Goal: Transaction & Acquisition: Purchase product/service

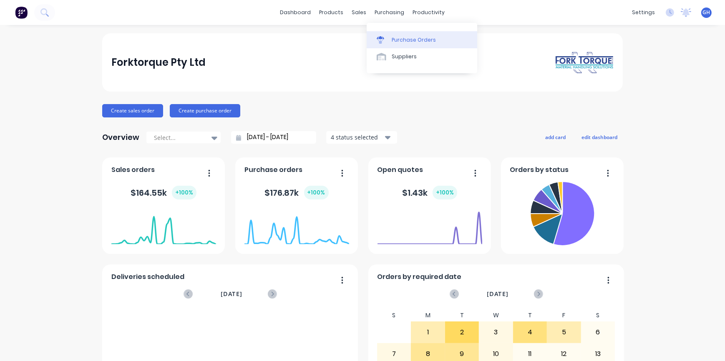
click at [407, 39] on div "Purchase Orders" at bounding box center [413, 40] width 44 height 8
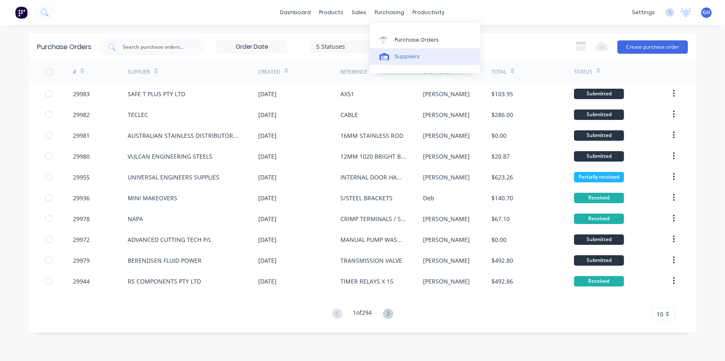
click at [403, 52] on link "Suppliers" at bounding box center [424, 56] width 110 height 17
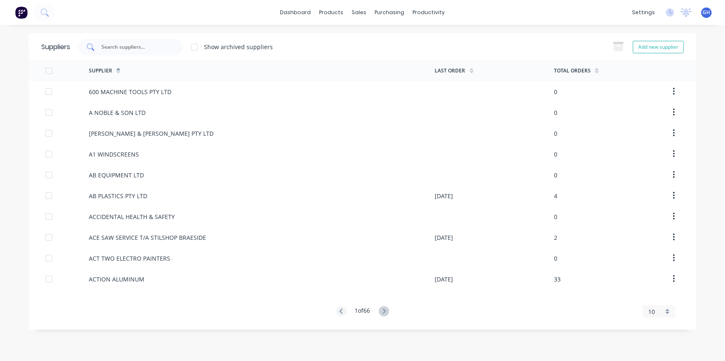
click at [133, 51] on div at bounding box center [130, 47] width 104 height 17
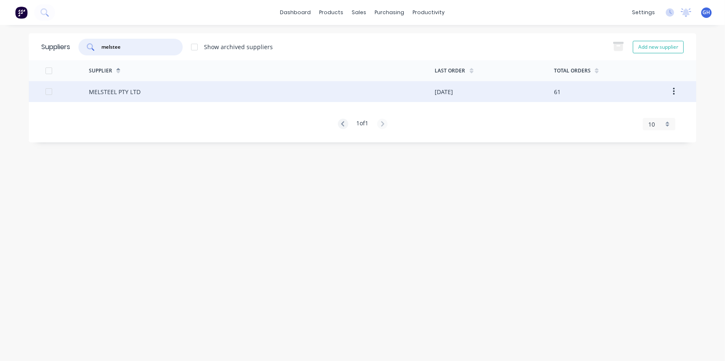
type input "melstee"
click at [110, 93] on div "MELSTEEL PTY LTD" at bounding box center [115, 92] width 52 height 9
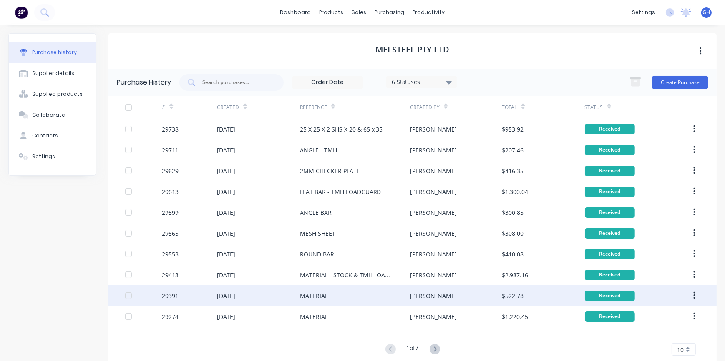
click at [356, 288] on div "MATERIAL" at bounding box center [355, 296] width 110 height 21
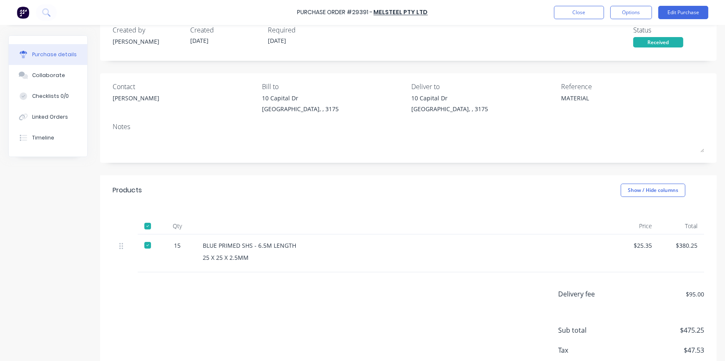
scroll to position [38, 0]
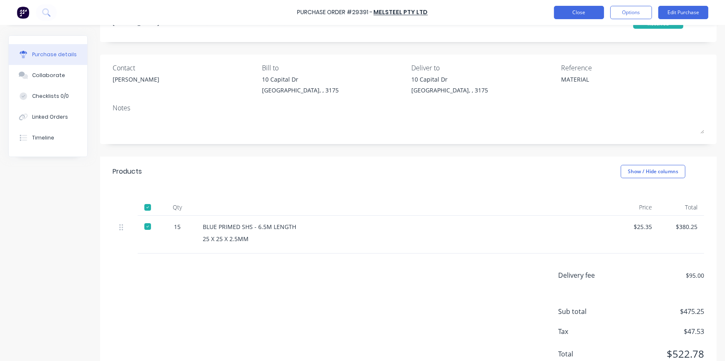
click at [584, 17] on button "Close" at bounding box center [579, 12] width 50 height 13
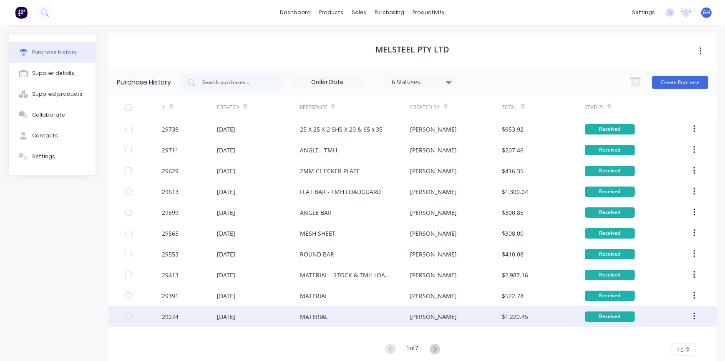
click at [265, 322] on div "[DATE]" at bounding box center [258, 316] width 83 height 21
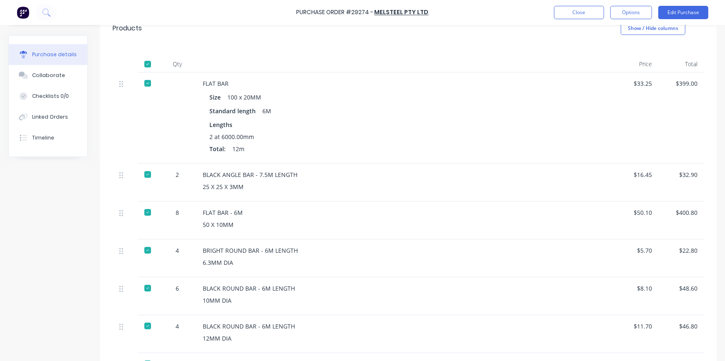
scroll to position [113, 0]
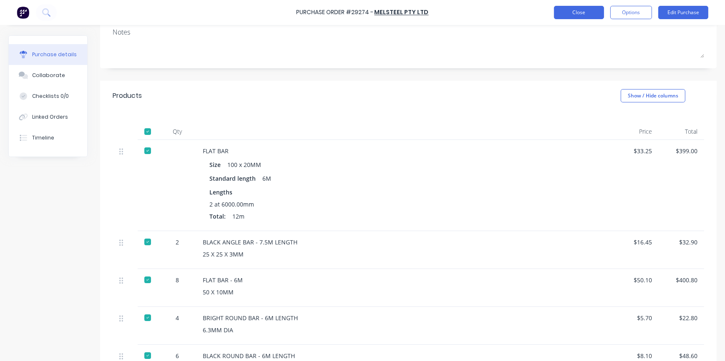
click at [575, 13] on button "Close" at bounding box center [579, 12] width 50 height 13
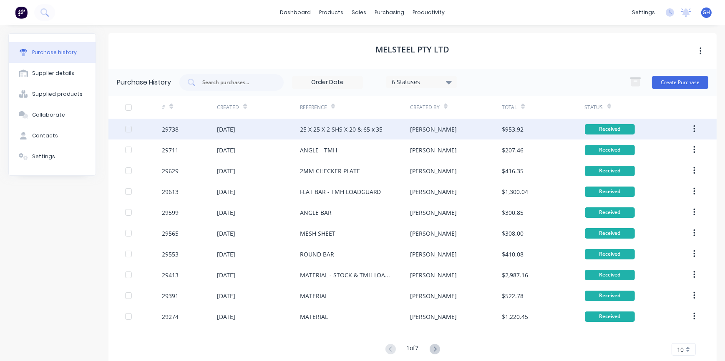
click at [388, 137] on div "25 X 25 X 2 SHS X 20 & 65 x 35" at bounding box center [355, 129] width 110 height 21
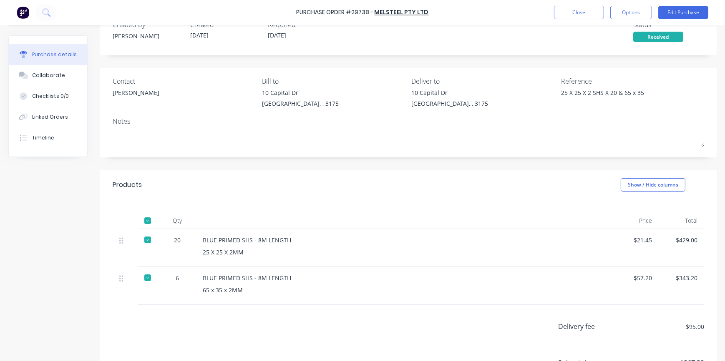
scroll to position [107, 0]
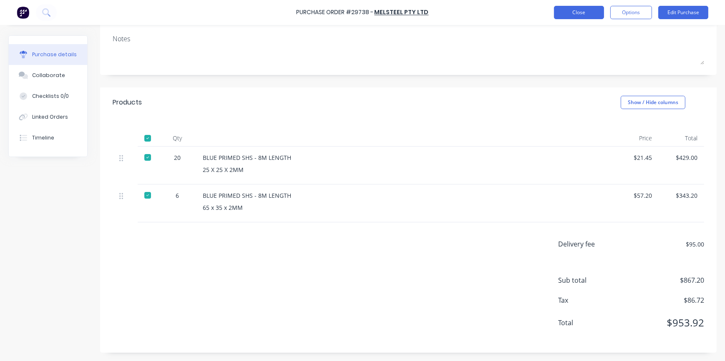
click at [573, 17] on button "Close" at bounding box center [579, 12] width 50 height 13
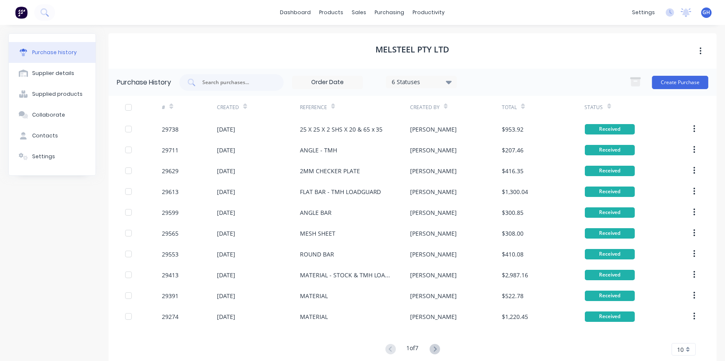
click at [438, 346] on button at bounding box center [434, 350] width 15 height 12
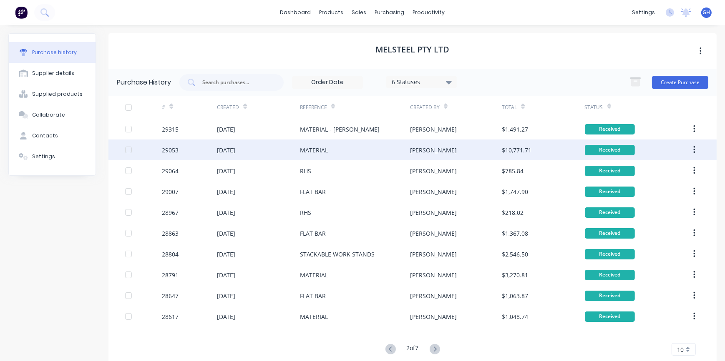
click at [370, 146] on div "MATERIAL" at bounding box center [355, 150] width 110 height 21
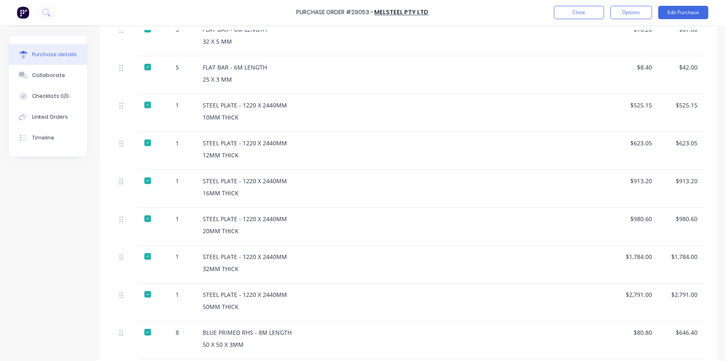
scroll to position [258, 0]
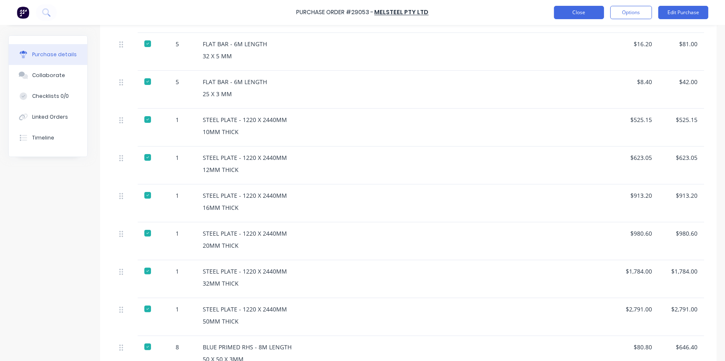
click at [573, 13] on button "Close" at bounding box center [579, 12] width 50 height 13
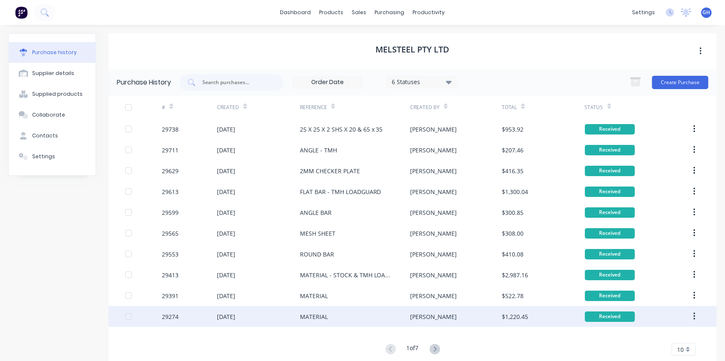
click at [443, 318] on div "[PERSON_NAME]" at bounding box center [456, 316] width 92 height 21
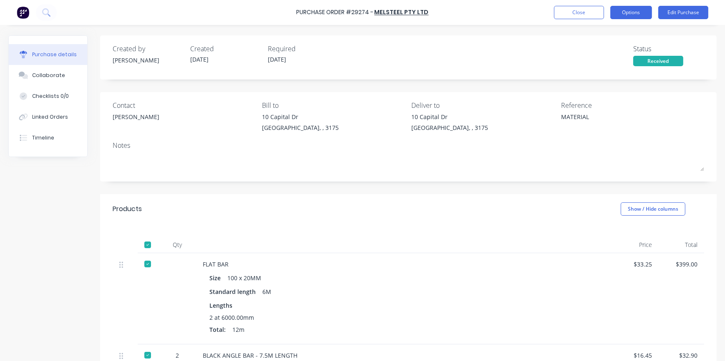
click at [626, 8] on button "Options" at bounding box center [631, 12] width 42 height 13
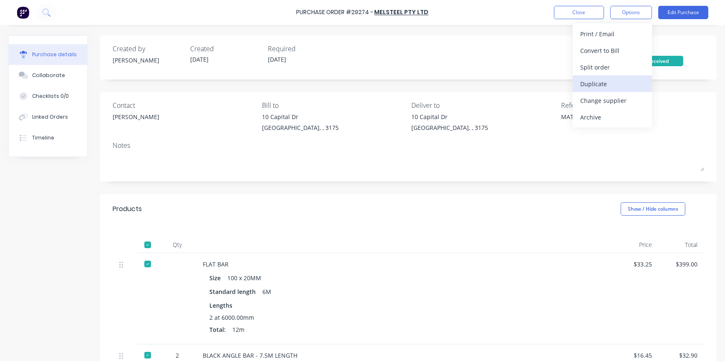
click at [612, 83] on div "Duplicate" at bounding box center [612, 84] width 64 height 12
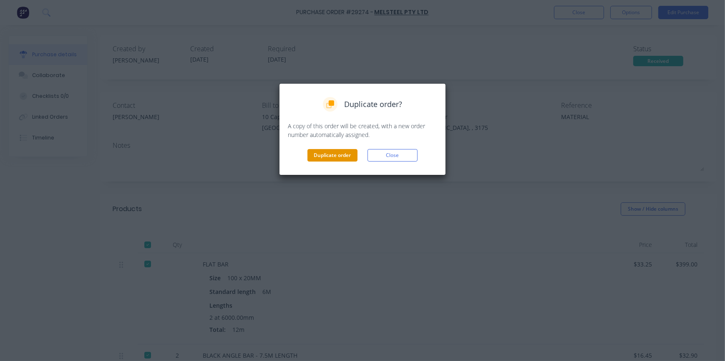
click at [350, 157] on button "Duplicate order" at bounding box center [332, 155] width 50 height 13
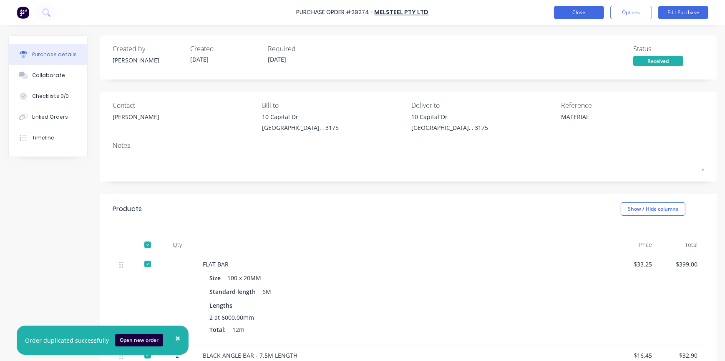
click at [584, 10] on button "Close" at bounding box center [579, 12] width 50 height 13
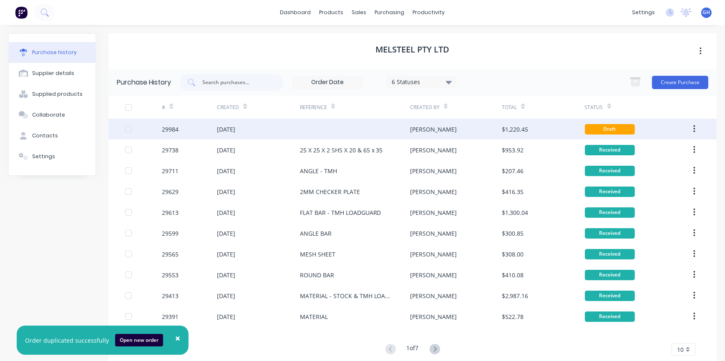
click at [479, 129] on div "[PERSON_NAME]" at bounding box center [456, 129] width 92 height 21
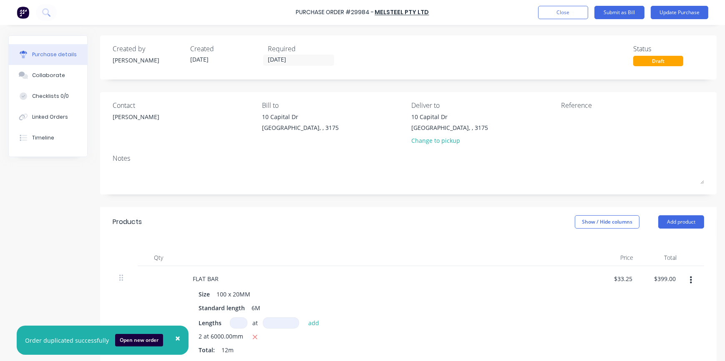
click at [708, 215] on div "Products Show / Hide columns Add product" at bounding box center [408, 222] width 616 height 30
click at [685, 214] on div "Products Show / Hide columns Add product" at bounding box center [408, 222] width 616 height 30
click at [678, 219] on button "Add product" at bounding box center [681, 222] width 46 height 13
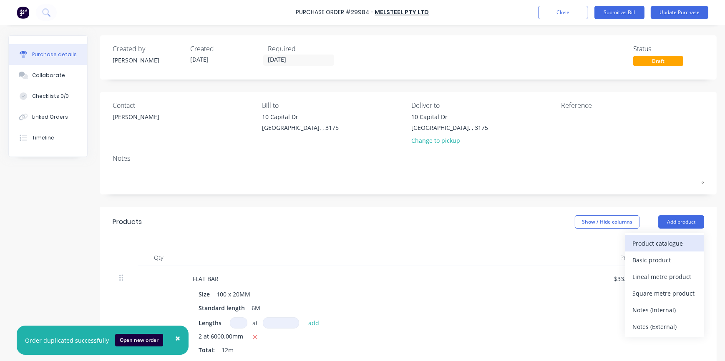
click at [668, 236] on button "Product catalogue" at bounding box center [664, 243] width 79 height 17
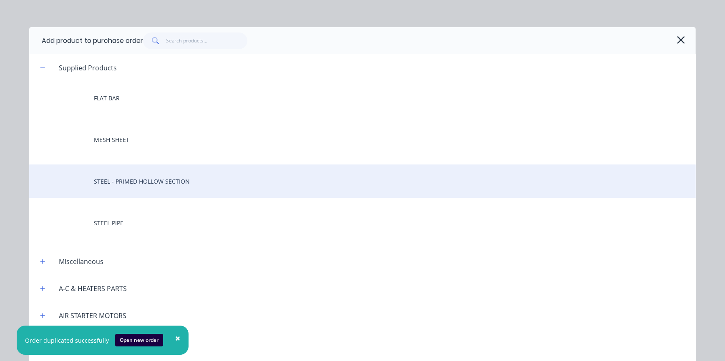
click at [192, 171] on div "STEEL - PRIMED HOLLOW SECTION" at bounding box center [362, 181] width 666 height 33
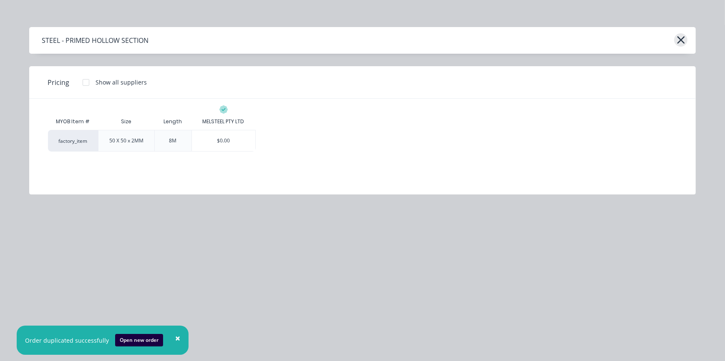
click at [683, 39] on icon "button" at bounding box center [680, 40] width 9 height 12
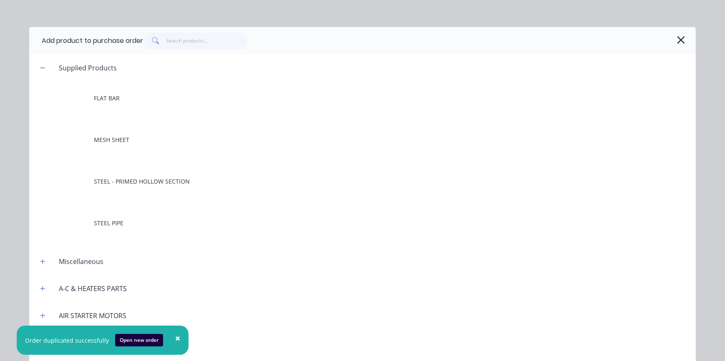
click at [674, 42] on button "button" at bounding box center [680, 39] width 13 height 13
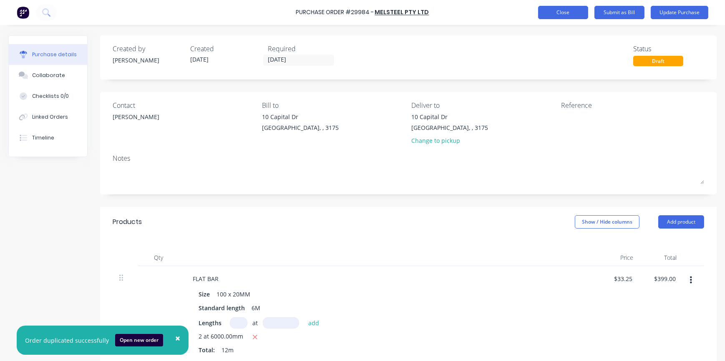
click at [560, 8] on button "Close" at bounding box center [563, 12] width 50 height 13
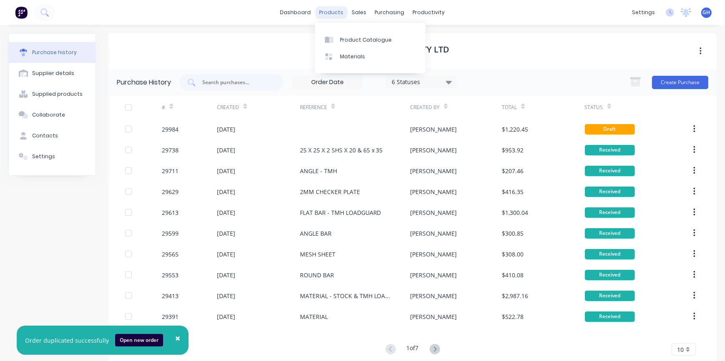
click at [333, 10] on div "products" at bounding box center [331, 12] width 33 height 13
click at [355, 40] on div "Product Catalogue" at bounding box center [366, 40] width 52 height 8
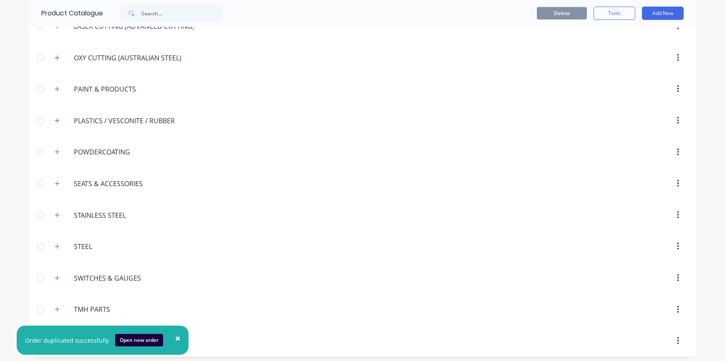
scroll to position [991, 0]
click at [78, 244] on input "STEEL" at bounding box center [123, 246] width 99 height 10
click at [37, 242] on div at bounding box center [40, 246] width 17 height 17
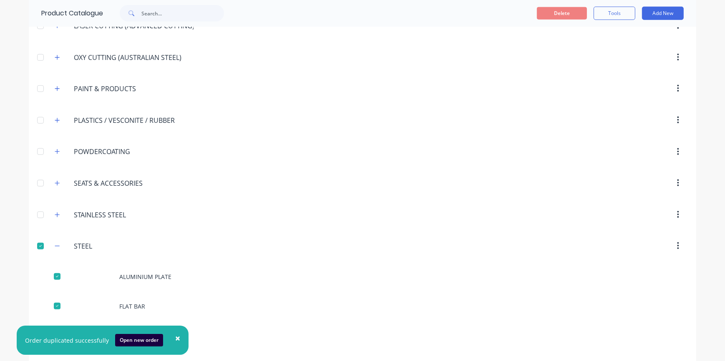
click at [38, 242] on div at bounding box center [40, 246] width 17 height 17
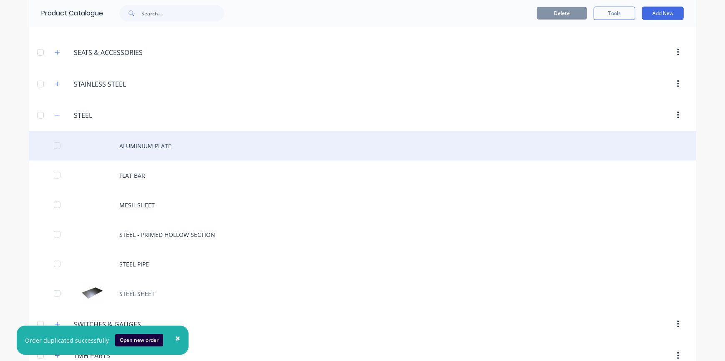
scroll to position [1142, 0]
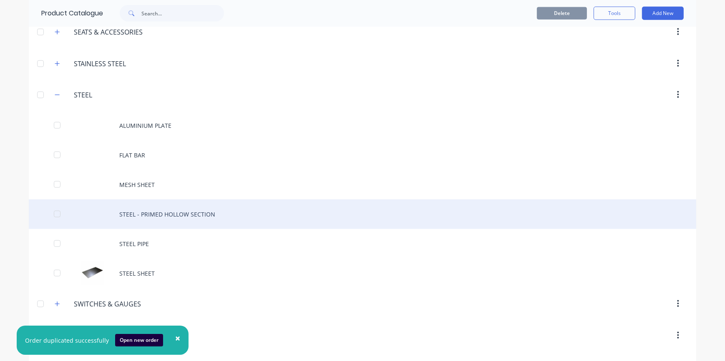
click at [161, 214] on div "STEEL - PRIMED HOLLOW SECTION" at bounding box center [362, 215] width 667 height 30
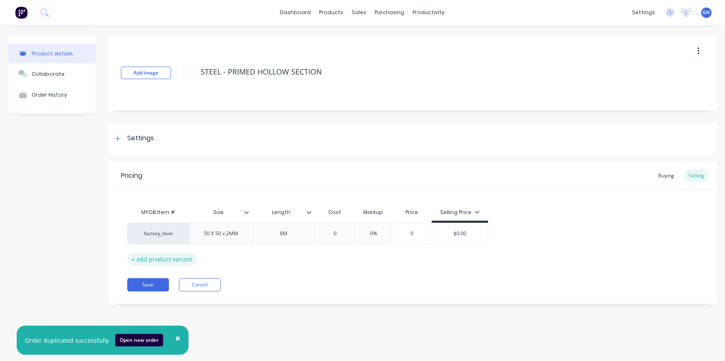
click at [167, 260] on div "+ add product variant" at bounding box center [161, 259] width 69 height 13
type textarea "x"
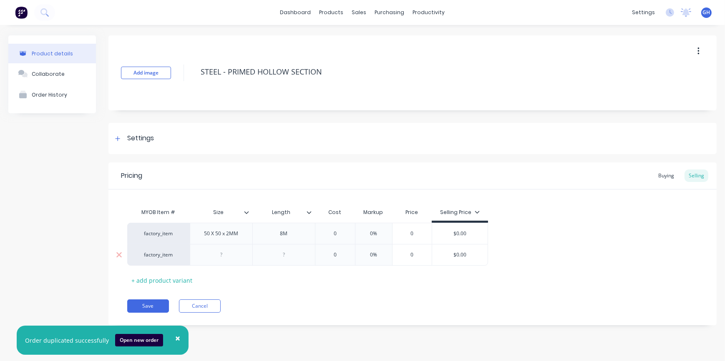
click at [225, 257] on div at bounding box center [222, 255] width 42 height 11
click at [296, 258] on div at bounding box center [284, 255] width 42 height 11
type textarea "x"
type input "Length"
click at [280, 213] on input "Length" at bounding box center [281, 213] width 58 height 8
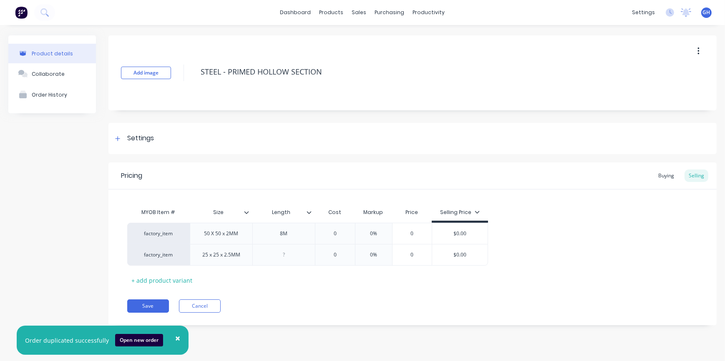
click at [288, 211] on input "Length" at bounding box center [281, 213] width 58 height 8
click at [269, 211] on input "Length" at bounding box center [281, 213] width 58 height 8
click at [308, 210] on icon at bounding box center [308, 212] width 5 height 5
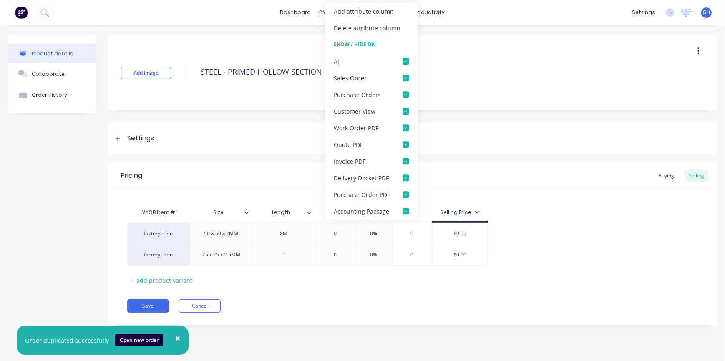
click at [365, 7] on div "Add attribute column" at bounding box center [364, 11] width 60 height 9
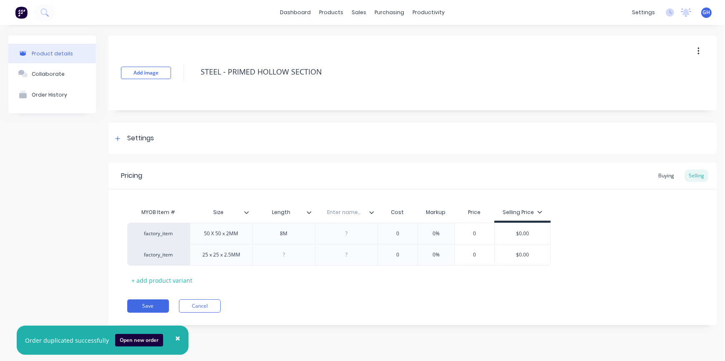
click at [371, 211] on icon at bounding box center [371, 212] width 5 height 5
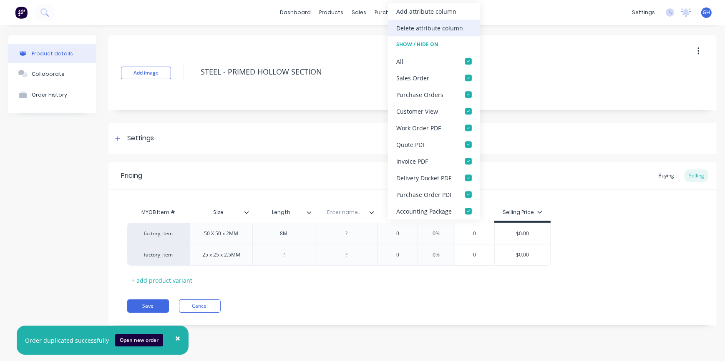
click at [414, 22] on div "Delete attribute column" at bounding box center [434, 28] width 92 height 17
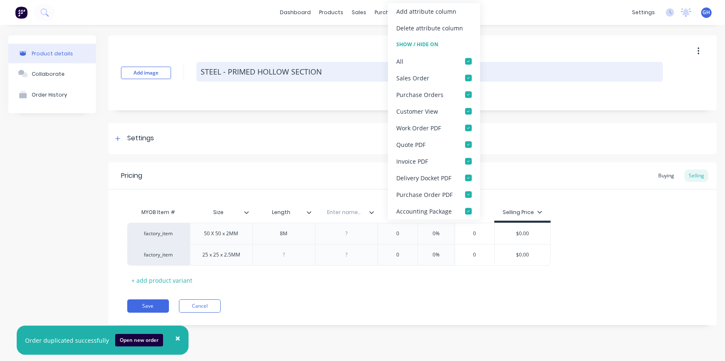
type textarea "x"
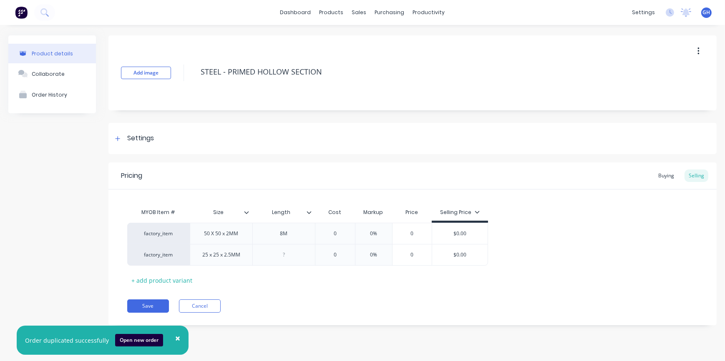
click at [269, 212] on input "Length" at bounding box center [281, 213] width 58 height 8
type input "STD Length"
click at [361, 183] on div "Pricing Buying Selling" at bounding box center [412, 176] width 608 height 27
click at [288, 233] on div "8M" at bounding box center [284, 233] width 42 height 11
type textarea "x"
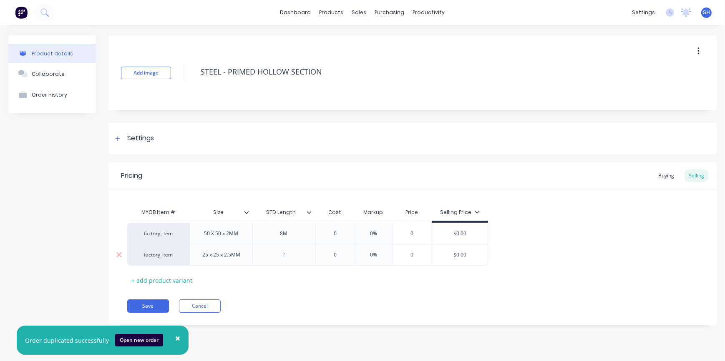
click at [282, 256] on div at bounding box center [284, 255] width 42 height 11
click at [159, 279] on div "+ add product variant" at bounding box center [161, 280] width 69 height 13
type textarea "x"
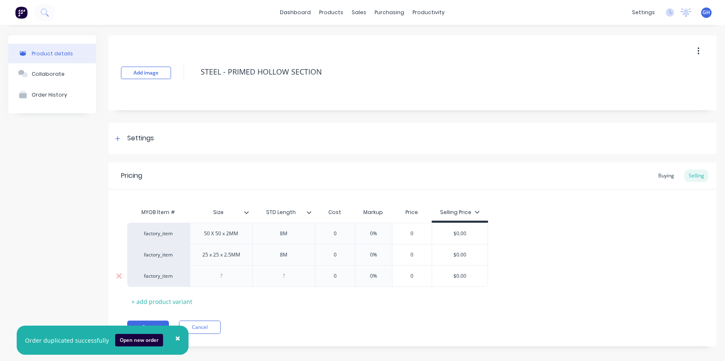
click at [233, 276] on div at bounding box center [222, 276] width 42 height 11
type textarea "x"
click at [230, 236] on div "50 X 50 x 2MM" at bounding box center [222, 233] width 48 height 11
click at [231, 236] on div "50 X 50 x 2MM" at bounding box center [222, 233] width 48 height 11
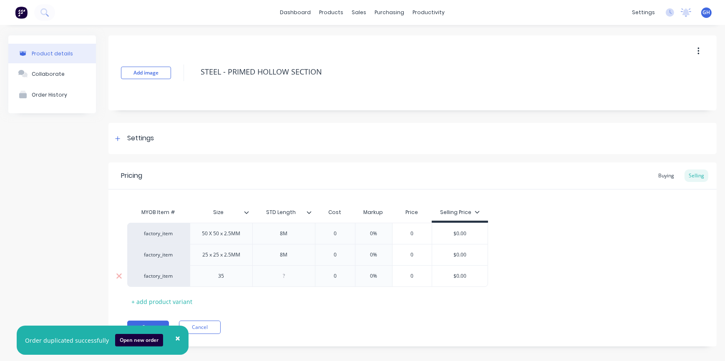
click at [229, 276] on div "35" at bounding box center [222, 276] width 42 height 11
click at [297, 282] on div at bounding box center [283, 277] width 63 height 22
type textarea "x"
click at [120, 137] on div at bounding box center [118, 138] width 10 height 10
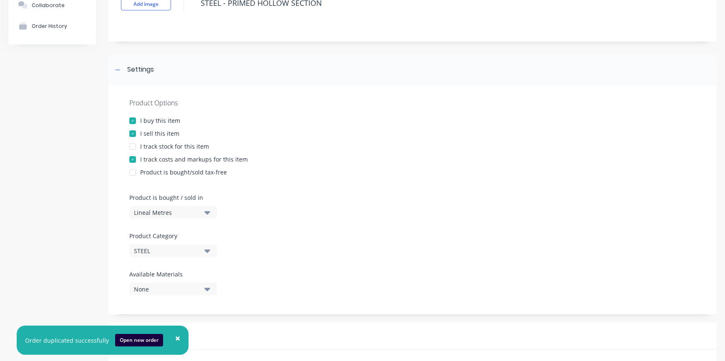
scroll to position [113, 0]
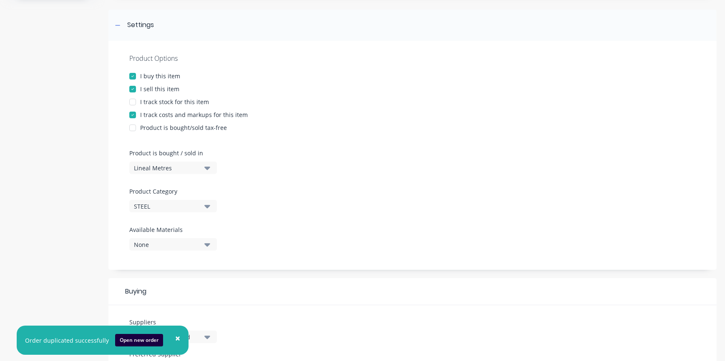
click at [198, 171] on div "Lineal Metres" at bounding box center [167, 168] width 67 height 9
click at [258, 163] on div "Product Options I buy this item I sell this item I track stock for this item I …" at bounding box center [412, 155] width 608 height 229
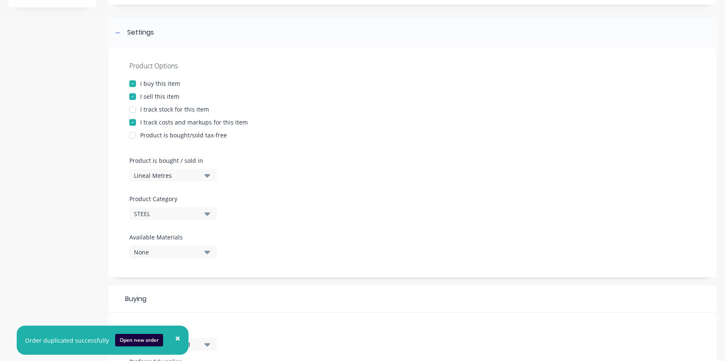
scroll to position [0, 0]
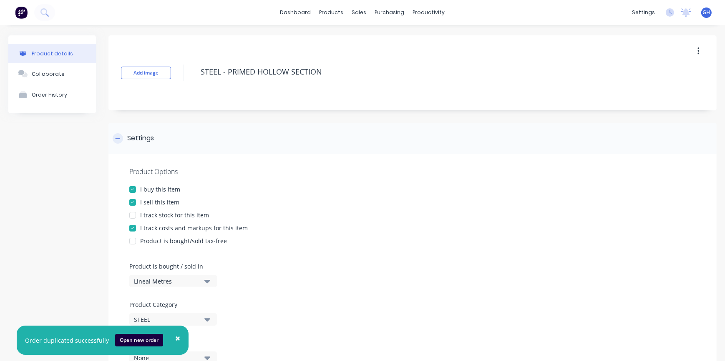
click at [121, 137] on div at bounding box center [118, 138] width 10 height 10
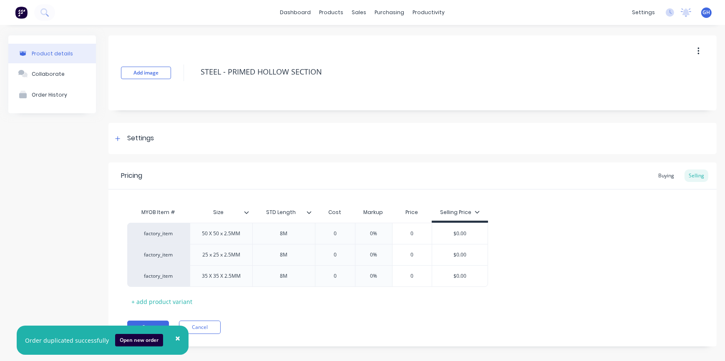
scroll to position [8, 0]
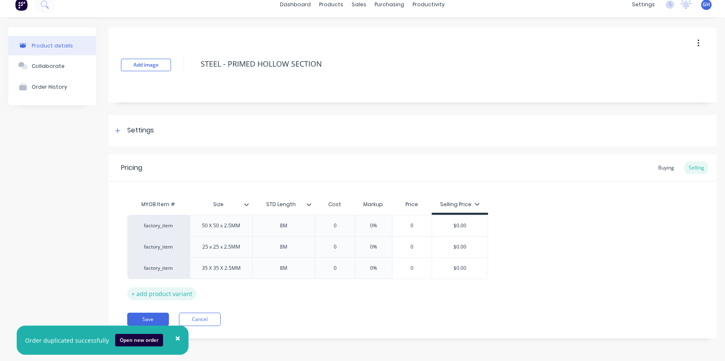
click at [159, 294] on div "+ add product variant" at bounding box center [161, 294] width 69 height 13
type textarea "x"
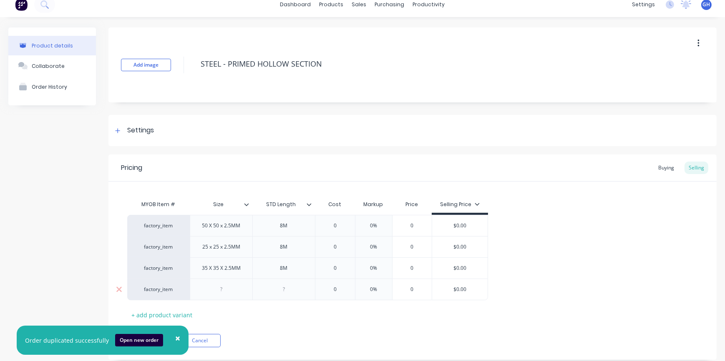
click at [221, 294] on div at bounding box center [222, 289] width 42 height 11
type textarea "x"
type input "0"
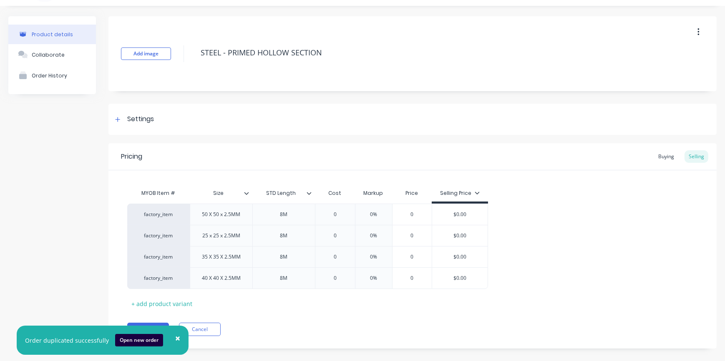
scroll to position [29, 0]
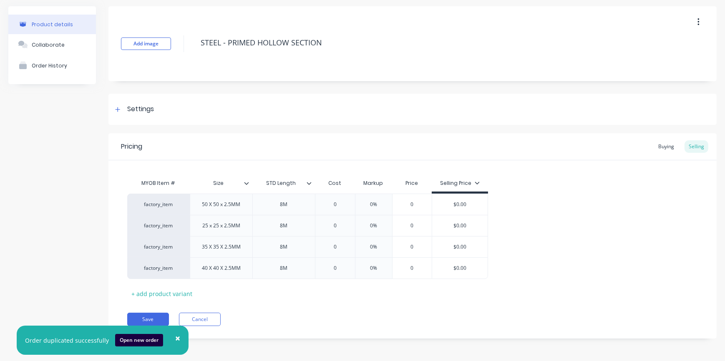
click at [175, 337] on span "×" at bounding box center [177, 339] width 5 height 12
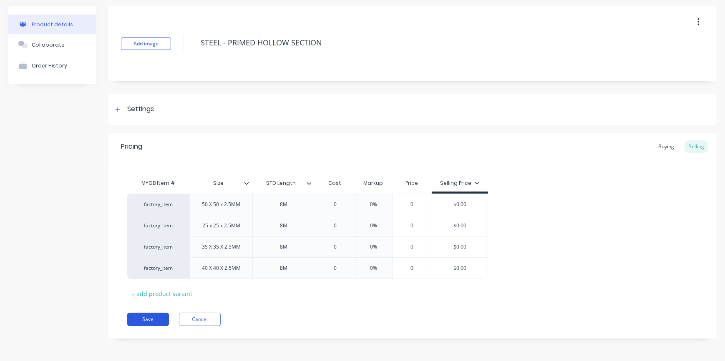
click at [152, 317] on button "Save" at bounding box center [148, 319] width 42 height 13
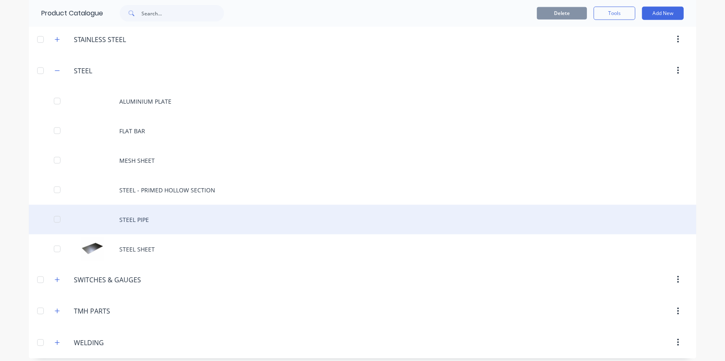
scroll to position [1169, 0]
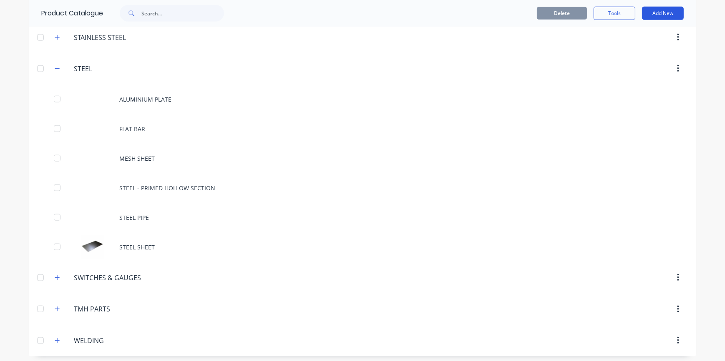
click at [667, 13] on button "Add New" at bounding box center [663, 13] width 42 height 13
click at [623, 54] on div "Product" at bounding box center [644, 51] width 64 height 12
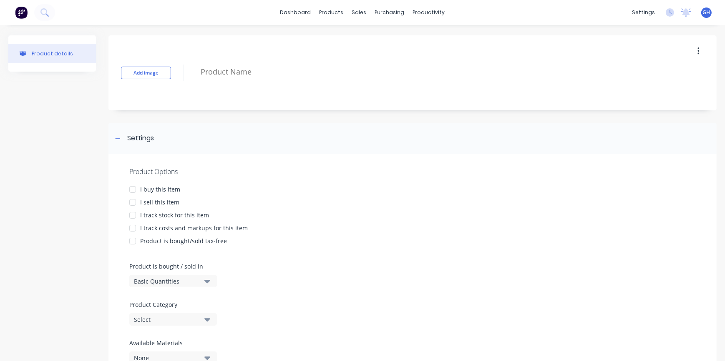
click at [131, 190] on div at bounding box center [132, 189] width 17 height 17
click at [134, 200] on div at bounding box center [132, 202] width 17 height 17
click at [136, 227] on div at bounding box center [132, 228] width 17 height 17
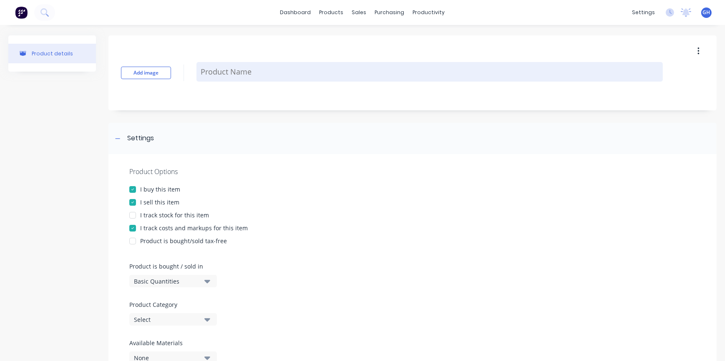
click at [218, 69] on textarea at bounding box center [429, 72] width 466 height 20
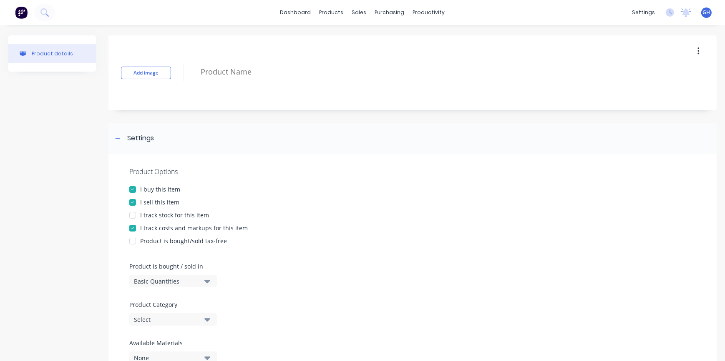
type textarea "x"
type textarea "S"
type textarea "x"
type textarea "Sq"
type textarea "x"
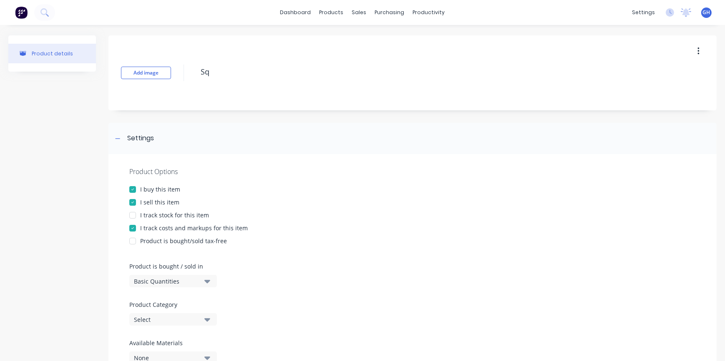
type textarea "Squ"
type textarea "x"
type textarea "Squa"
type textarea "x"
type textarea "Squar"
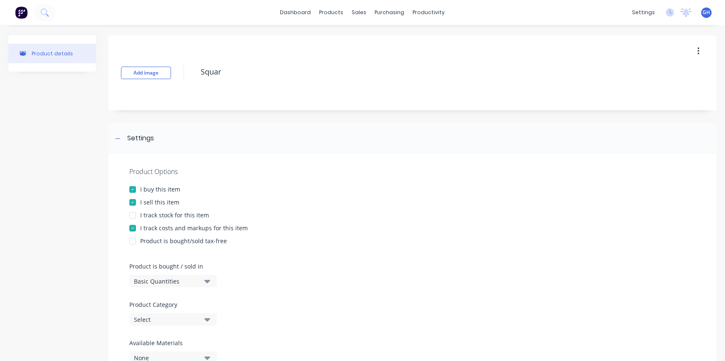
type textarea "x"
type textarea "Square"
type textarea "x"
type textarea "Square"
type textarea "x"
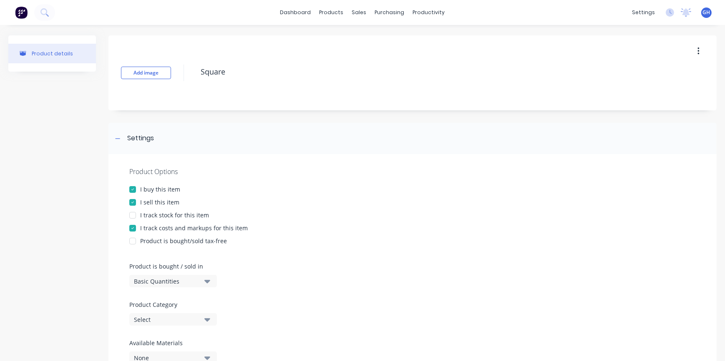
type textarea "Square"
type textarea "x"
type textarea "Squar"
type textarea "x"
type textarea "Squa"
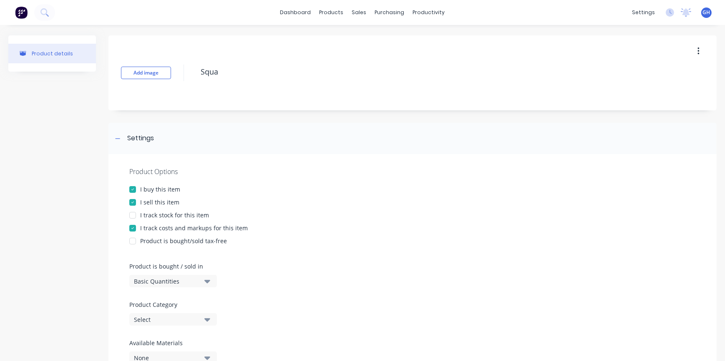
type textarea "x"
type textarea "Squ"
type textarea "x"
type textarea "Sq"
type textarea "x"
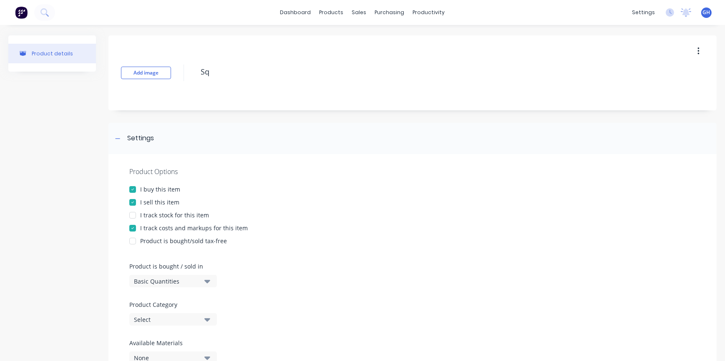
type textarea "S"
type textarea "x"
type textarea "SQ"
type textarea "x"
type textarea "SQU"
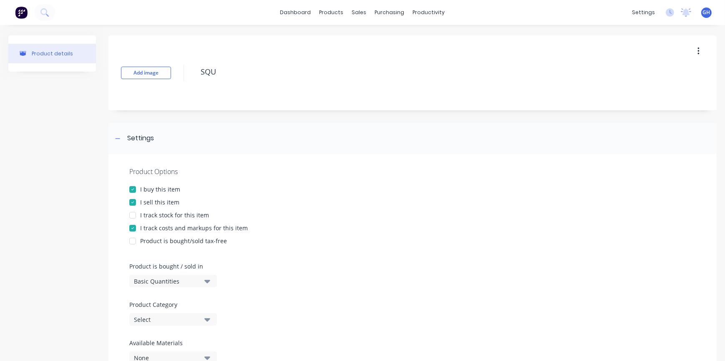
type textarea "x"
type textarea "SQUA"
type textarea "x"
type textarea "SQUAR"
type textarea "x"
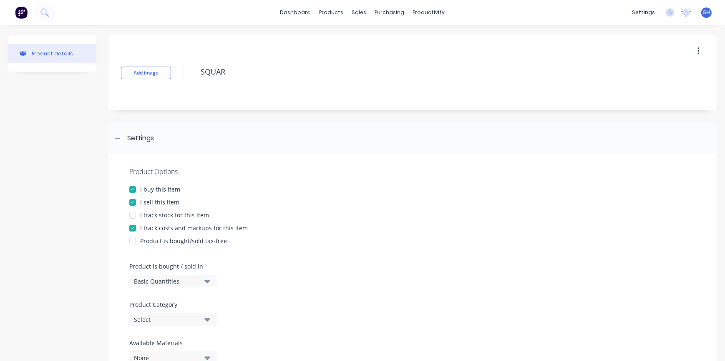
type textarea "SQUARE"
type textarea "x"
type textarea "SQUARE"
type textarea "x"
type textarea "SQUARE B"
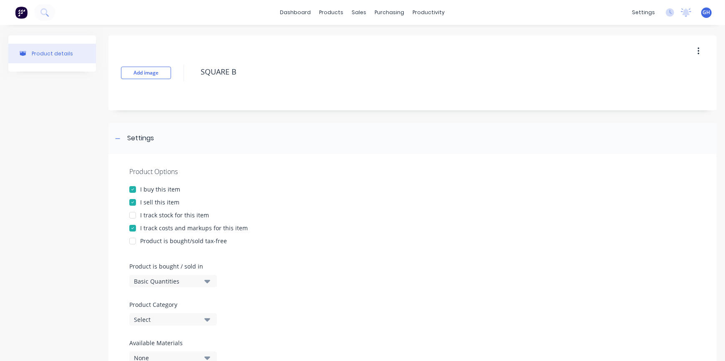
type textarea "x"
type textarea "SQUARE BA"
type textarea "x"
click at [359, 75] on textarea "SQUARE BAR" at bounding box center [429, 72] width 466 height 20
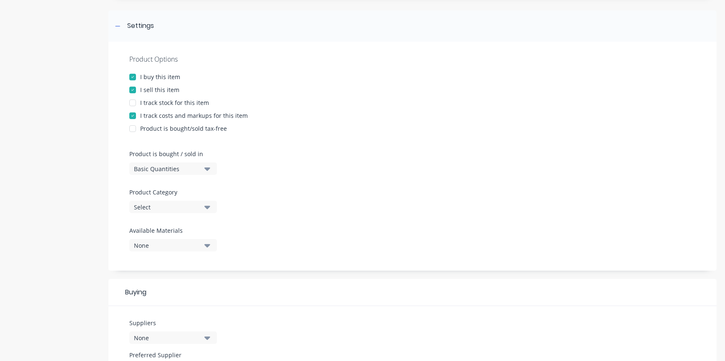
scroll to position [189, 0]
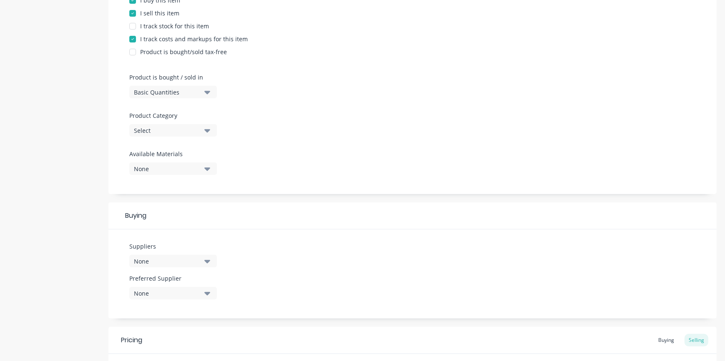
type textarea "SQUARE BAR"
type textarea "x"
type textarea "SQUARE BAR"
click at [208, 92] on icon "button" at bounding box center [207, 92] width 6 height 3
click at [158, 127] on div "Lineal Metres" at bounding box center [191, 129] width 125 height 17
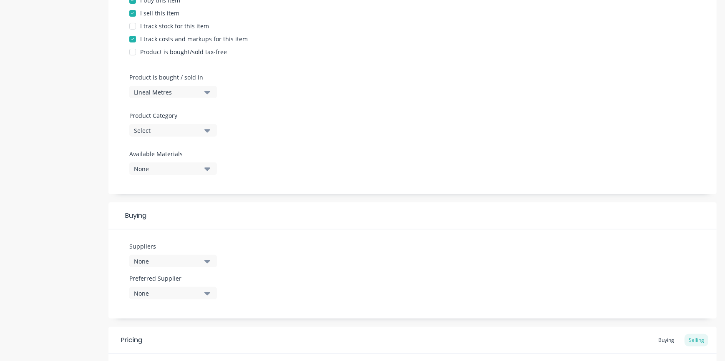
click at [206, 129] on icon "button" at bounding box center [207, 130] width 6 height 3
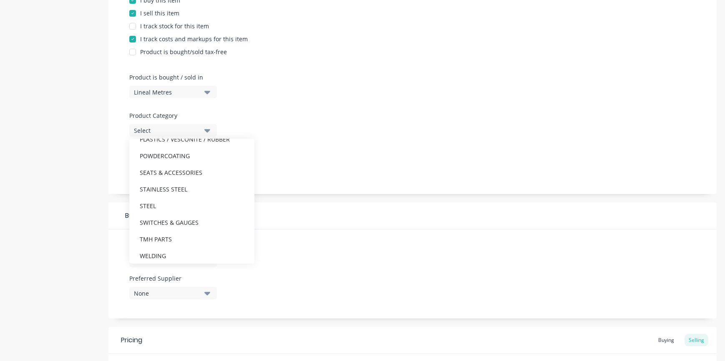
scroll to position [592, 0]
click at [143, 199] on div "STEEL" at bounding box center [191, 201] width 125 height 17
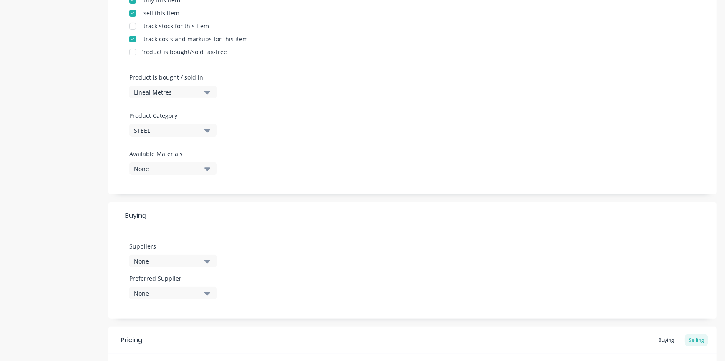
click at [208, 259] on icon "button" at bounding box center [207, 261] width 6 height 9
drag, startPoint x: 143, startPoint y: 303, endPoint x: 147, endPoint y: 303, distance: 4.6
click at [145, 303] on div "button" at bounding box center [143, 307] width 17 height 17
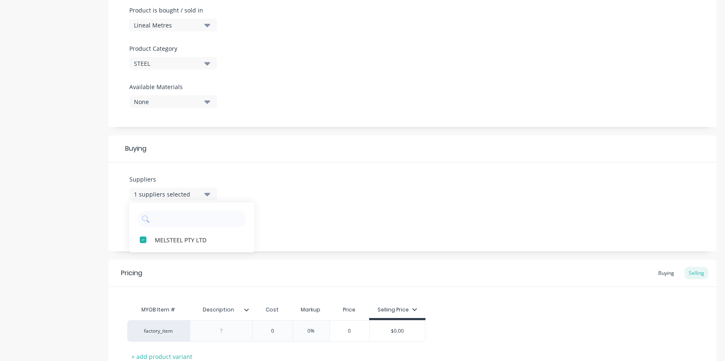
scroll to position [265, 0]
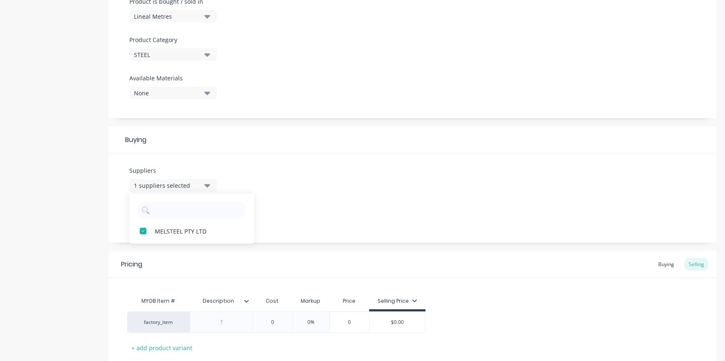
click at [291, 202] on div "Suppliers 1 suppliers selected MELSTEEL PTY LTD Preferred Supplier None" at bounding box center [412, 198] width 608 height 89
click at [206, 216] on icon "button" at bounding box center [207, 217] width 6 height 9
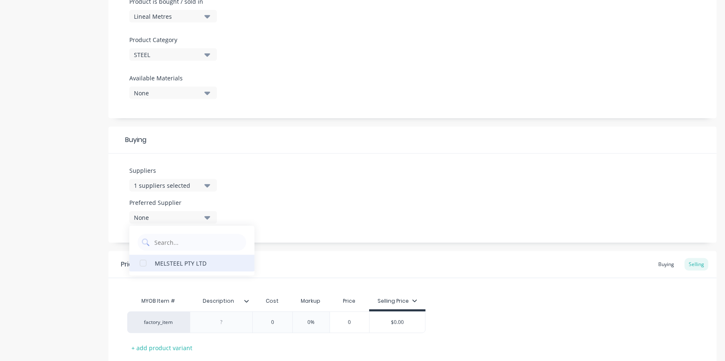
click at [162, 262] on div "MELSTEEL PTY LTD" at bounding box center [196, 263] width 83 height 9
click at [304, 203] on div "Suppliers 1 suppliers selected Preferred Supplier MELSTEEL PTY LTD MELSTEEL PTY…" at bounding box center [412, 198] width 608 height 89
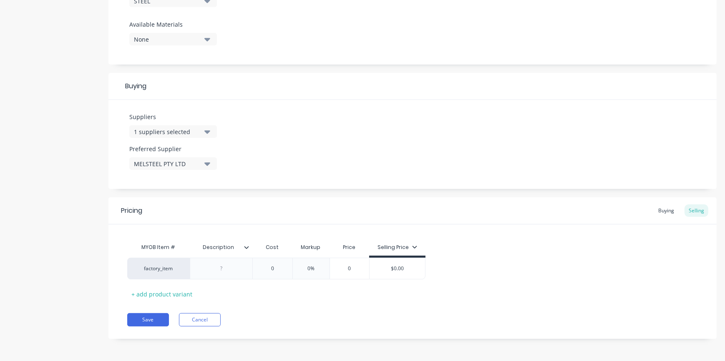
scroll to position [319, 0]
click at [234, 268] on div at bounding box center [222, 268] width 42 height 11
click at [331, 299] on div "MYOB Item # Description Cost Markup Price Selling Price factory_item 0 0% 0 $0.…" at bounding box center [412, 270] width 570 height 62
click at [248, 251] on div "Description" at bounding box center [221, 247] width 63 height 21
click at [245, 246] on icon at bounding box center [246, 247] width 5 height 5
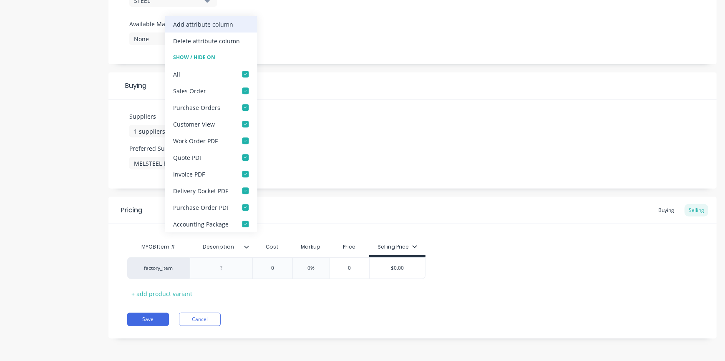
click at [198, 23] on div "Add attribute column" at bounding box center [203, 24] width 60 height 9
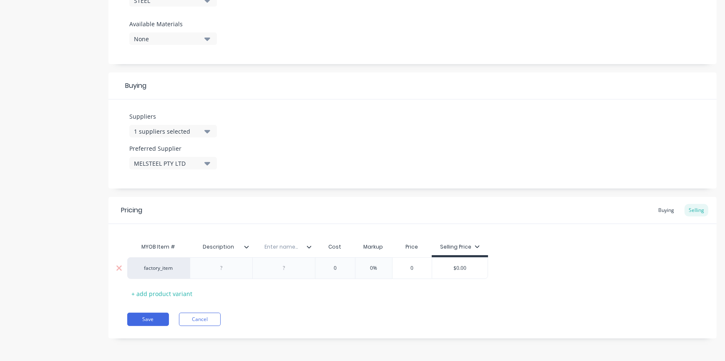
click at [217, 269] on div at bounding box center [222, 268] width 42 height 11
click at [309, 247] on icon at bounding box center [308, 247] width 5 height 5
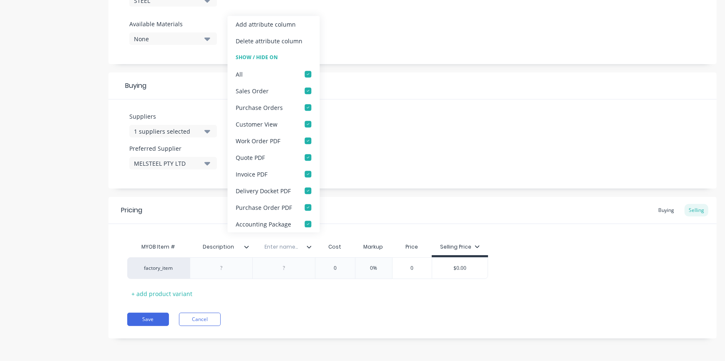
type textarea "x"
click at [475, 88] on div "Buying" at bounding box center [412, 86] width 608 height 27
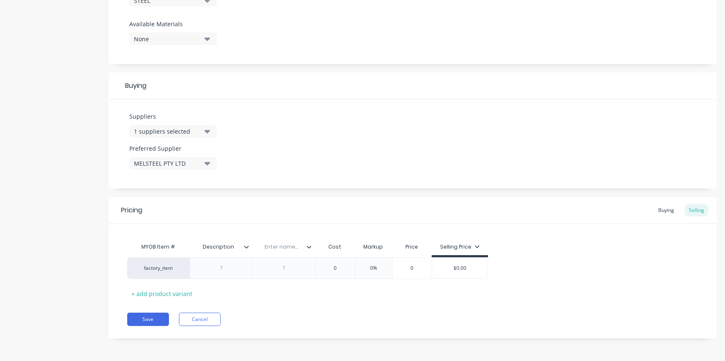
click at [288, 247] on input "text" at bounding box center [281, 247] width 58 height 8
type input "STD"
click at [221, 270] on div at bounding box center [222, 268] width 42 height 11
type textarea "x"
click at [287, 247] on input "STD" at bounding box center [281, 247] width 58 height 8
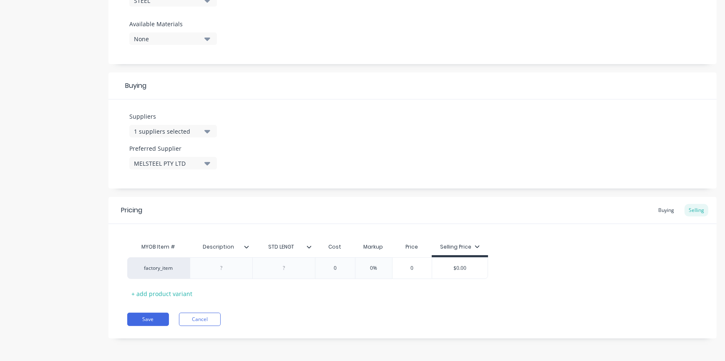
type input "STD LENGTH"
type textarea "x"
click at [220, 269] on div at bounding box center [222, 268] width 42 height 11
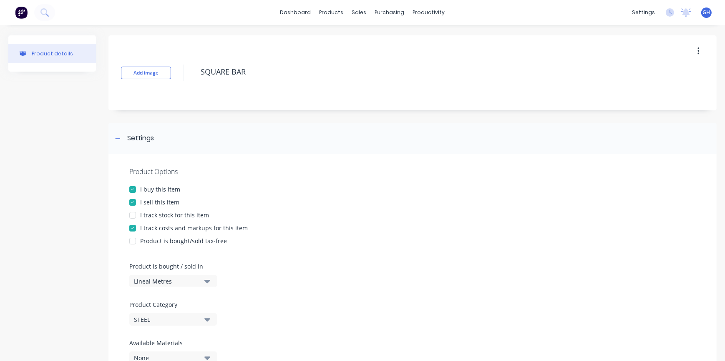
scroll to position [303, 0]
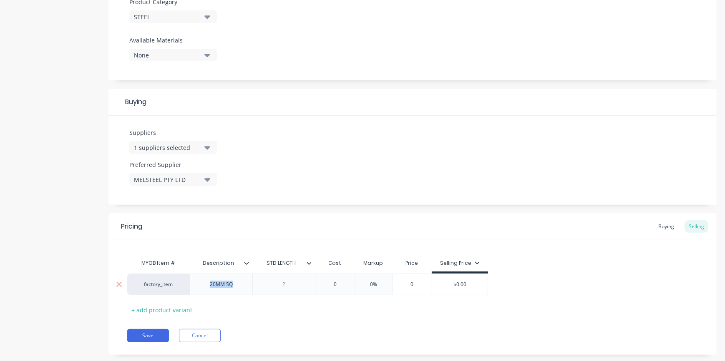
drag, startPoint x: 238, startPoint y: 286, endPoint x: 186, endPoint y: 275, distance: 53.3
click at [186, 275] on div "factory_item 20MM SQ 0 0% 0 $0.00" at bounding box center [307, 285] width 361 height 22
type textarea "x"
drag, startPoint x: 233, startPoint y: 260, endPoint x: 207, endPoint y: 266, distance: 27.0
click at [229, 264] on input "Description" at bounding box center [219, 264] width 58 height 8
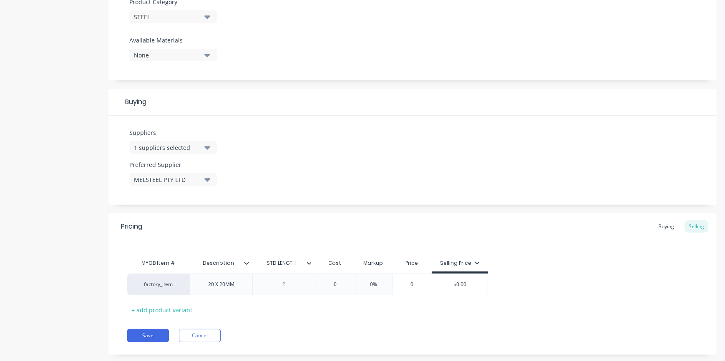
click at [229, 264] on input "Description" at bounding box center [219, 264] width 58 height 8
type input "SIZE"
type textarea "x"
click at [290, 284] on div at bounding box center [284, 284] width 42 height 11
click at [161, 331] on button "Save" at bounding box center [148, 335] width 42 height 13
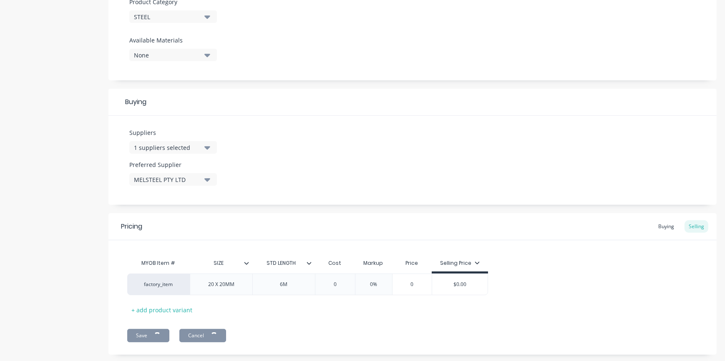
type textarea "x"
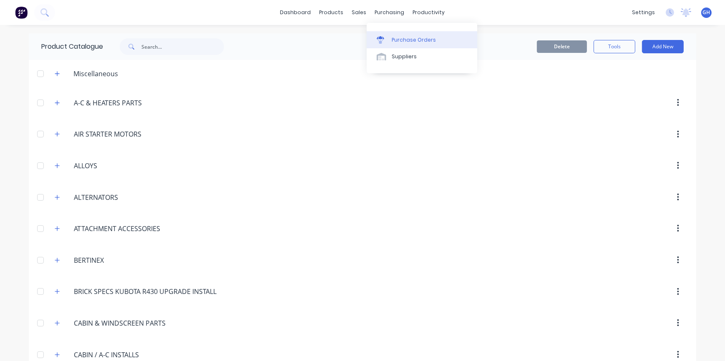
click at [422, 38] on div "Purchase Orders" at bounding box center [413, 40] width 44 height 8
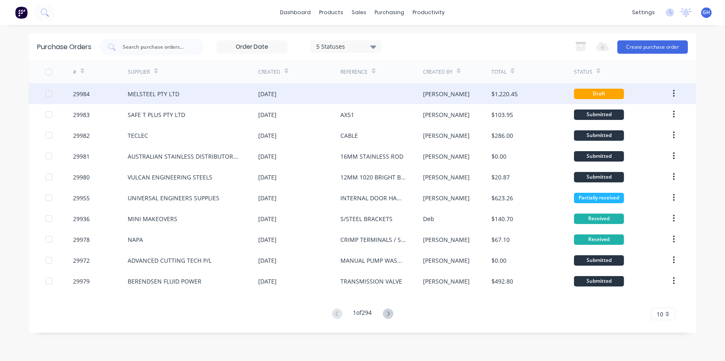
click at [133, 94] on div "MELSTEEL PTY LTD" at bounding box center [154, 94] width 52 height 9
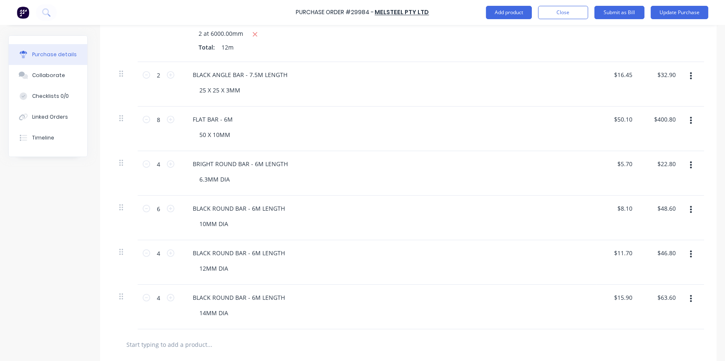
scroll to position [341, 0]
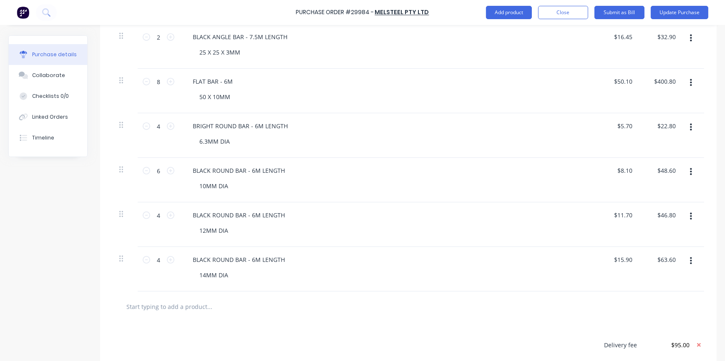
click at [124, 260] on div at bounding box center [125, 259] width 12 height 10
click at [688, 263] on button "button" at bounding box center [691, 261] width 20 height 15
drag, startPoint x: 646, startPoint y: 329, endPoint x: 664, endPoint y: 314, distance: 23.1
click at [647, 329] on button "Delete" at bounding box center [665, 333] width 71 height 17
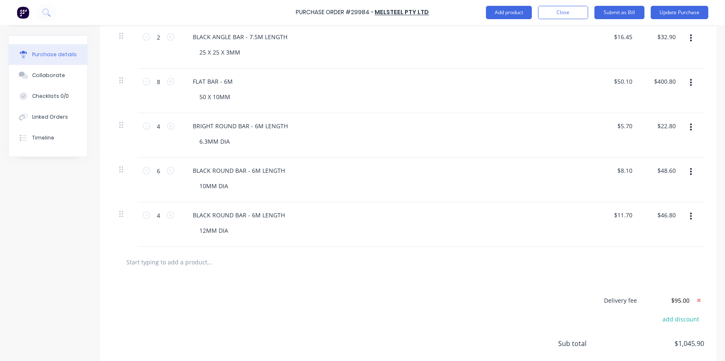
click at [690, 218] on icon "button" at bounding box center [691, 216] width 2 height 9
click at [642, 289] on button "Delete" at bounding box center [665, 289] width 71 height 17
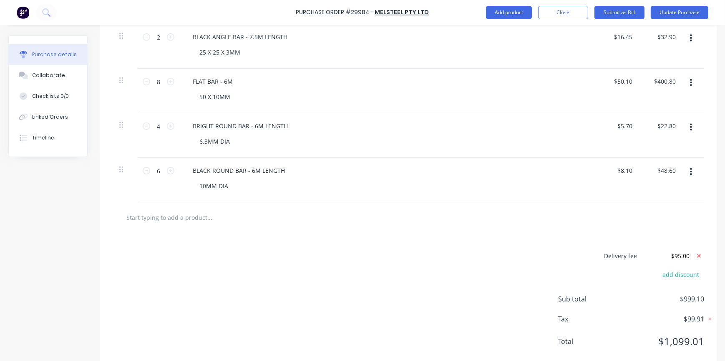
click at [690, 174] on icon "button" at bounding box center [691, 172] width 2 height 8
click at [644, 242] on button "Delete" at bounding box center [665, 244] width 71 height 17
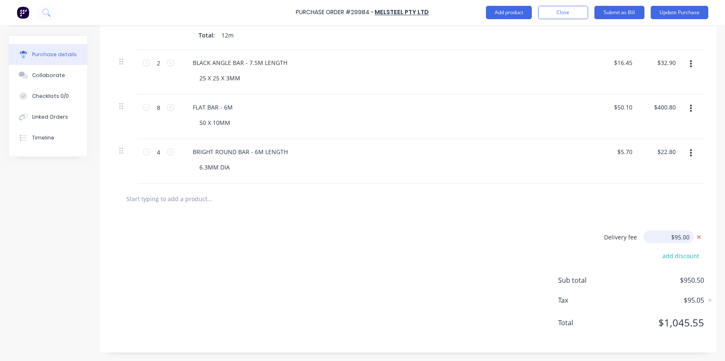
scroll to position [315, 0]
click at [690, 154] on icon "button" at bounding box center [691, 154] width 2 height 8
click at [642, 223] on button "Delete" at bounding box center [665, 226] width 71 height 17
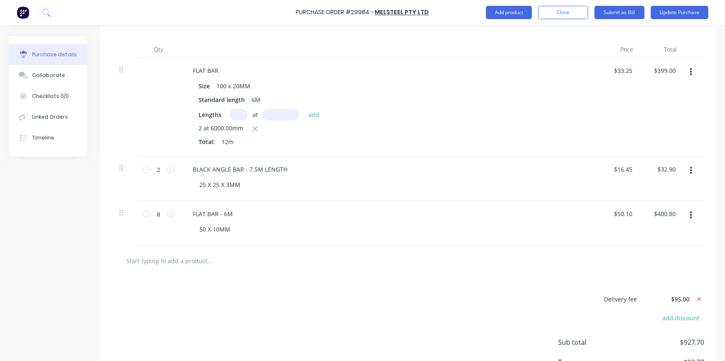
scroll to position [194, 0]
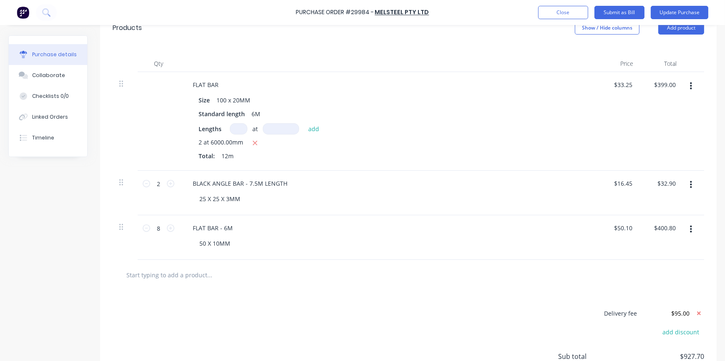
click at [690, 230] on icon "button" at bounding box center [691, 229] width 2 height 9
click at [646, 301] on button "Delete" at bounding box center [665, 302] width 71 height 17
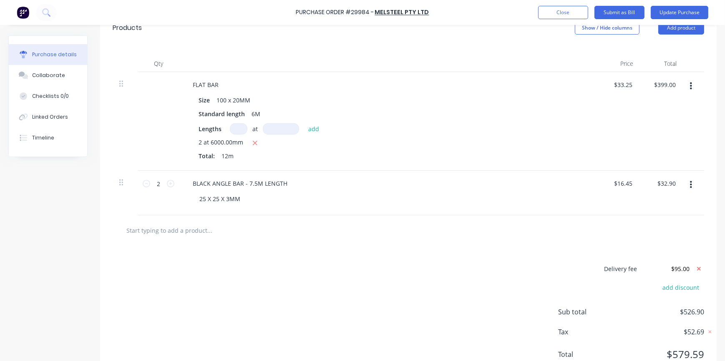
click at [690, 183] on icon "button" at bounding box center [691, 185] width 2 height 9
click at [640, 256] on button "Delete" at bounding box center [665, 257] width 71 height 17
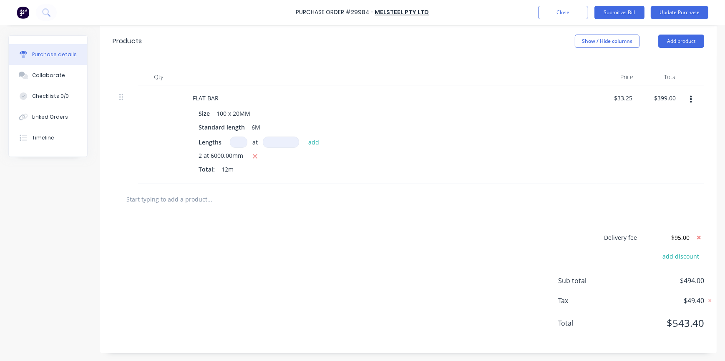
click at [690, 98] on icon "button" at bounding box center [691, 99] width 2 height 9
click at [640, 169] on button "Delete" at bounding box center [665, 171] width 71 height 17
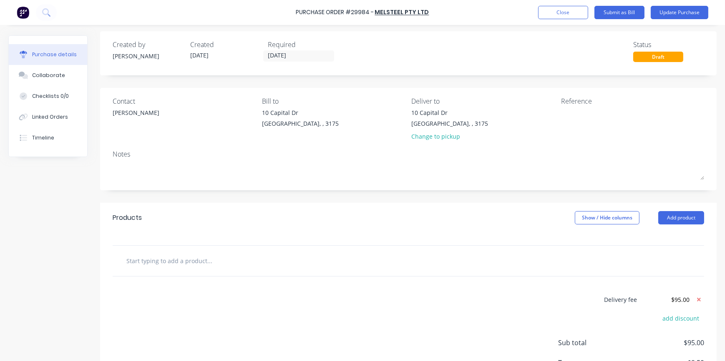
scroll to position [0, 0]
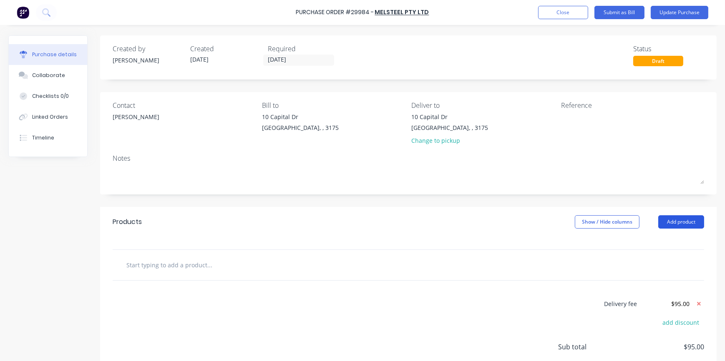
click at [673, 224] on button "Add product" at bounding box center [681, 222] width 46 height 13
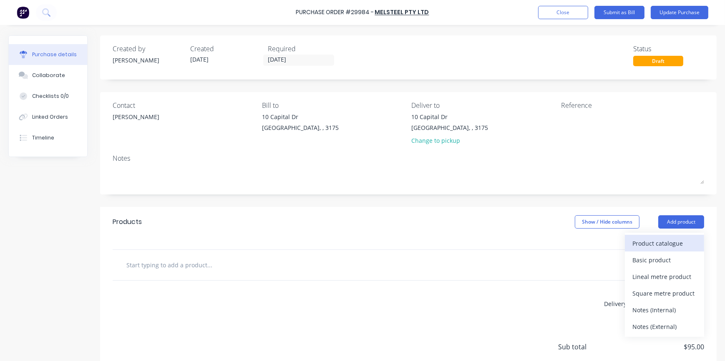
click at [661, 244] on div "Product catalogue" at bounding box center [664, 244] width 64 height 12
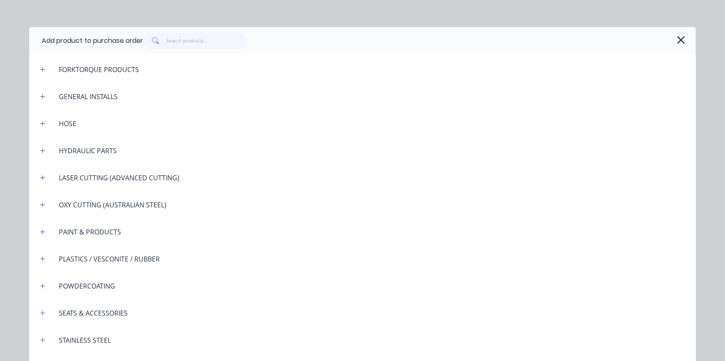
scroll to position [1013, 0]
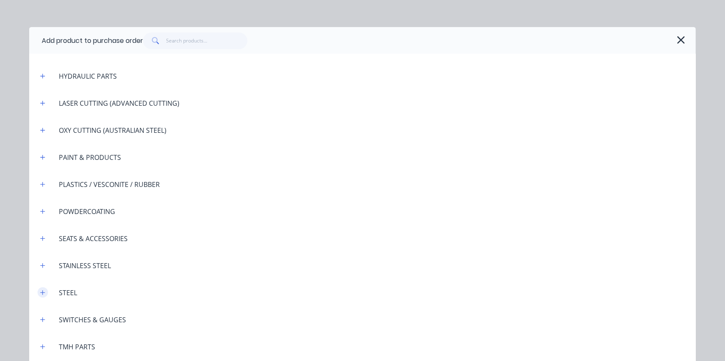
click at [40, 290] on icon "button" at bounding box center [42, 293] width 5 height 6
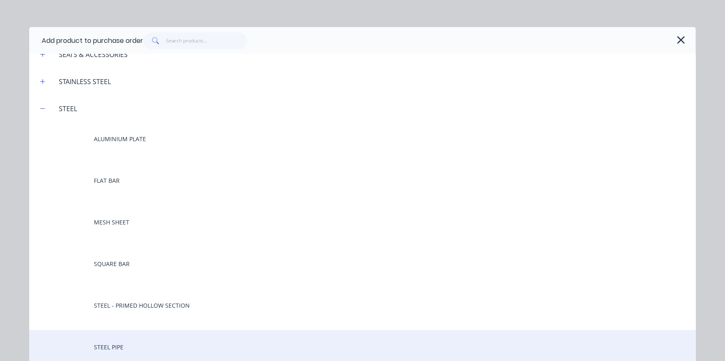
scroll to position [1191, 0]
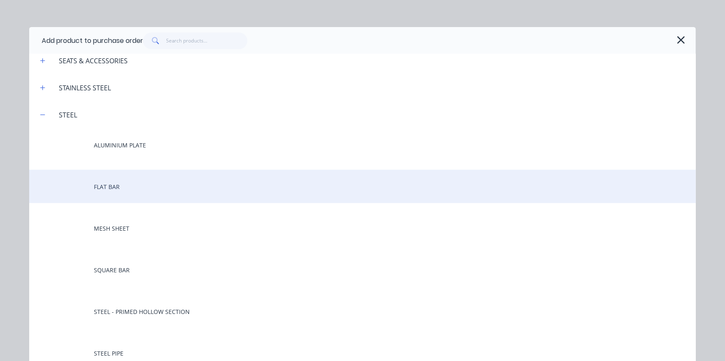
click at [109, 179] on div "FLAT BAR" at bounding box center [362, 186] width 666 height 33
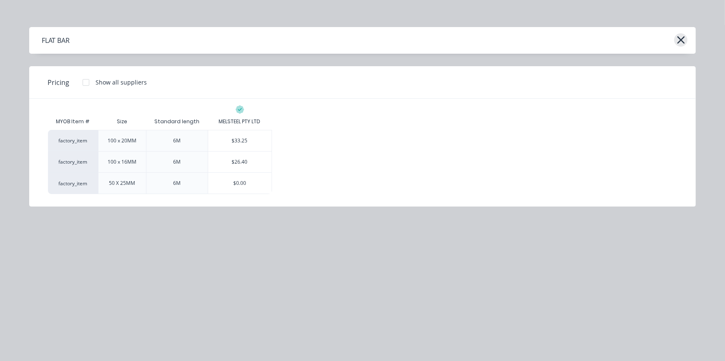
click at [682, 39] on icon "button" at bounding box center [680, 40] width 9 height 12
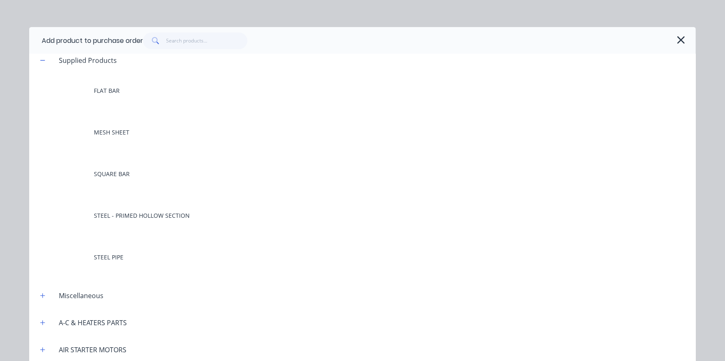
scroll to position [0, 0]
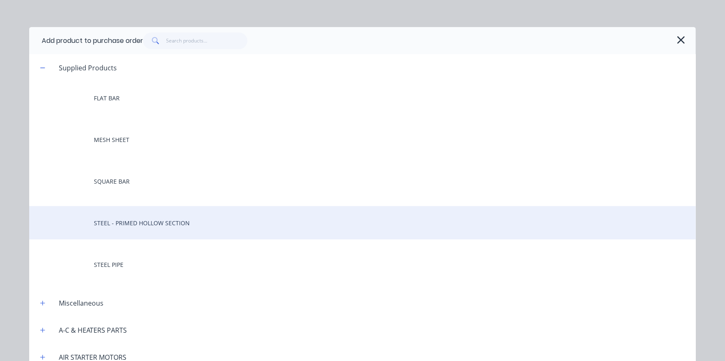
click at [139, 215] on div "STEEL - PRIMED HOLLOW SECTION" at bounding box center [362, 222] width 666 height 33
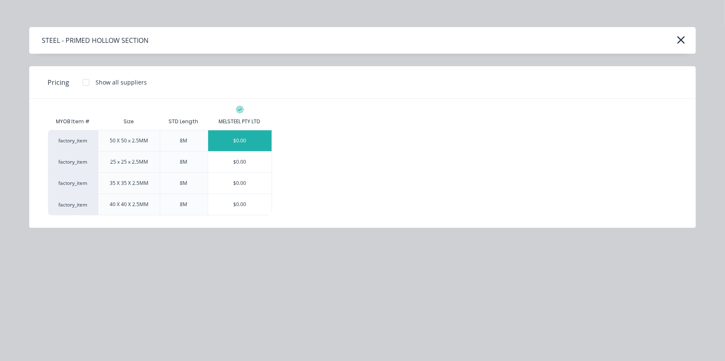
click at [252, 139] on div "$0.00" at bounding box center [239, 140] width 63 height 21
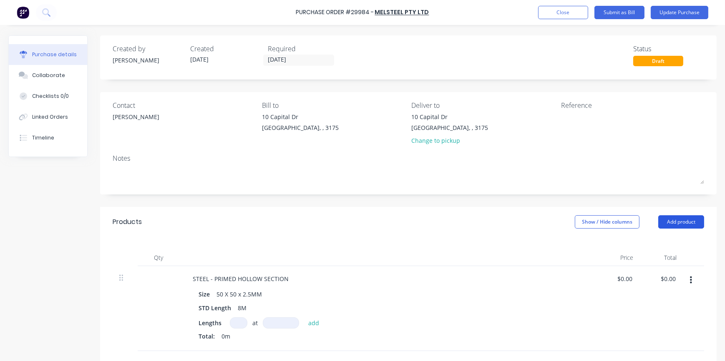
click at [685, 219] on button "Add product" at bounding box center [681, 222] width 46 height 13
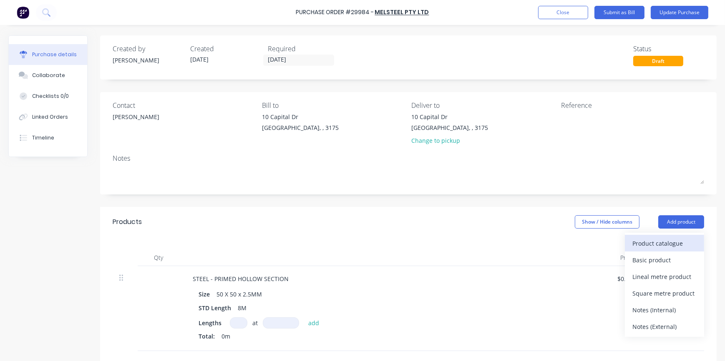
click at [640, 243] on div "Product catalogue" at bounding box center [664, 244] width 64 height 12
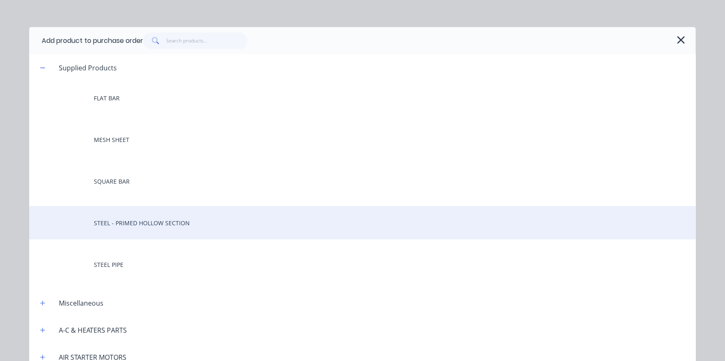
click at [132, 221] on div "STEEL - PRIMED HOLLOW SECTION" at bounding box center [362, 222] width 666 height 33
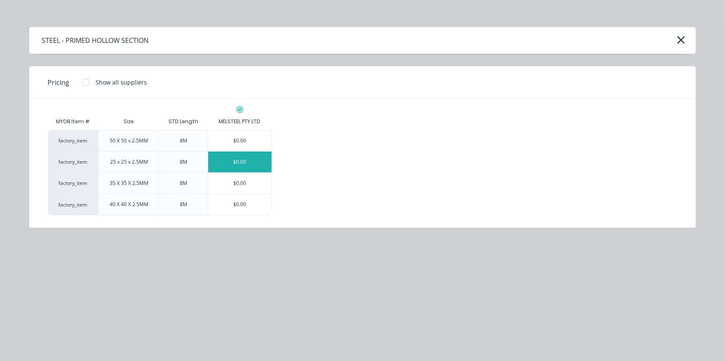
click at [242, 161] on div "$0.00" at bounding box center [239, 162] width 63 height 21
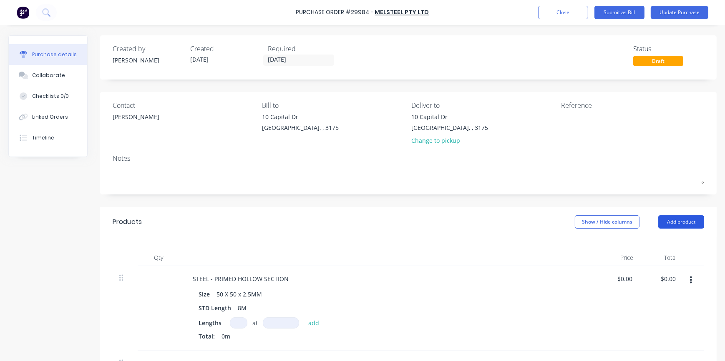
click at [674, 221] on button "Add product" at bounding box center [681, 222] width 46 height 13
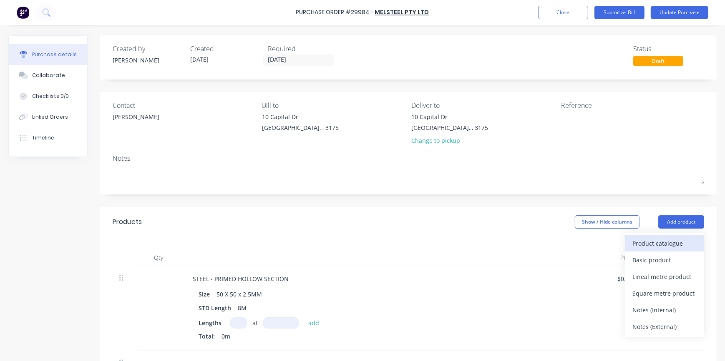
click at [637, 240] on div "Product catalogue" at bounding box center [664, 244] width 64 height 12
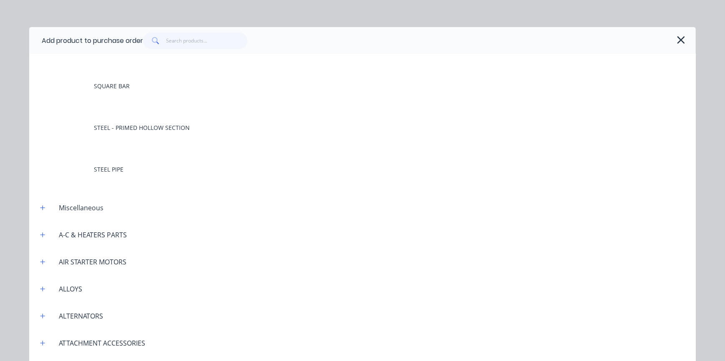
scroll to position [38, 0]
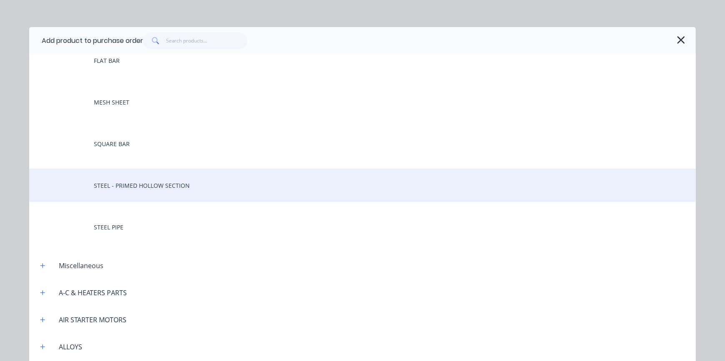
click at [151, 181] on div "STEEL - PRIMED HOLLOW SECTION" at bounding box center [362, 185] width 666 height 33
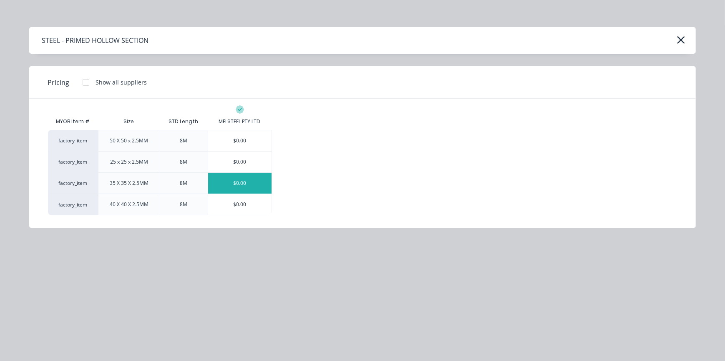
click at [241, 182] on div "$0.00" at bounding box center [239, 183] width 63 height 21
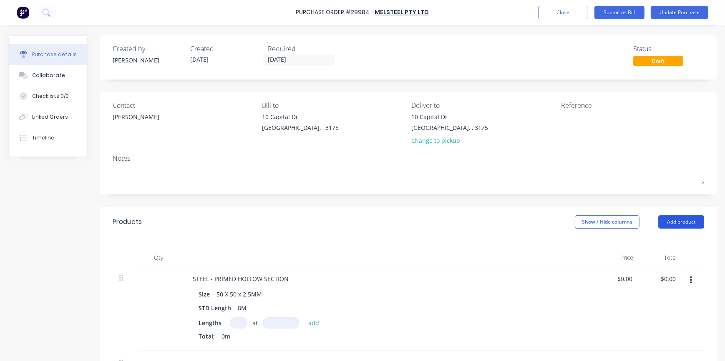
click at [678, 223] on button "Add product" at bounding box center [681, 222] width 46 height 13
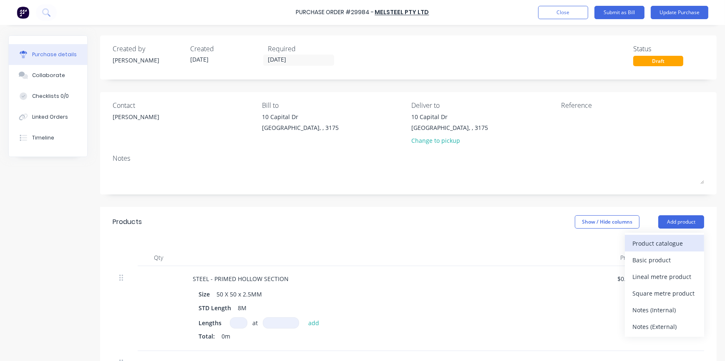
click at [641, 242] on div "Product catalogue" at bounding box center [664, 244] width 64 height 12
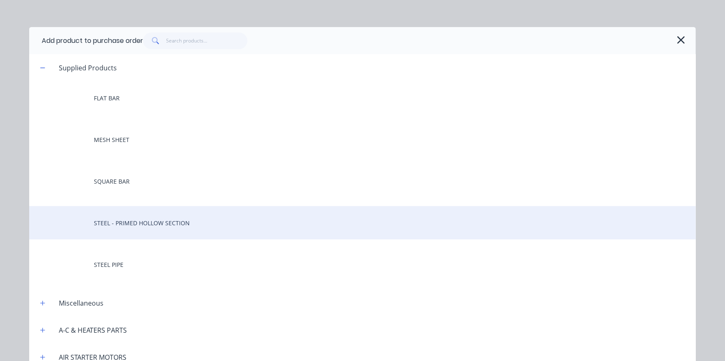
click at [129, 221] on div "STEEL - PRIMED HOLLOW SECTION" at bounding box center [362, 222] width 666 height 33
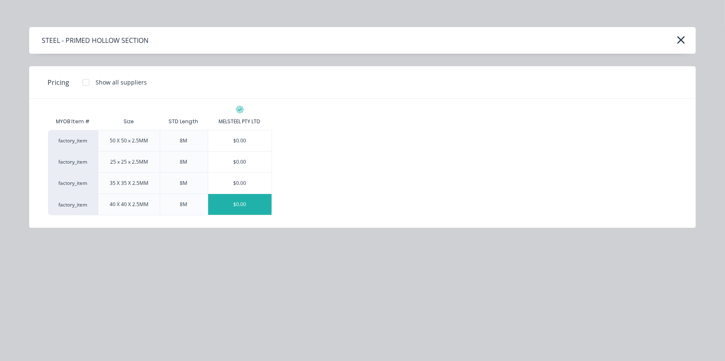
click at [231, 203] on div "$0.00" at bounding box center [239, 204] width 63 height 21
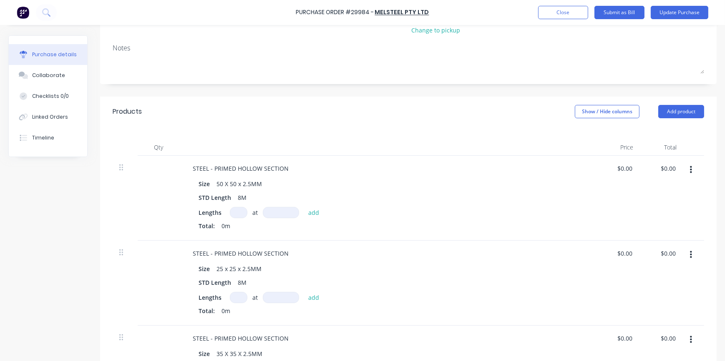
scroll to position [113, 0]
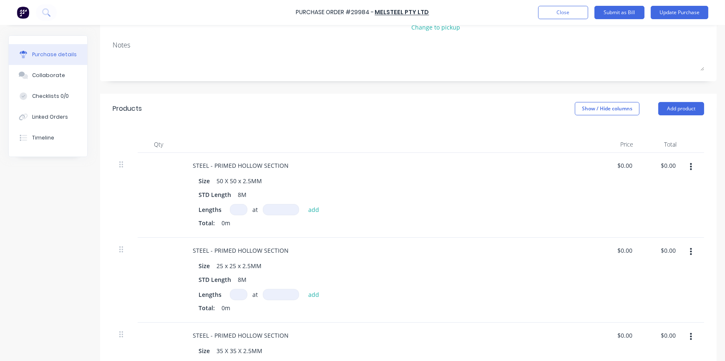
drag, startPoint x: 678, startPoint y: 107, endPoint x: 673, endPoint y: 116, distance: 10.5
click at [678, 108] on button "Add product" at bounding box center [681, 108] width 46 height 13
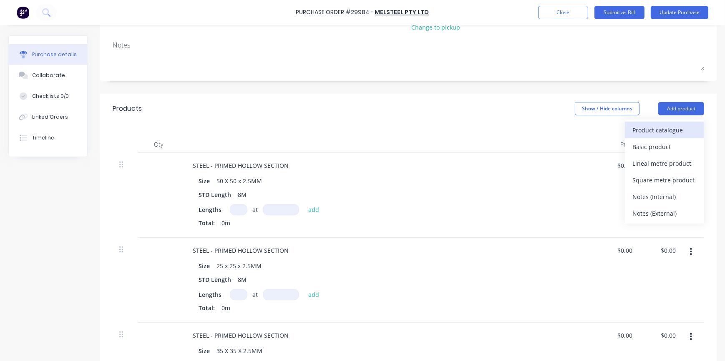
click at [644, 126] on div "Product catalogue" at bounding box center [664, 130] width 64 height 12
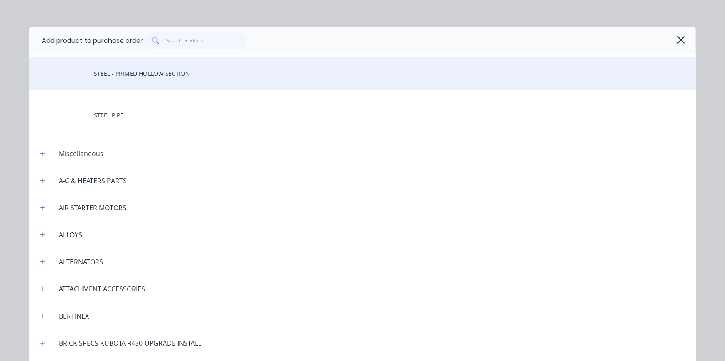
scroll to position [0, 0]
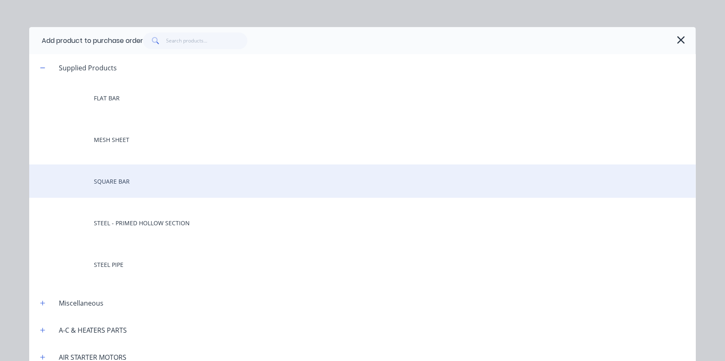
click at [117, 181] on div "SQUARE BAR" at bounding box center [362, 181] width 666 height 33
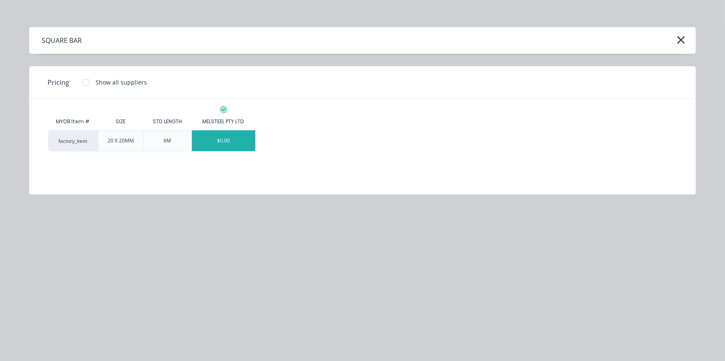
click at [222, 142] on div "$0.00" at bounding box center [223, 140] width 63 height 21
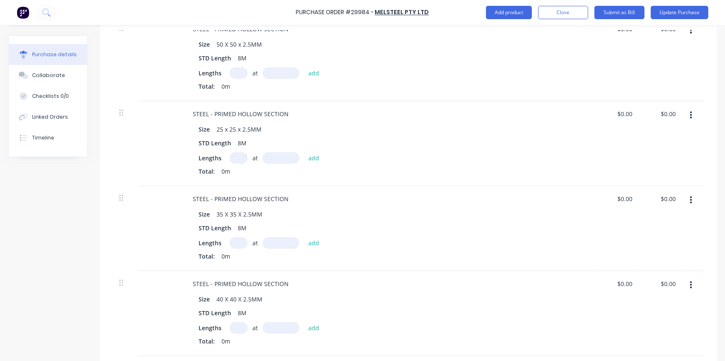
scroll to position [151, 0]
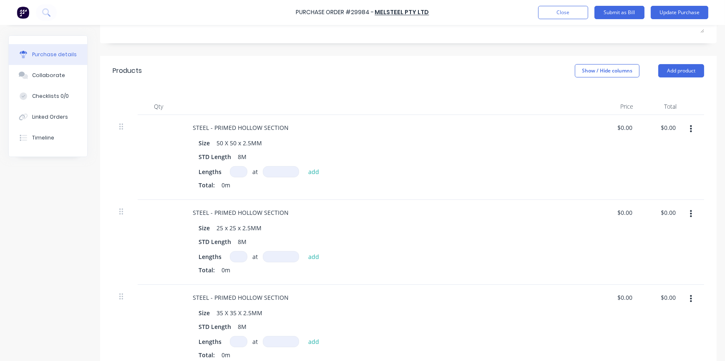
click at [241, 173] on input at bounding box center [239, 171] width 18 height 11
type input "10"
type input "8000"
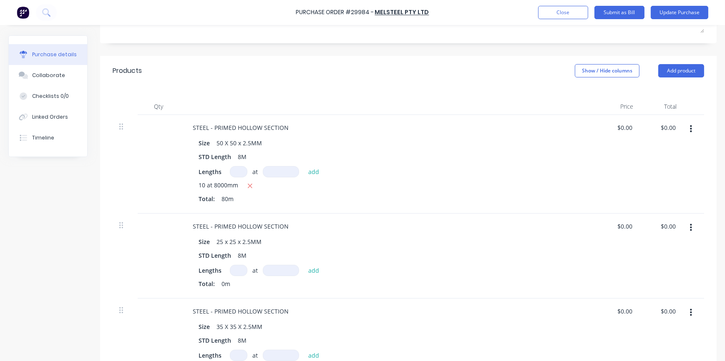
drag, startPoint x: 239, startPoint y: 274, endPoint x: 245, endPoint y: 274, distance: 5.4
click at [243, 274] on input at bounding box center [239, 270] width 18 height 11
type input "20"
type input "8000"
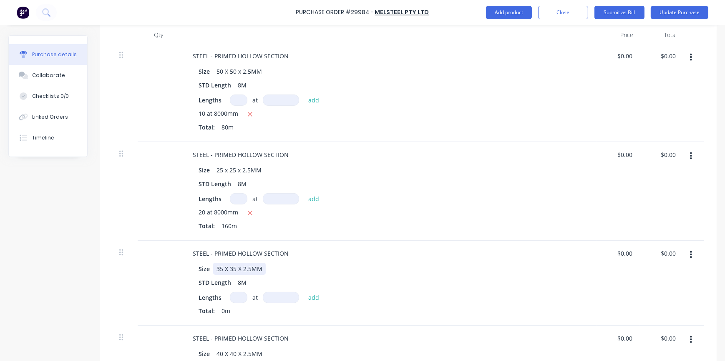
scroll to position [265, 0]
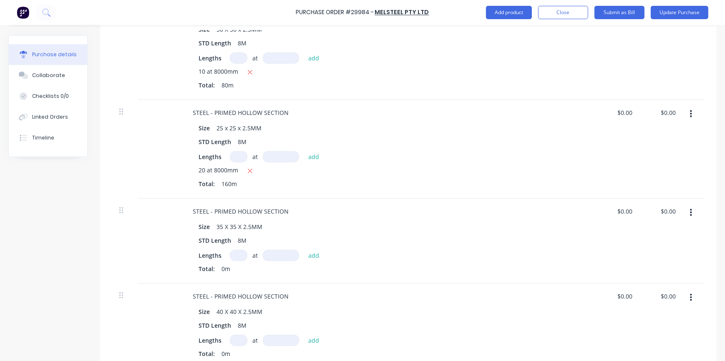
click at [241, 253] on input at bounding box center [239, 255] width 18 height 11
type input "2"
type input "8000"
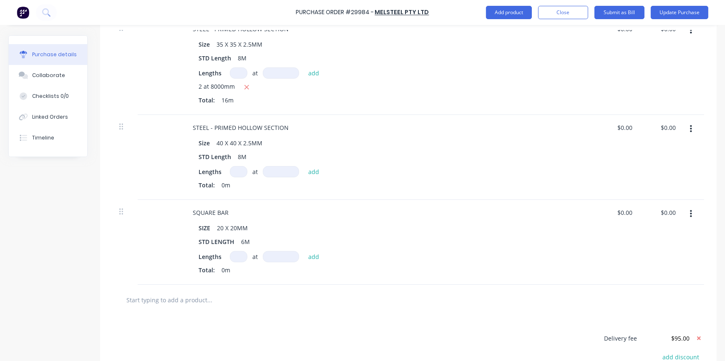
scroll to position [454, 0]
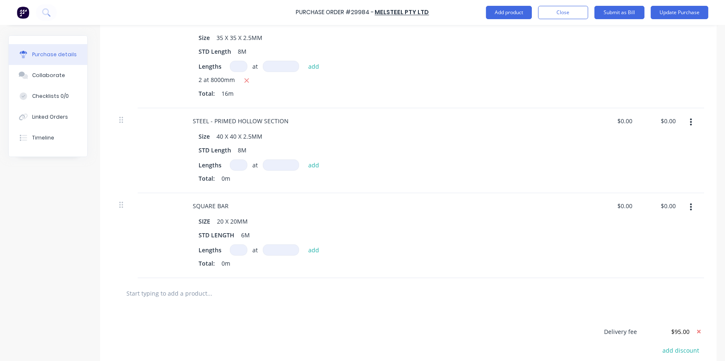
drag, startPoint x: 233, startPoint y: 162, endPoint x: 310, endPoint y: 183, distance: 79.0
click at [238, 162] on input at bounding box center [239, 165] width 18 height 11
type input "2"
type input "8000"
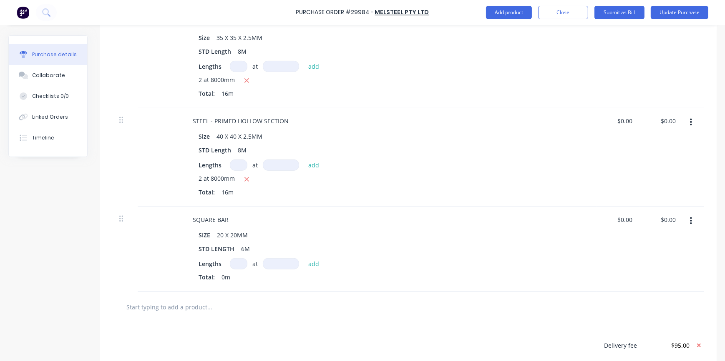
click at [240, 263] on input at bounding box center [239, 263] width 18 height 11
type input "2"
click at [275, 267] on input at bounding box center [281, 263] width 36 height 11
type input "6000"
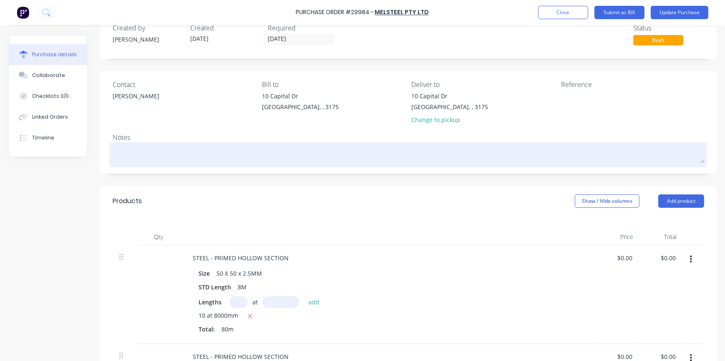
scroll to position [0, 0]
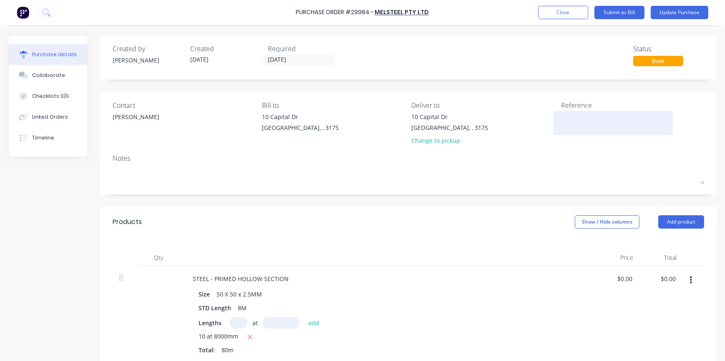
click at [564, 113] on textarea at bounding box center [613, 122] width 104 height 19
type textarea "MATERIAL"
type textarea "x"
type textarea "MATERIAL"
click at [124, 119] on div "[PERSON_NAME]" at bounding box center [136, 117] width 47 height 9
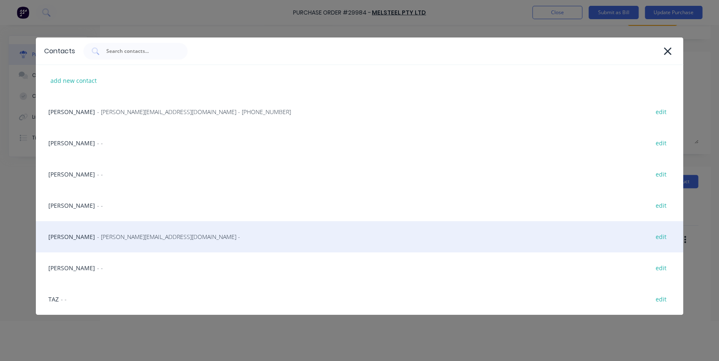
scroll to position [42, 0]
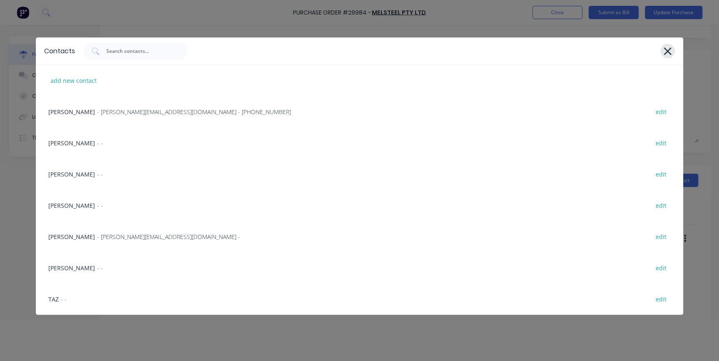
click at [662, 55] on div at bounding box center [667, 51] width 15 height 15
click at [665, 50] on icon at bounding box center [667, 51] width 9 height 12
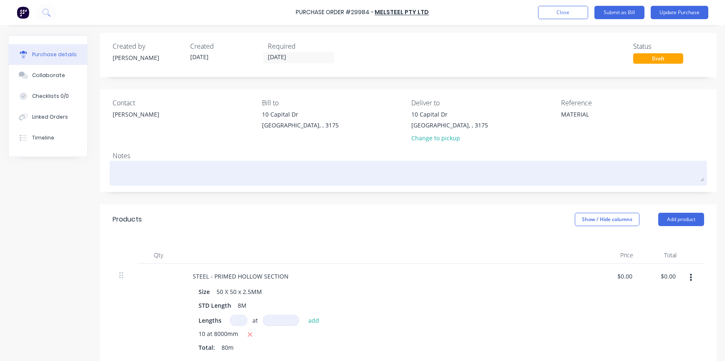
scroll to position [0, 0]
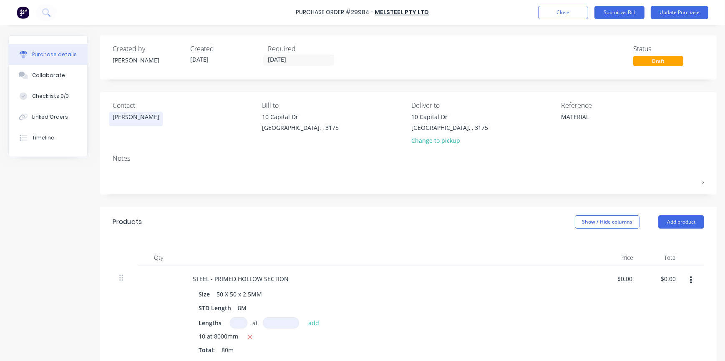
click at [121, 116] on div "[PERSON_NAME]" at bounding box center [136, 117] width 47 height 9
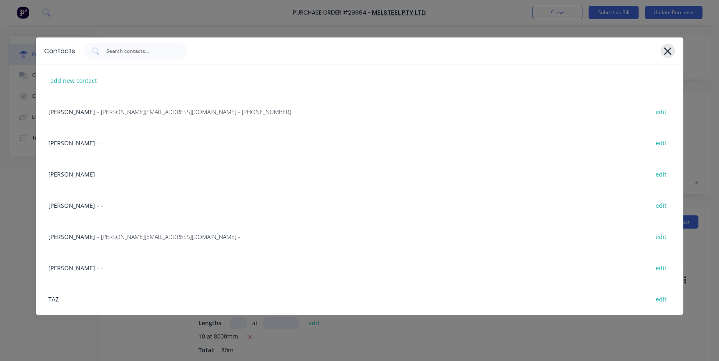
click at [663, 53] on icon at bounding box center [667, 51] width 9 height 12
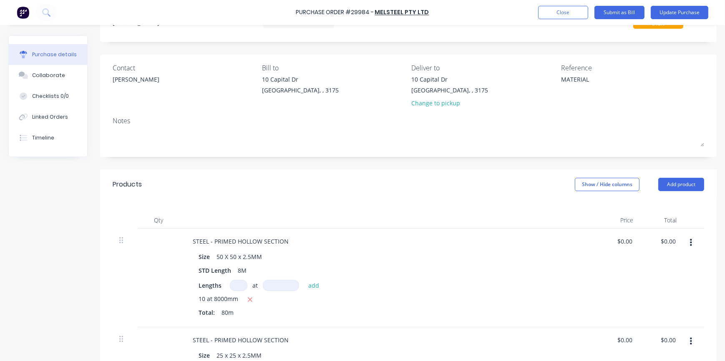
drag, startPoint x: 284, startPoint y: 190, endPoint x: 271, endPoint y: 205, distance: 20.1
click at [284, 190] on div "Products Show / Hide columns Add product" at bounding box center [408, 185] width 616 height 30
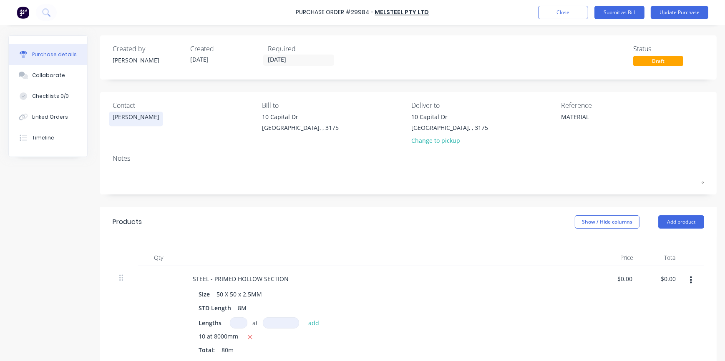
click at [115, 122] on div "[PERSON_NAME]" at bounding box center [136, 119] width 47 height 13
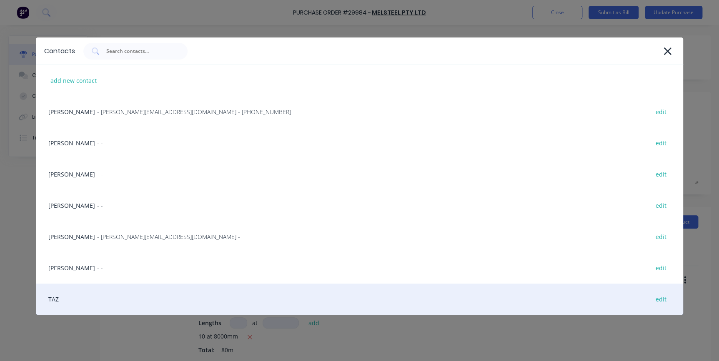
click at [83, 287] on div "TAZ - - edit" at bounding box center [359, 299] width 647 height 31
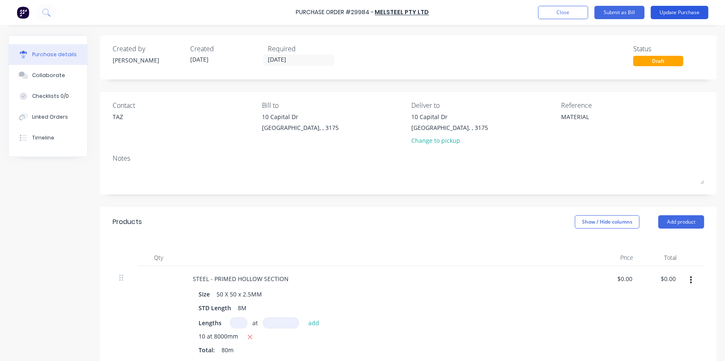
click at [693, 14] on button "Update Purchase" at bounding box center [679, 12] width 58 height 13
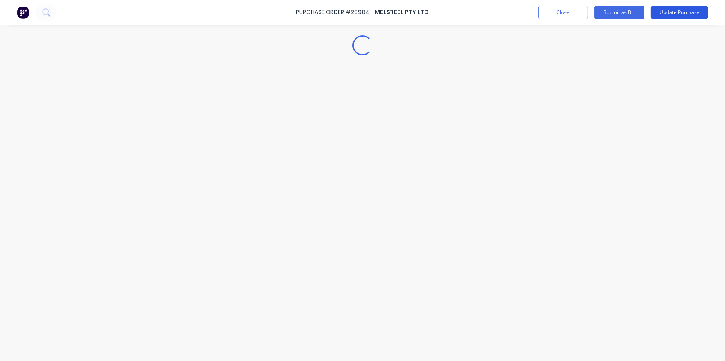
type textarea "x"
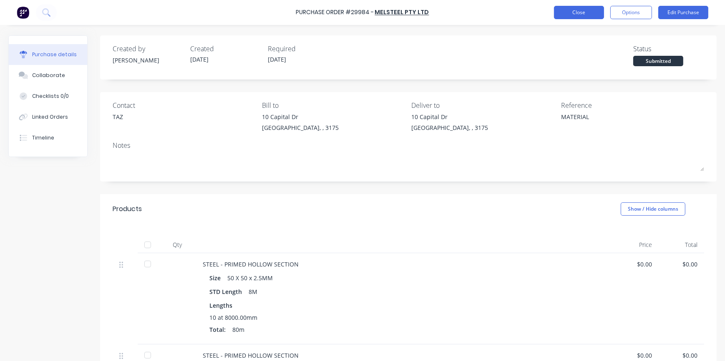
click at [583, 15] on button "Close" at bounding box center [579, 12] width 50 height 13
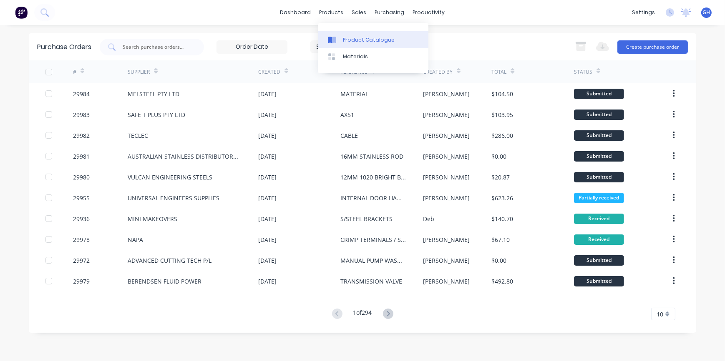
click at [341, 38] on link "Product Catalogue" at bounding box center [373, 39] width 110 height 17
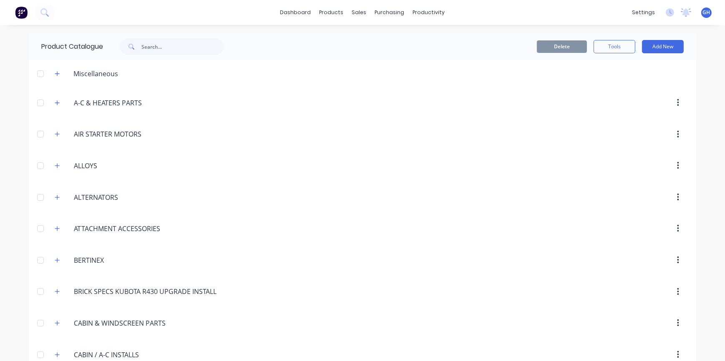
click at [160, 37] on div "Product Catalogue" at bounding box center [137, 46] width 216 height 27
click at [168, 40] on input "text" at bounding box center [182, 46] width 83 height 17
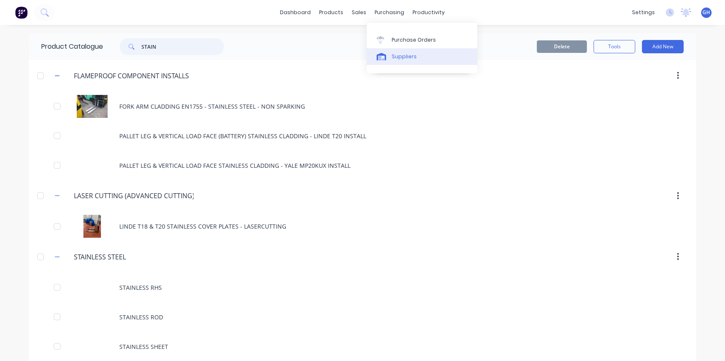
type input "STAIN"
click at [391, 54] on div "Suppliers" at bounding box center [403, 57] width 25 height 8
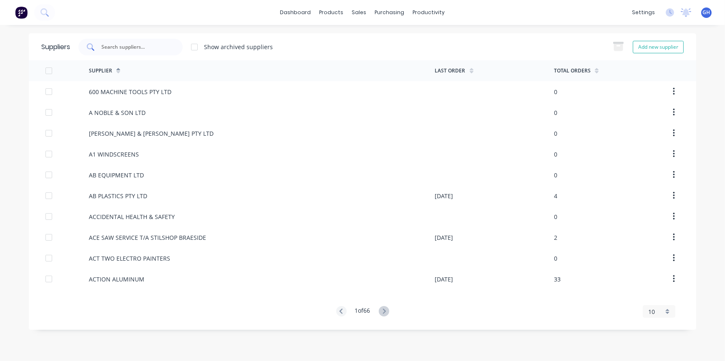
click at [138, 39] on div at bounding box center [130, 47] width 104 height 17
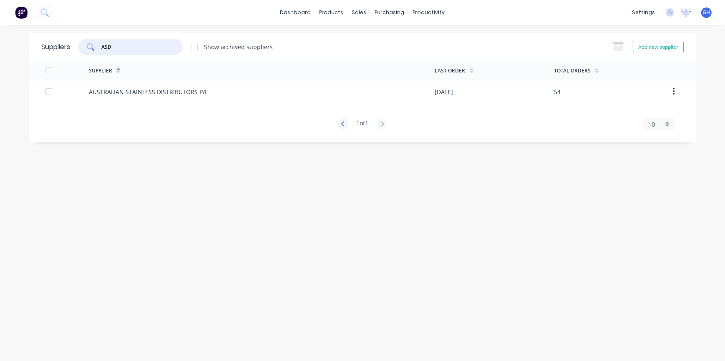
type input "ASD"
click at [236, 86] on div "AUSTRALIAN STAINLESS DISTRIBUTORS P/L" at bounding box center [262, 91] width 346 height 21
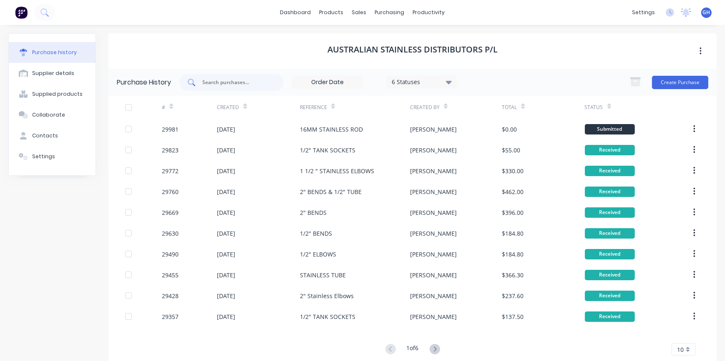
click at [240, 85] on input "text" at bounding box center [235, 82] width 69 height 8
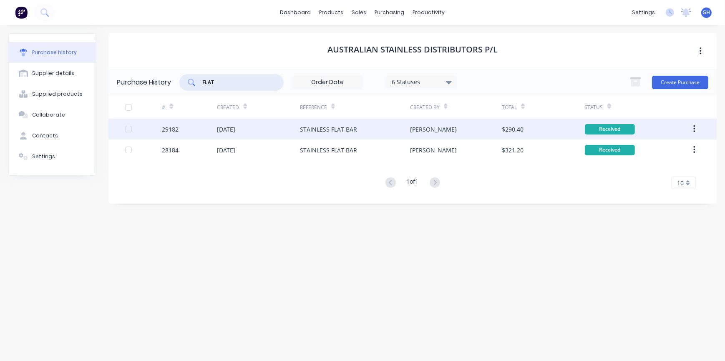
type input "FLAT"
click at [285, 130] on div "[DATE]" at bounding box center [258, 129] width 83 height 21
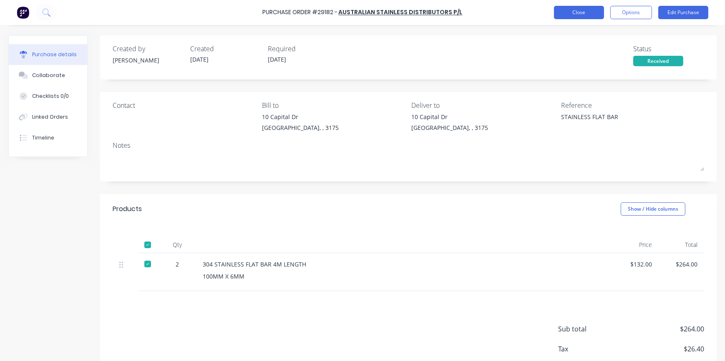
click at [582, 10] on button "Close" at bounding box center [579, 12] width 50 height 13
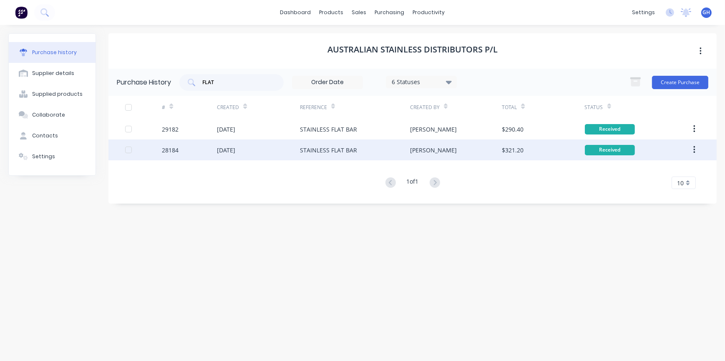
click at [292, 149] on div "[DATE]" at bounding box center [258, 150] width 83 height 21
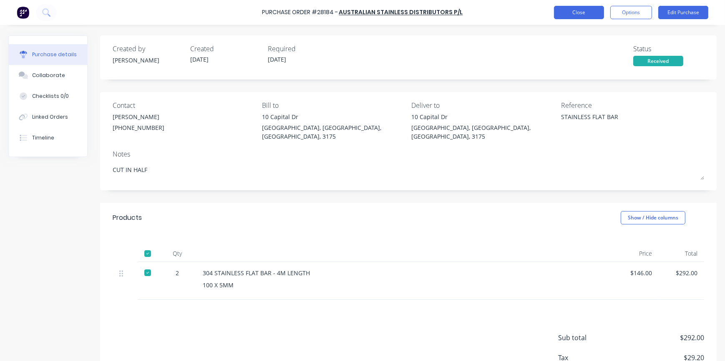
click at [586, 10] on button "Close" at bounding box center [579, 12] width 50 height 13
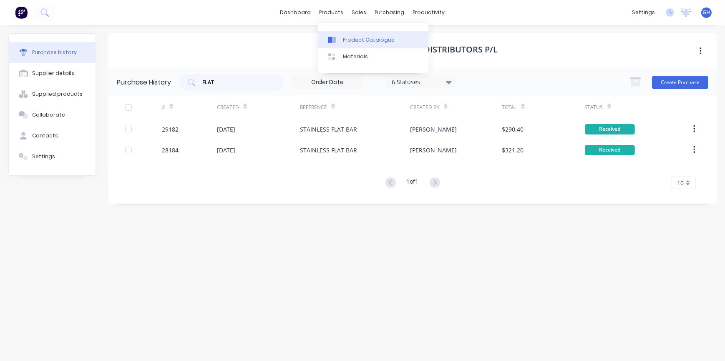
click at [330, 35] on link "Product Catalogue" at bounding box center [373, 39] width 110 height 17
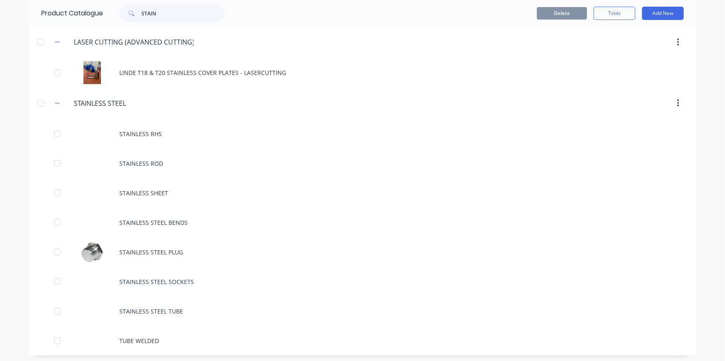
scroll to position [156, 0]
click at [671, 15] on button "Add New" at bounding box center [663, 13] width 42 height 13
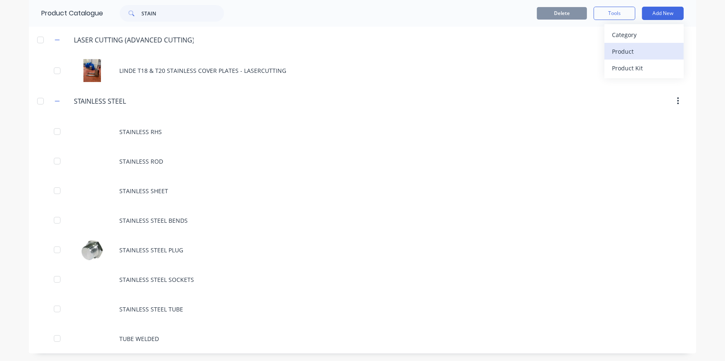
click at [643, 54] on div "Product" at bounding box center [644, 51] width 64 height 12
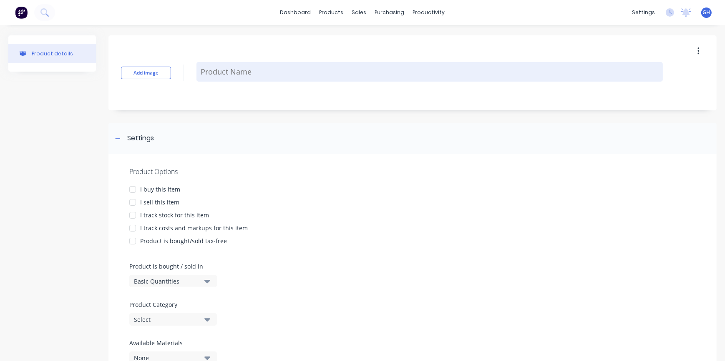
click at [271, 73] on textarea at bounding box center [429, 72] width 466 height 20
type textarea "x"
type textarea "S"
type textarea "x"
type textarea "ST"
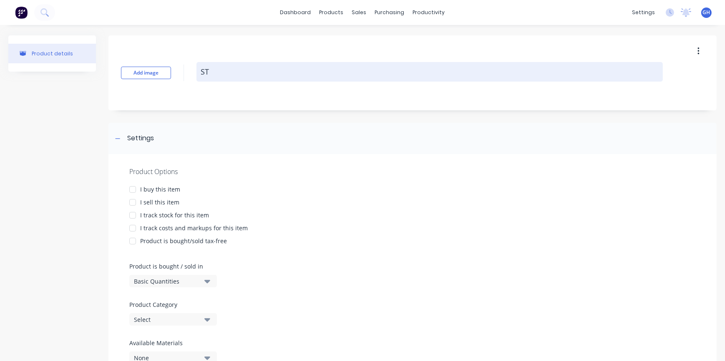
type textarea "x"
type textarea "STA"
type textarea "x"
type textarea "STAU"
type textarea "x"
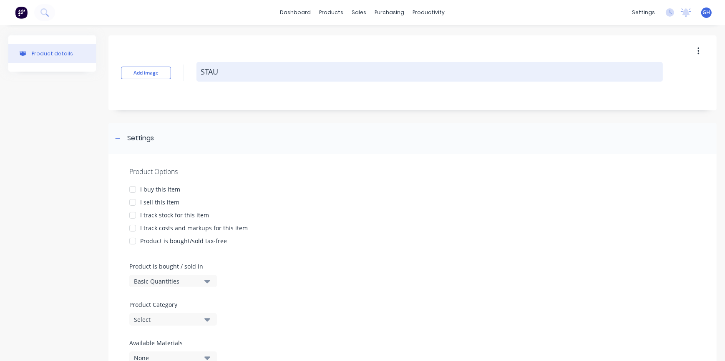
type textarea "STAUB"
type textarea "x"
type textarea "STAUBK"
type textarea "x"
type textarea "STAUBKE"
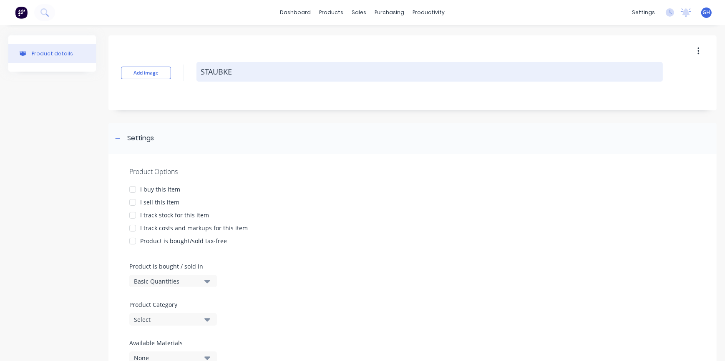
type textarea "x"
type textarea "STAUBK"
type textarea "x"
type textarea "STAUB"
type textarea "x"
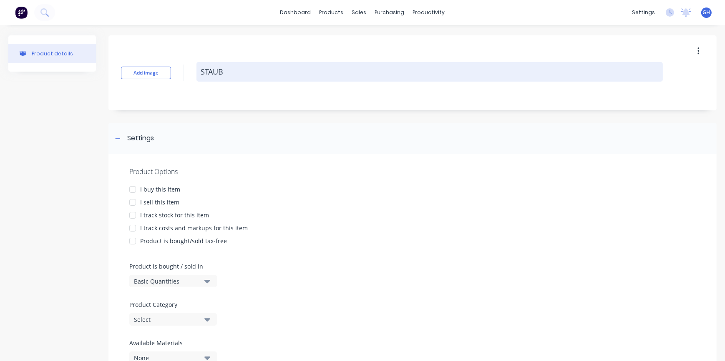
type textarea "STAU"
type textarea "x"
type textarea "STA"
type textarea "x"
type textarea "STAI"
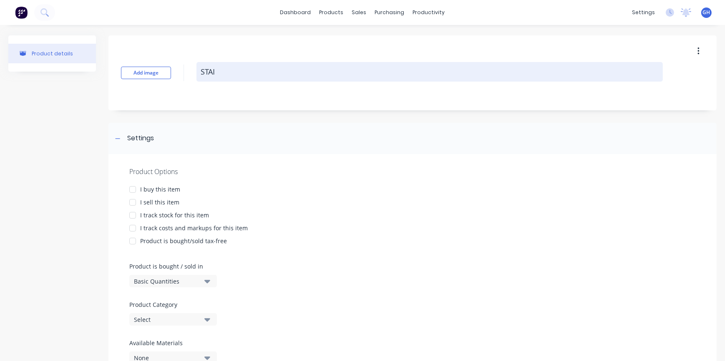
type textarea "x"
type textarea "STAIN"
type textarea "x"
type textarea "STAINL"
type textarea "x"
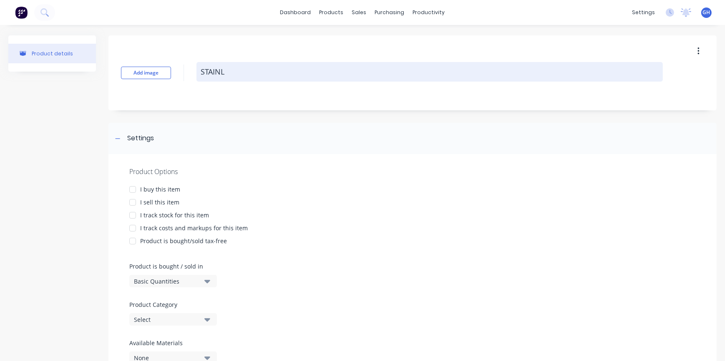
type textarea "STAINLE"
type textarea "x"
type textarea "STAINLES"
type textarea "x"
type textarea "STAINLESS"
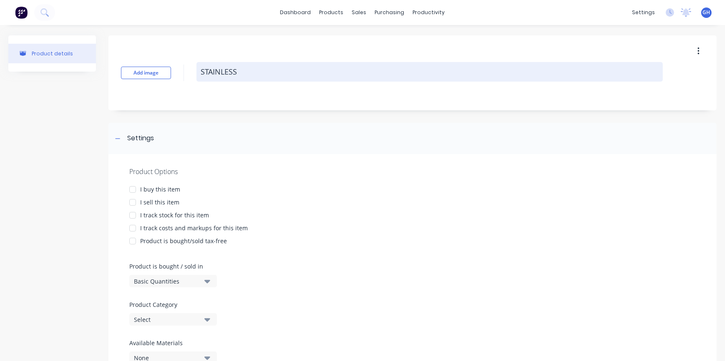
type textarea "x"
type textarea "STAINLESS"
type textarea "x"
type textarea "STAINLESS F"
type textarea "x"
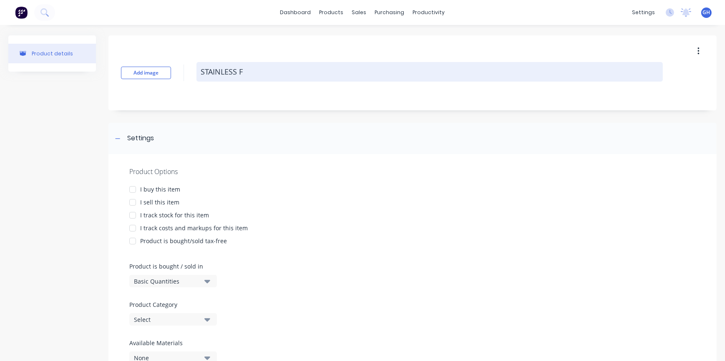
type textarea "STAINLESS FL"
type textarea "x"
type textarea "STAINLESS FLAY"
type textarea "x"
type textarea "STAINLESS FLAYT"
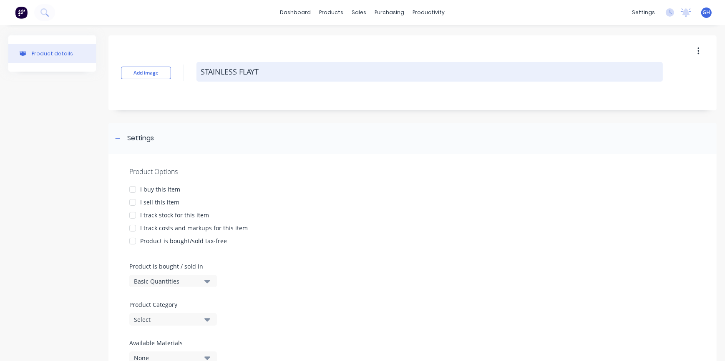
type textarea "x"
type textarea "STAINLESS FLAYT"
type textarea "x"
type textarea "STAINLESS FLAYT B"
type textarea "x"
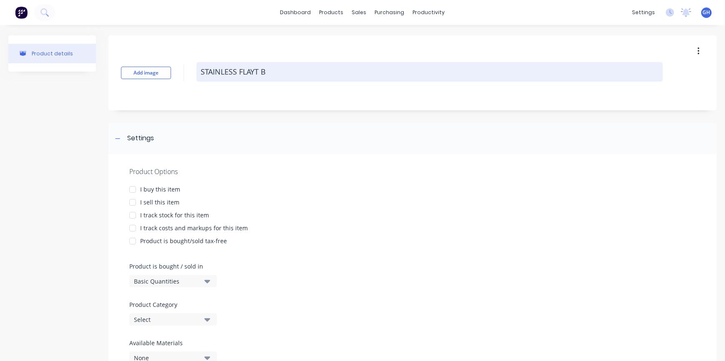
type textarea "STAINLESS FLAYT BA"
type textarea "x"
type textarea "STAINLESS FLAYT BAR"
type textarea "x"
type textarea "STAINLESS FLAYT BA"
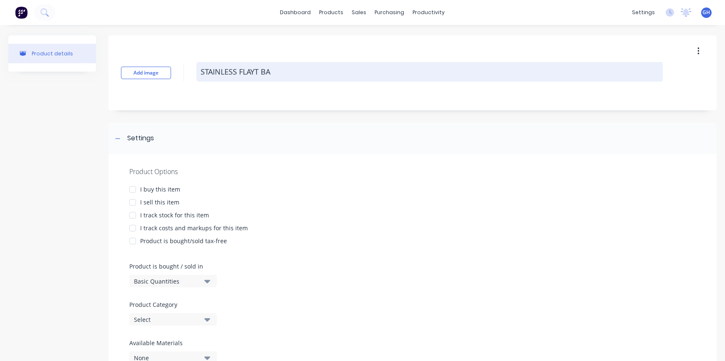
type textarea "x"
type textarea "STAINLESS FLAYT B"
type textarea "x"
type textarea "STAINLESS FLAYT"
type textarea "x"
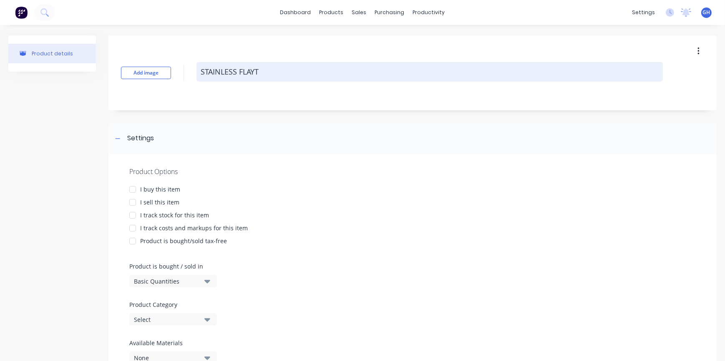
type textarea "STAINLESS FLAYT"
type textarea "x"
type textarea "STAINLESS FLAY"
type textarea "x"
type textarea "STAINLESS FLA"
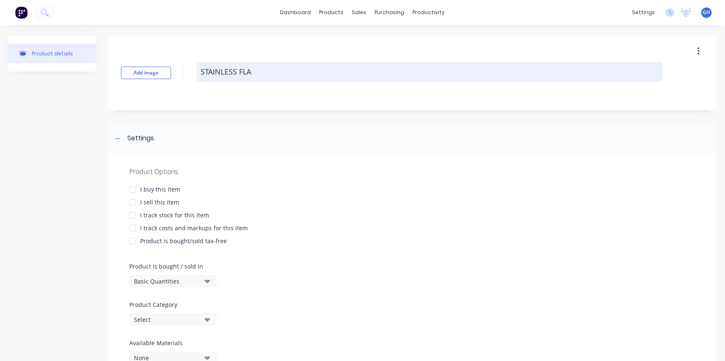
type textarea "x"
type textarea "STAINLESS FLAT"
type textarea "x"
type textarea "STAINLESS FLAT"
type textarea "x"
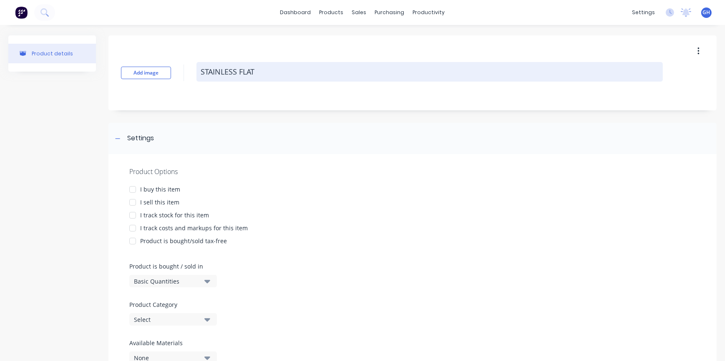
type textarea "STAINLESS FLAT B"
type textarea "x"
type textarea "STAINLESS FLAT BA"
type textarea "x"
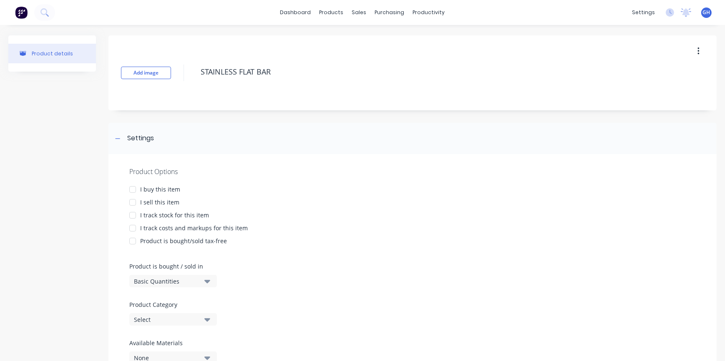
type textarea "STAINLESS FLAT BAR"
type textarea "x"
type textarea "STAINLESS FLAT BAR"
click at [150, 187] on div "I buy this item" at bounding box center [160, 189] width 40 height 9
click at [148, 200] on div "I sell this item" at bounding box center [159, 202] width 39 height 9
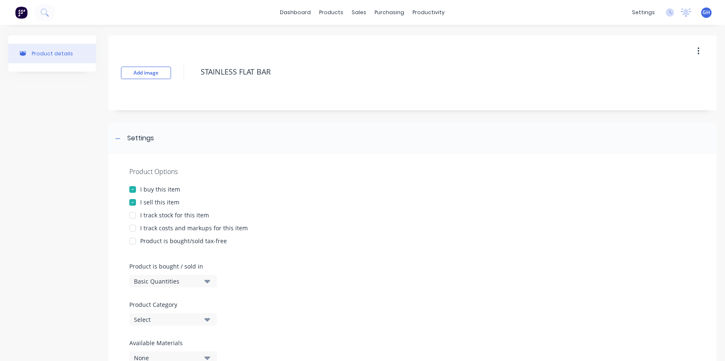
click at [150, 229] on div "I track costs and markups for this item" at bounding box center [194, 228] width 108 height 9
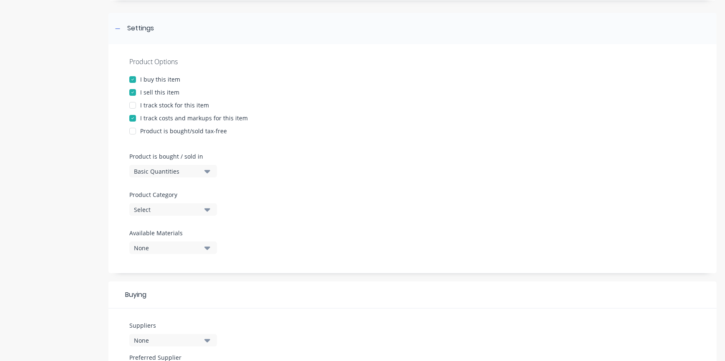
scroll to position [113, 0]
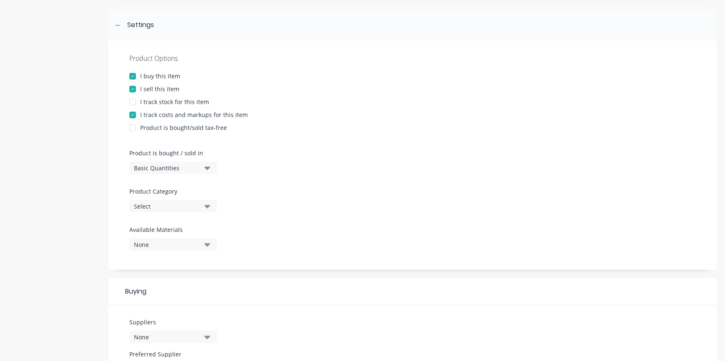
click at [207, 171] on icon "button" at bounding box center [207, 167] width 6 height 9
click at [191, 199] on div "Lineal Metres" at bounding box center [191, 205] width 125 height 17
click at [205, 207] on icon "button" at bounding box center [207, 206] width 6 height 9
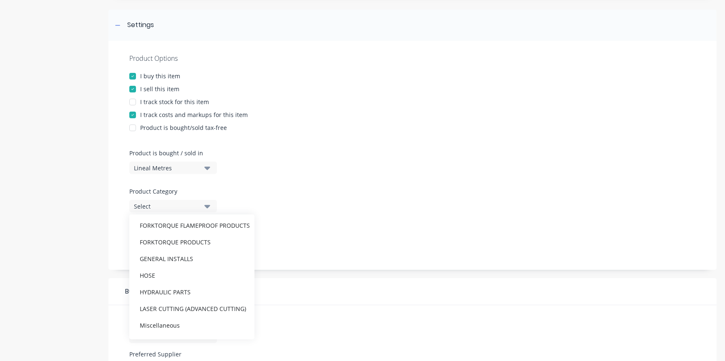
scroll to position [568, 0]
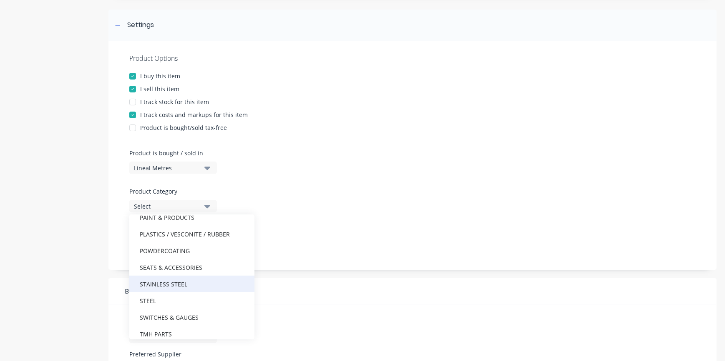
click at [162, 287] on div "STAINLESS STEEL" at bounding box center [191, 284] width 125 height 17
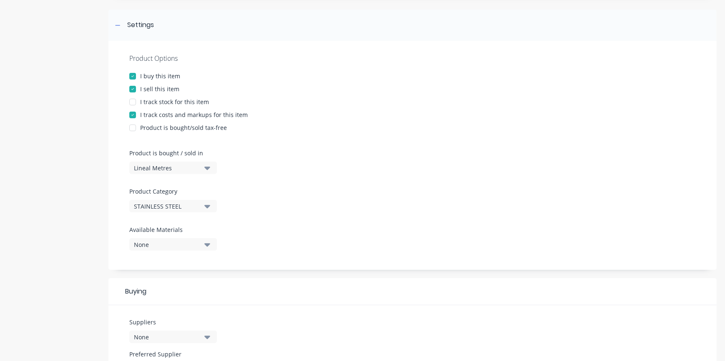
click at [357, 205] on div "Product Options I buy this item I sell this item I track stock for this item I …" at bounding box center [412, 155] width 608 height 229
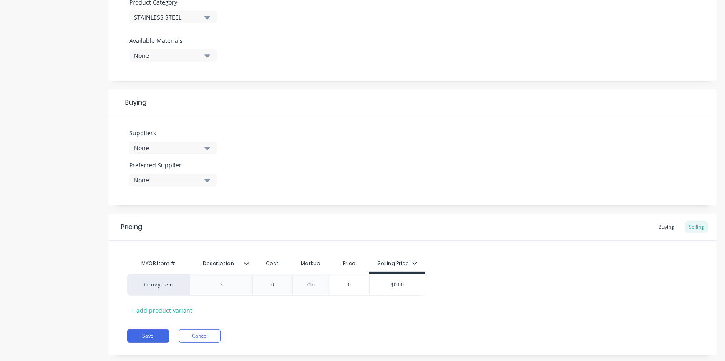
scroll to position [303, 0]
click at [200, 152] on button "None" at bounding box center [173, 147] width 88 height 13
click at [195, 187] on button "AUSTRALIAN STAINLESS DISTRIBUTORS P/L" at bounding box center [191, 193] width 125 height 17
click at [329, 178] on div "Suppliers 1 suppliers selected AUSTRALIAN STAINLESS DISTRIBUTORS P/L Preferred …" at bounding box center [412, 160] width 608 height 89
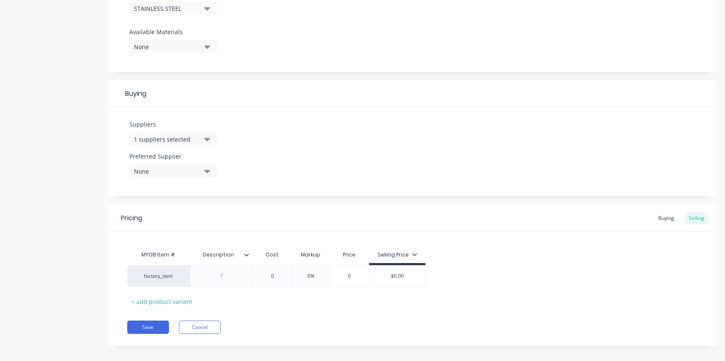
scroll to position [319, 0]
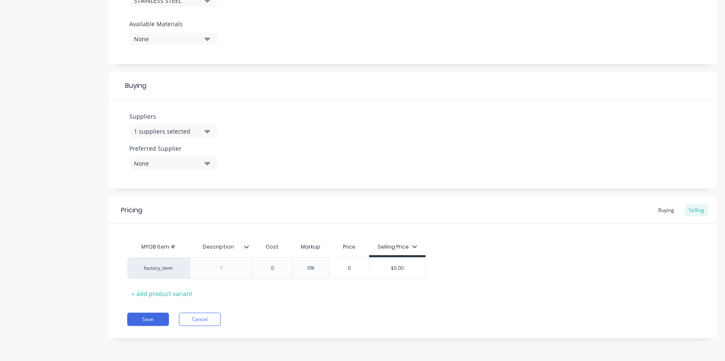
click at [244, 246] on icon at bounding box center [246, 247] width 5 height 5
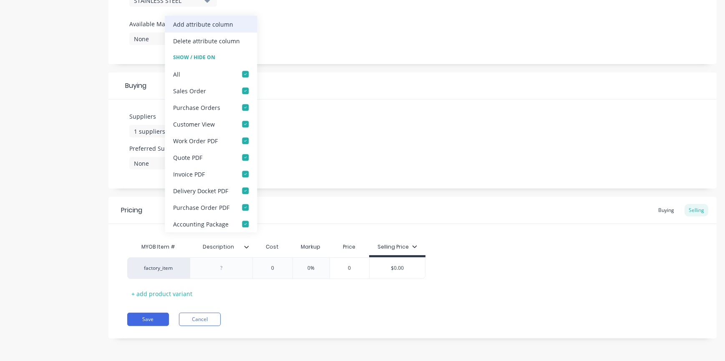
click at [211, 26] on div "Add attribute column" at bounding box center [203, 24] width 60 height 9
type textarea "x"
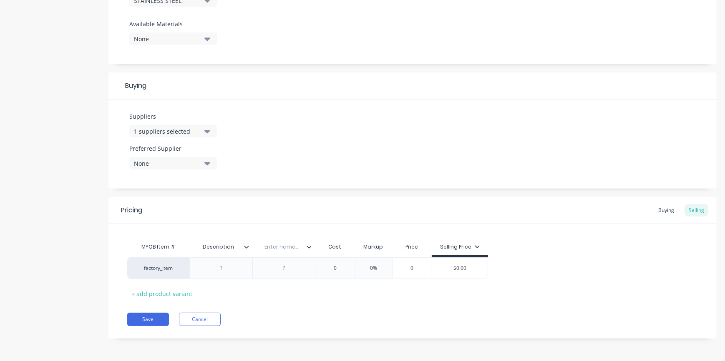
click at [294, 247] on input "text" at bounding box center [281, 247] width 58 height 8
type input "STD LENGTH"
type textarea "x"
click at [216, 243] on input "Description" at bounding box center [219, 247] width 58 height 8
type input "S"
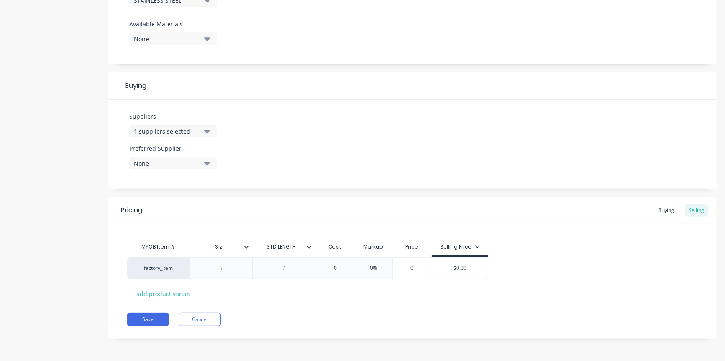
type input "Size"
type textarea "x"
click at [231, 267] on div at bounding box center [222, 268] width 42 height 11
click at [180, 289] on div "+ add product variant" at bounding box center [161, 294] width 69 height 13
type textarea "x"
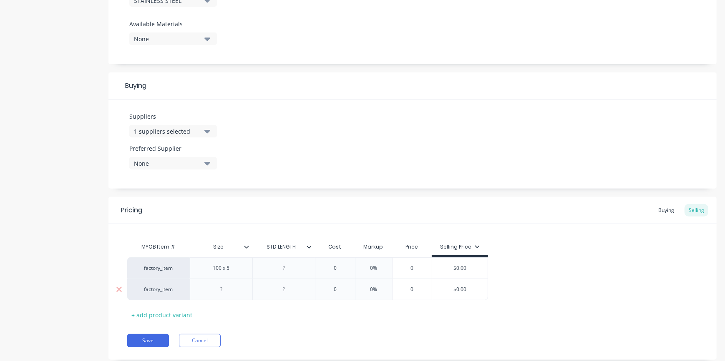
click at [234, 298] on div at bounding box center [221, 290] width 63 height 22
click at [233, 295] on div at bounding box center [222, 289] width 42 height 11
type textarea "x"
click at [297, 271] on div at bounding box center [284, 268] width 42 height 11
type textarea "x"
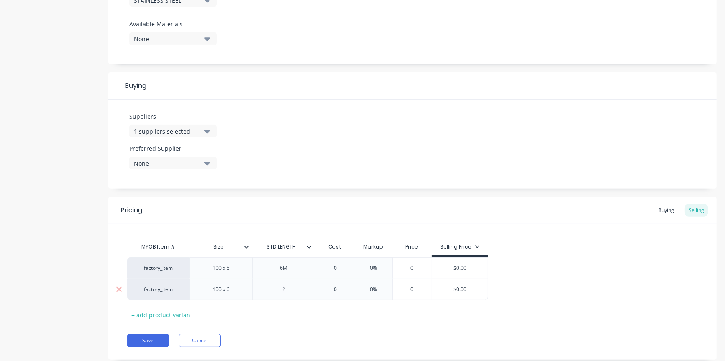
click at [285, 291] on div at bounding box center [284, 289] width 42 height 11
click at [150, 335] on button "Save" at bounding box center [148, 340] width 42 height 13
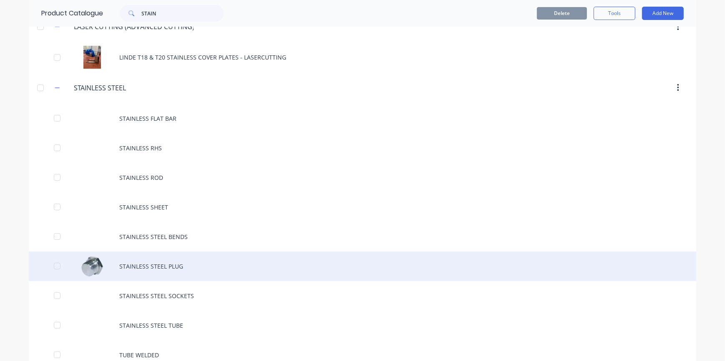
scroll to position [186, 0]
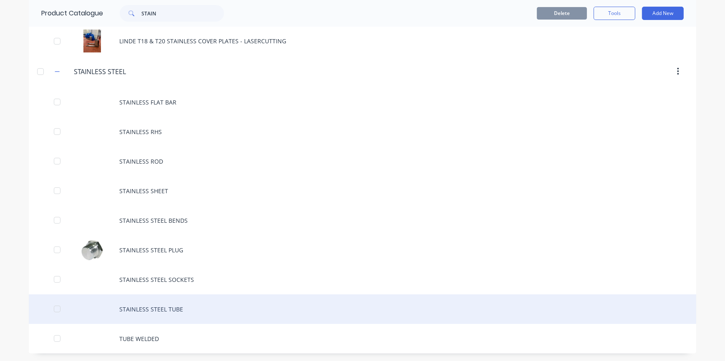
click at [204, 303] on div "STAINLESS STEEL TUBE" at bounding box center [362, 310] width 667 height 30
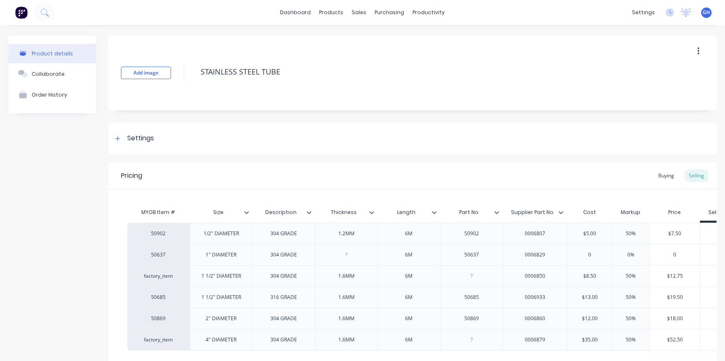
type textarea "x"
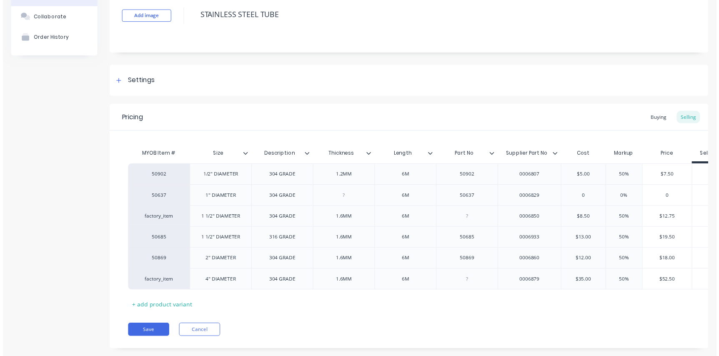
scroll to position [75, 0]
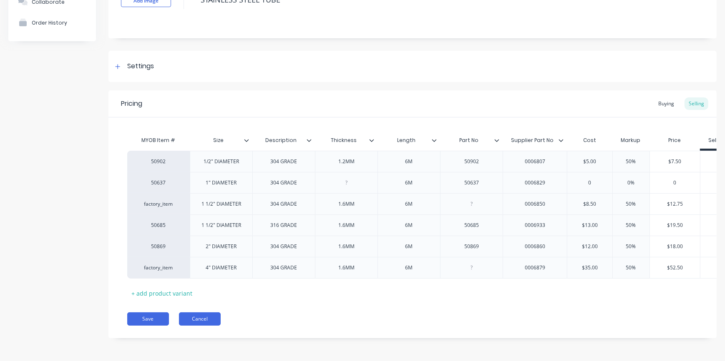
click at [209, 318] on button "Cancel" at bounding box center [200, 319] width 42 height 13
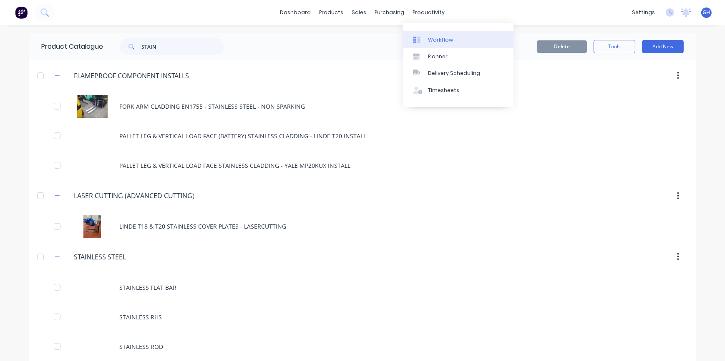
click at [425, 31] on link "Workflow" at bounding box center [458, 39] width 110 height 17
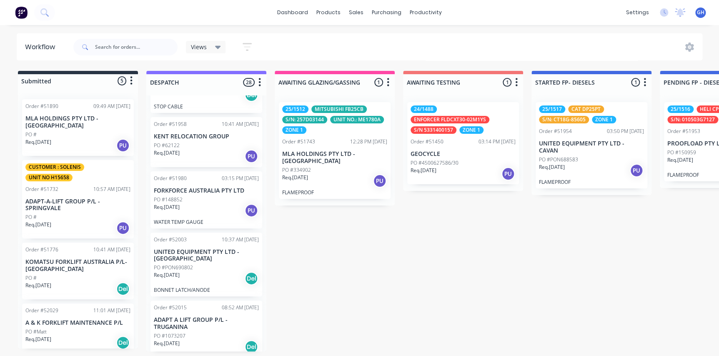
scroll to position [1213, 0]
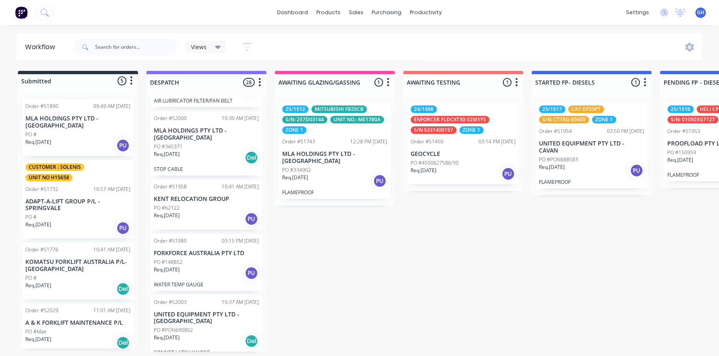
click at [200, 205] on div "PO #62122" at bounding box center [206, 208] width 105 height 8
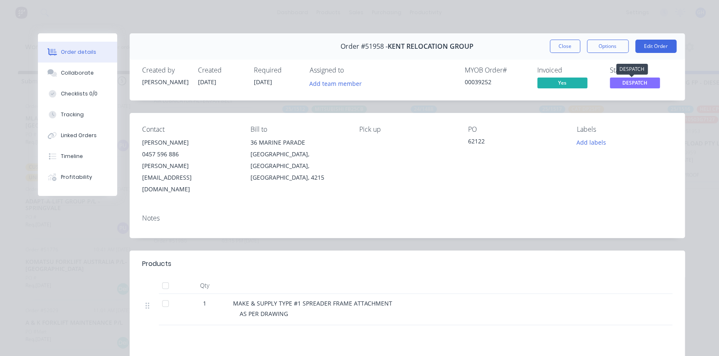
drag, startPoint x: 630, startPoint y: 85, endPoint x: 640, endPoint y: 93, distance: 13.7
click at [632, 87] on span "DESPATCH" at bounding box center [635, 83] width 50 height 10
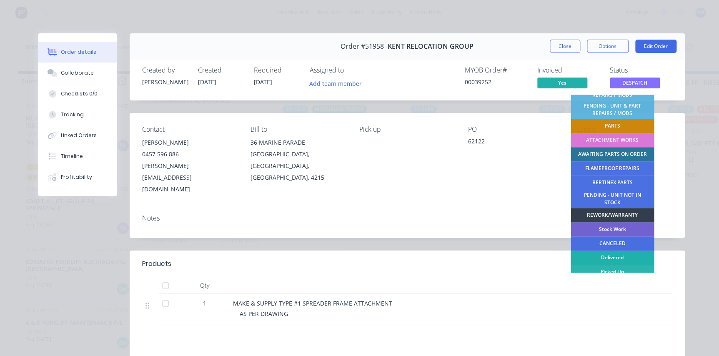
scroll to position [178, 0]
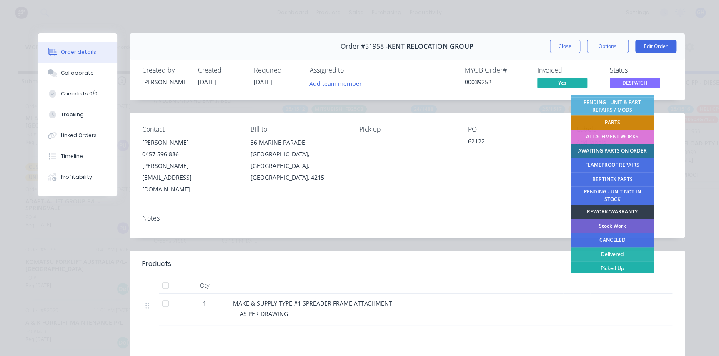
click at [617, 269] on div "Picked Up" at bounding box center [612, 268] width 83 height 14
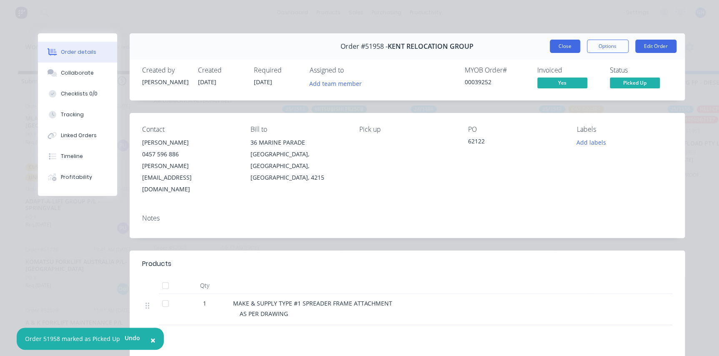
drag, startPoint x: 557, startPoint y: 43, endPoint x: 234, endPoint y: 160, distance: 343.7
click at [559, 43] on button "Close" at bounding box center [565, 46] width 30 height 13
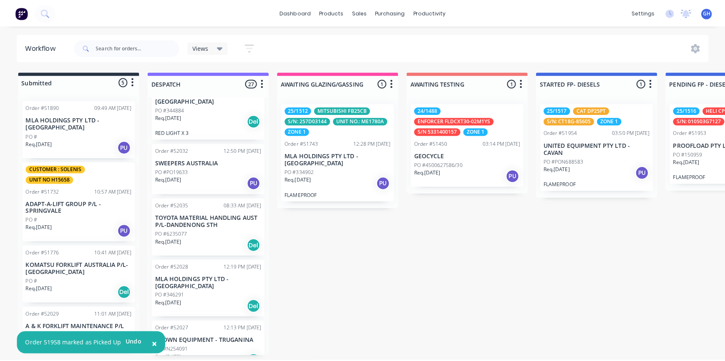
scroll to position [0, 0]
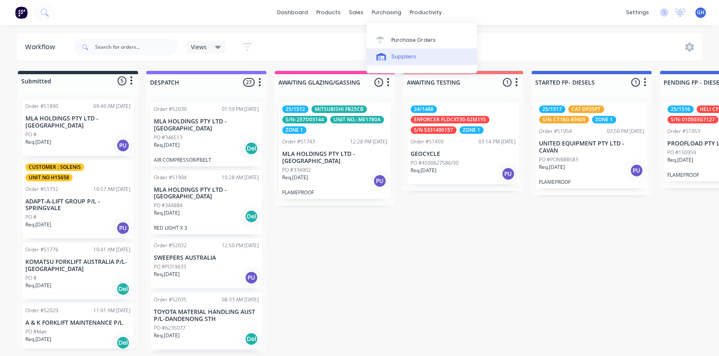
click at [387, 53] on link "Suppliers" at bounding box center [421, 56] width 110 height 17
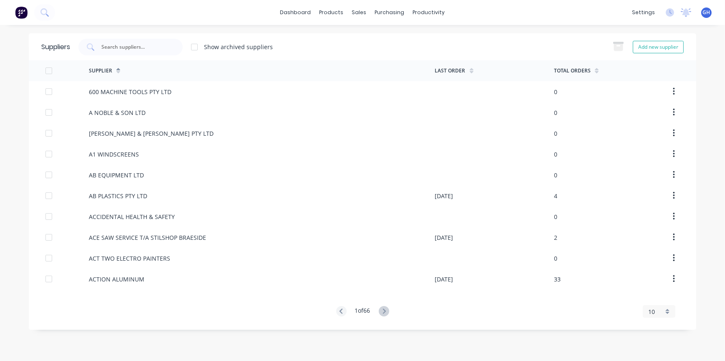
drag, startPoint x: 128, startPoint y: 47, endPoint x: 191, endPoint y: 0, distance: 78.1
click at [133, 50] on input "text" at bounding box center [134, 47] width 69 height 8
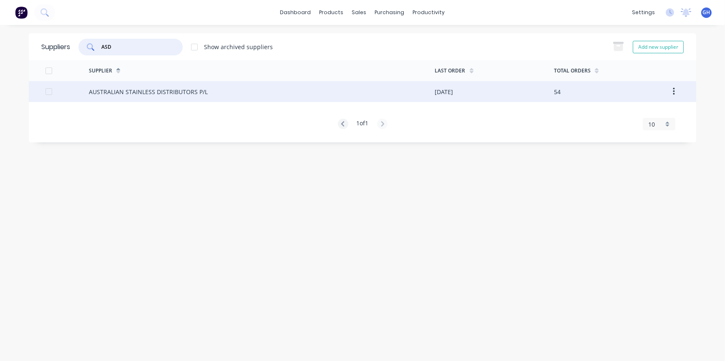
type input "ASD"
click at [47, 91] on div at bounding box center [48, 91] width 17 height 17
click at [49, 67] on div at bounding box center [48, 71] width 17 height 17
click at [156, 88] on div "AUSTRALIAN STAINLESS DISTRIBUTORS P/L" at bounding box center [148, 92] width 119 height 9
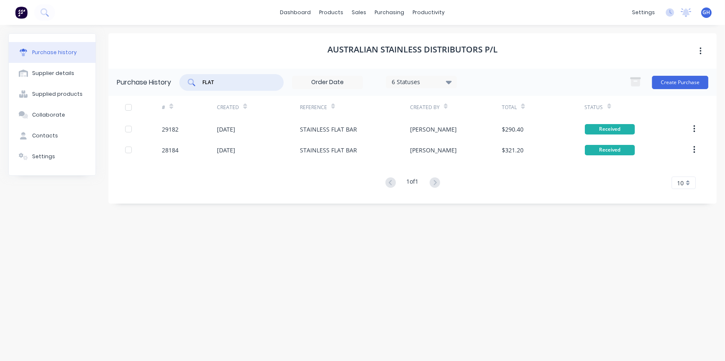
click at [221, 84] on input "FLAT" at bounding box center [235, 82] width 69 height 8
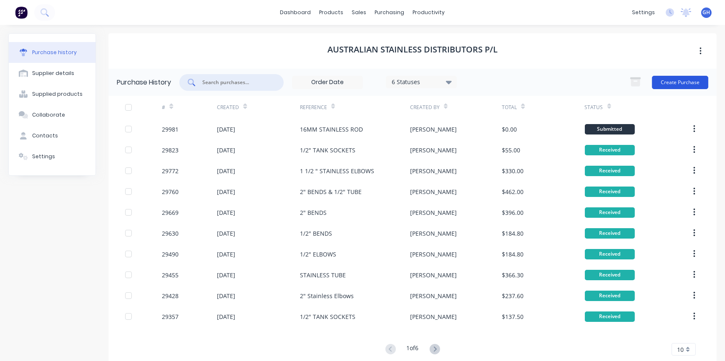
click at [685, 80] on button "Create Purchase" at bounding box center [680, 82] width 56 height 13
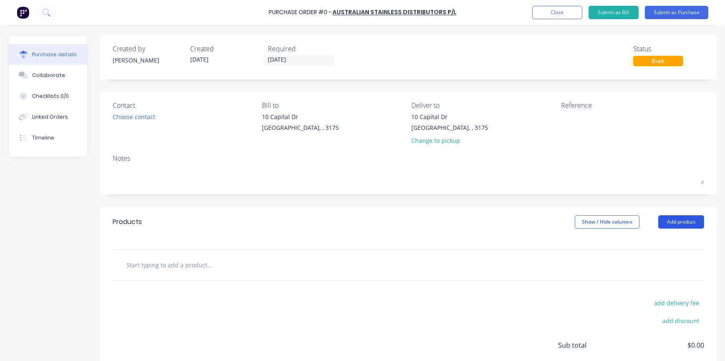
click at [683, 226] on button "Add product" at bounding box center [681, 222] width 46 height 13
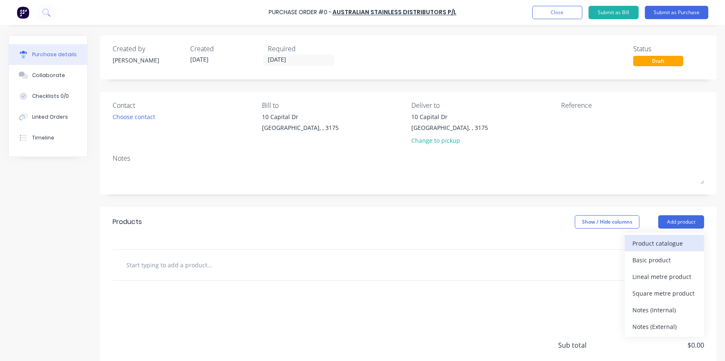
click at [645, 243] on div "Product catalogue" at bounding box center [664, 244] width 64 height 12
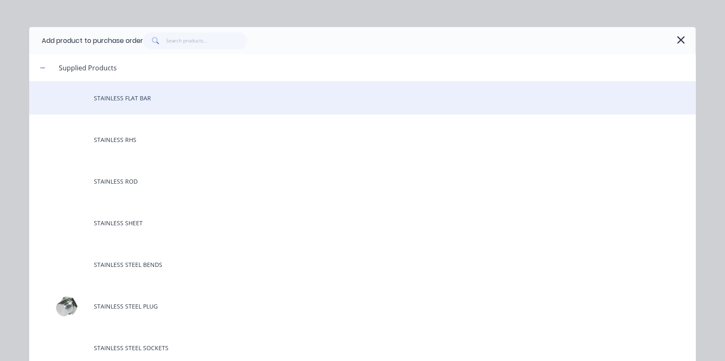
click at [123, 96] on div "STAINLESS FLAT BAR" at bounding box center [362, 97] width 666 height 33
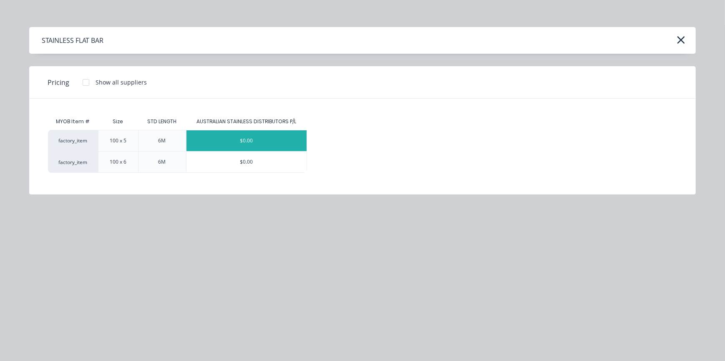
click at [232, 138] on div "$0.00" at bounding box center [246, 140] width 120 height 21
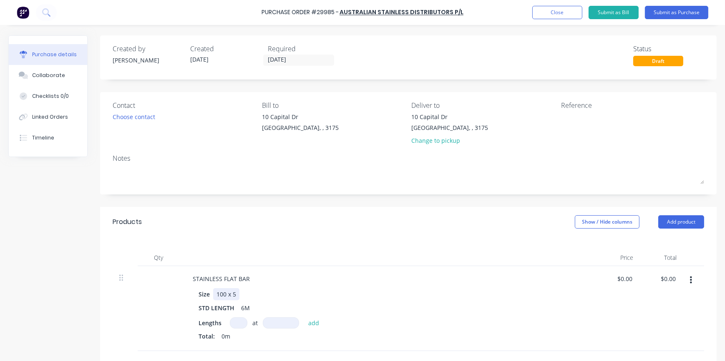
click at [241, 291] on div "Size 100 x 5" at bounding box center [386, 295] width 382 height 12
click at [244, 324] on input at bounding box center [239, 323] width 18 height 11
type input "1"
type input "6000"
click at [671, 222] on button "Add product" at bounding box center [681, 222] width 46 height 13
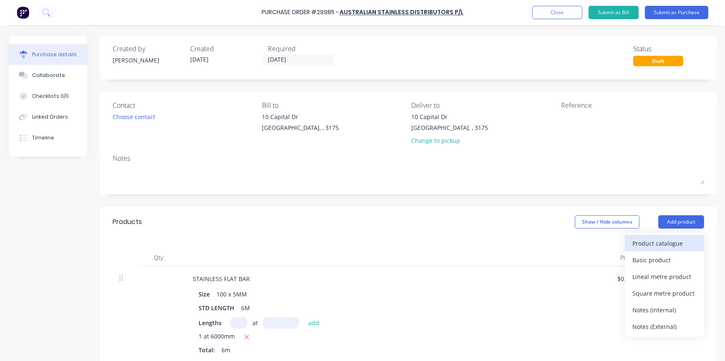
click at [646, 242] on div "Product catalogue" at bounding box center [664, 244] width 64 height 12
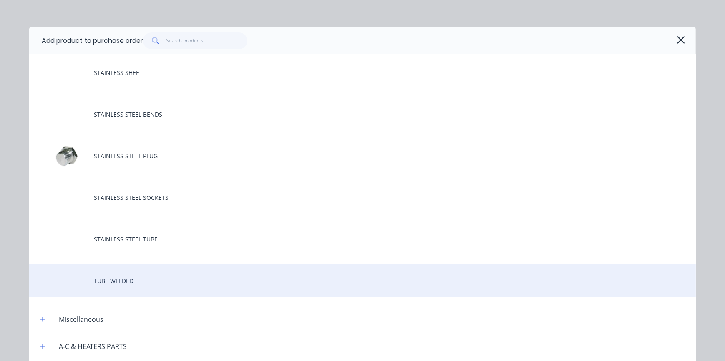
scroll to position [151, 0]
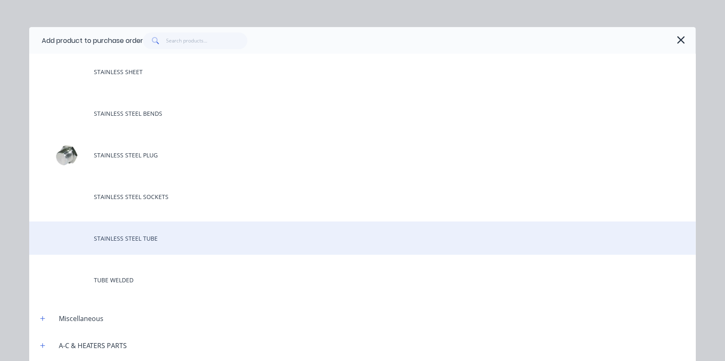
click at [135, 235] on div "STAINLESS STEEL TUBE" at bounding box center [362, 238] width 666 height 33
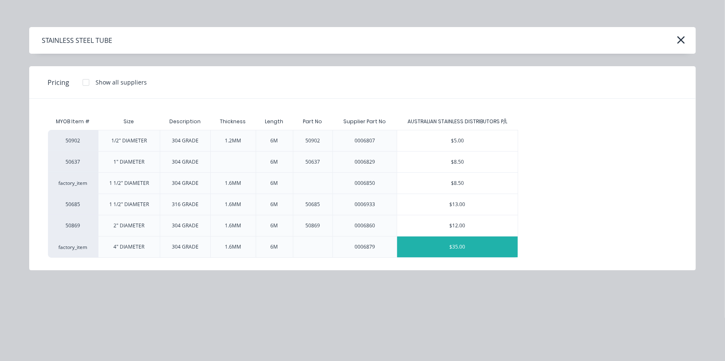
click at [439, 247] on div "$35.00" at bounding box center [457, 247] width 120 height 21
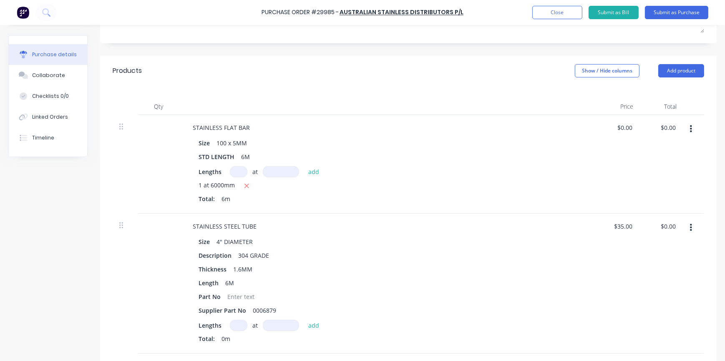
click at [232, 329] on input at bounding box center [239, 325] width 18 height 11
click at [695, 67] on button "Add product" at bounding box center [681, 70] width 46 height 13
drag, startPoint x: 650, startPoint y: 173, endPoint x: 654, endPoint y: 179, distance: 6.9
click at [650, 174] on div "Notes (External)" at bounding box center [664, 176] width 64 height 12
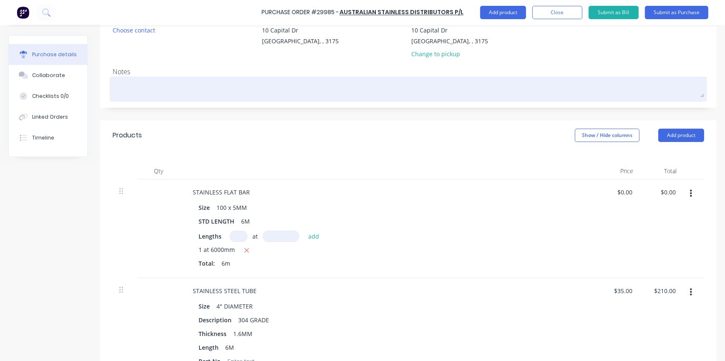
scroll to position [75, 0]
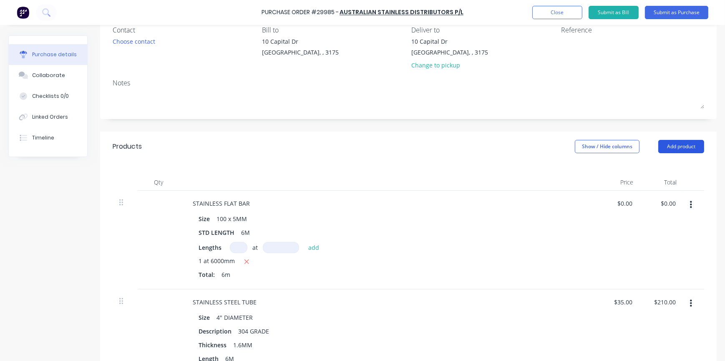
click at [678, 146] on button "Add product" at bounding box center [681, 146] width 46 height 13
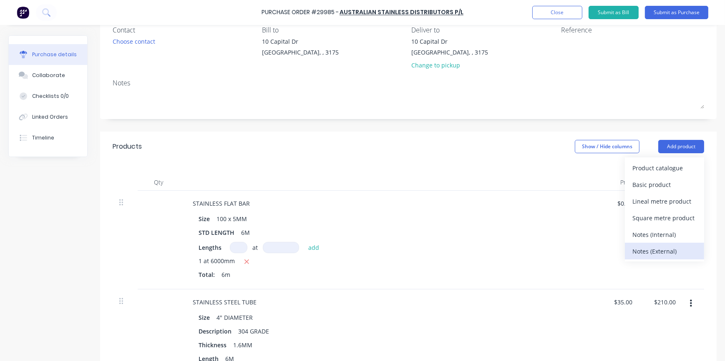
click at [642, 250] on div "Notes (External)" at bounding box center [664, 252] width 64 height 12
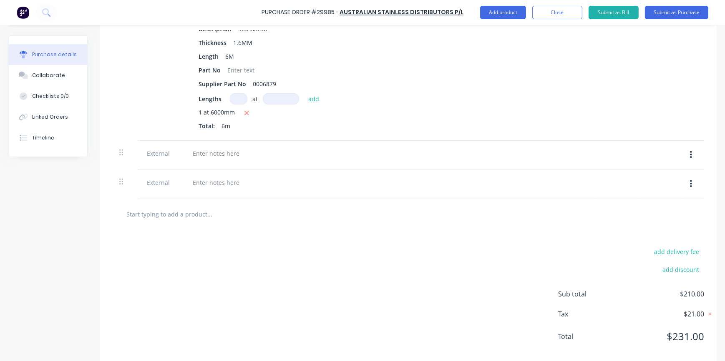
scroll to position [379, 0]
click at [186, 151] on div at bounding box center [216, 153] width 60 height 12
click at [121, 151] on icon at bounding box center [121, 152] width 4 height 8
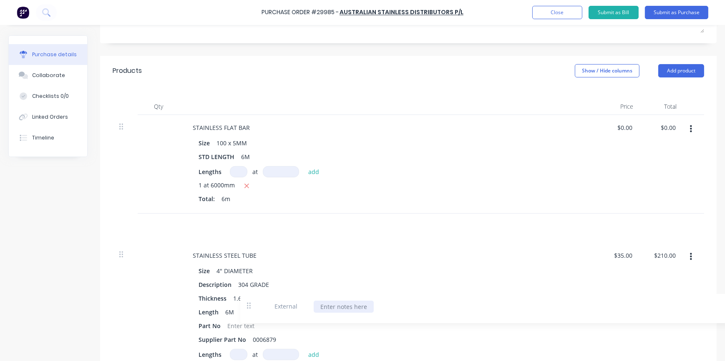
scroll to position [163, 0]
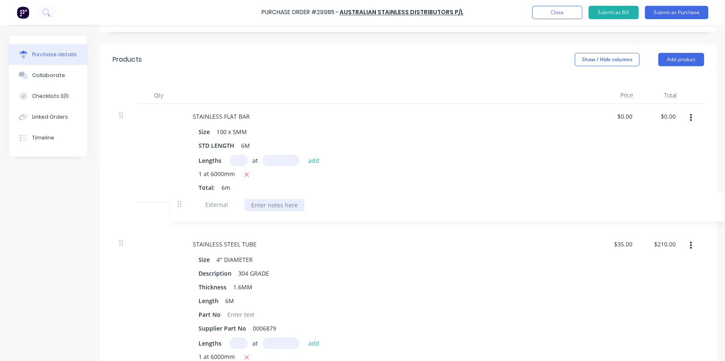
drag, startPoint x: 122, startPoint y: 152, endPoint x: 183, endPoint y: 206, distance: 81.6
click at [183, 206] on div "STAINLESS FLAT BAR Size 100 x 5MM STD LENGTH 6M Lengths at add 1 at 6000mm Tota…" at bounding box center [408, 245] width 591 height 282
click at [208, 214] on div at bounding box center [216, 215] width 60 height 12
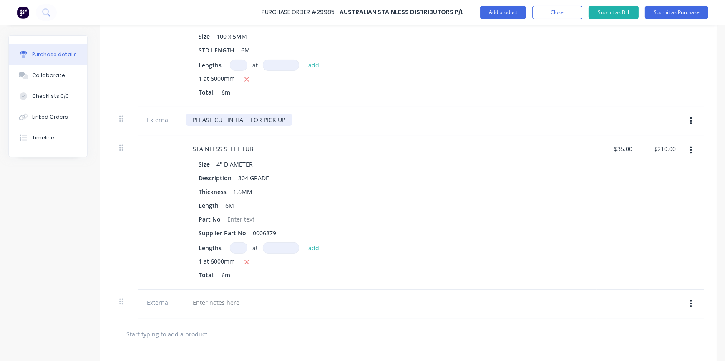
scroll to position [276, 0]
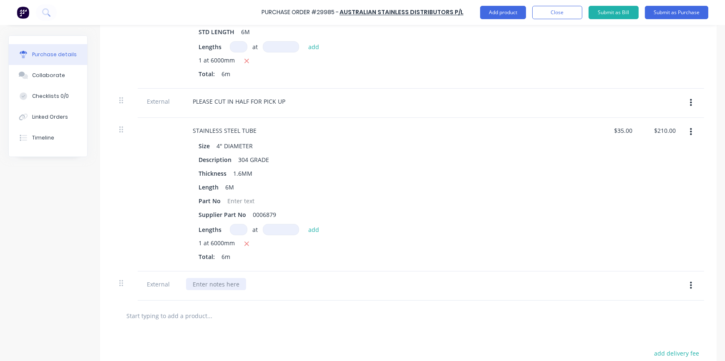
click at [214, 285] on div at bounding box center [216, 285] width 60 height 12
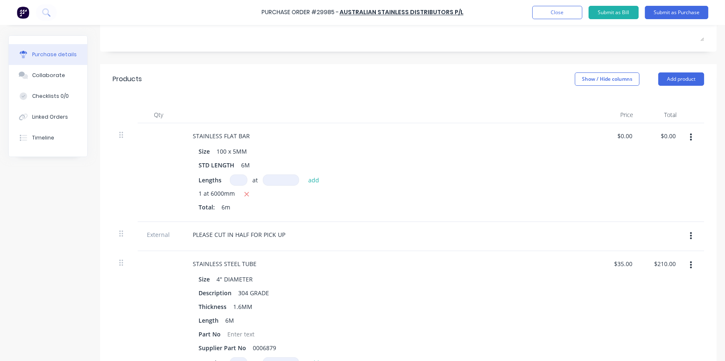
scroll to position [126, 0]
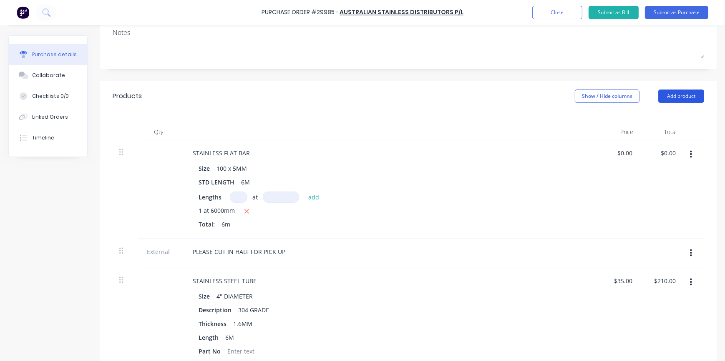
click at [671, 96] on button "Add product" at bounding box center [681, 96] width 46 height 13
click at [517, 175] on div "Size 100 x 5MM STD LENGTH 6M Lengths at add 1 at 6000mm Total: 6m" at bounding box center [388, 198] width 404 height 70
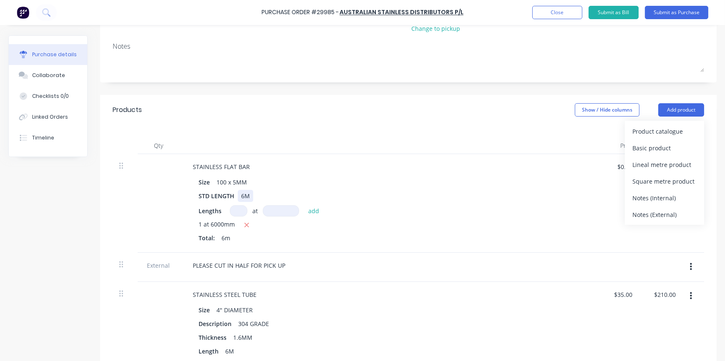
scroll to position [113, 0]
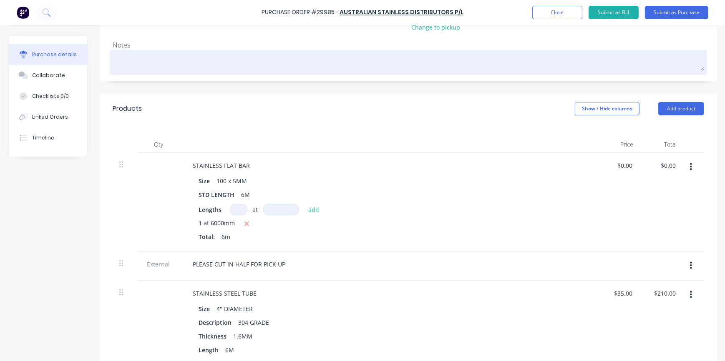
click at [133, 58] on textarea at bounding box center [408, 61] width 591 height 19
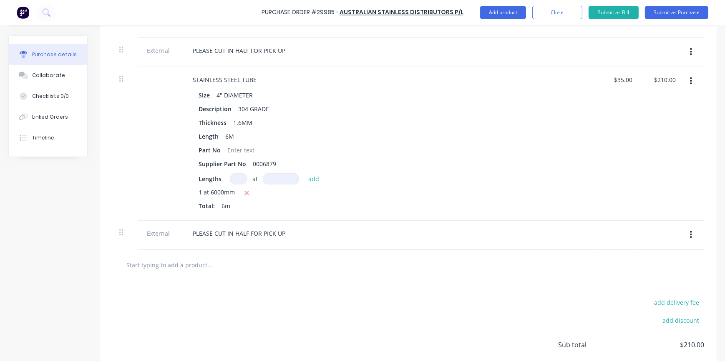
scroll to position [341, 0]
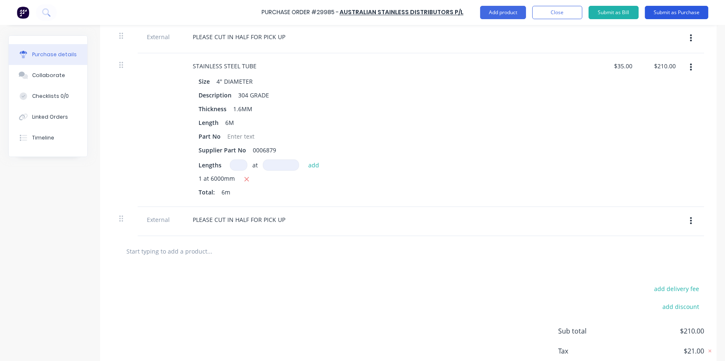
click at [678, 13] on button "Submit as Purchase" at bounding box center [676, 12] width 63 height 13
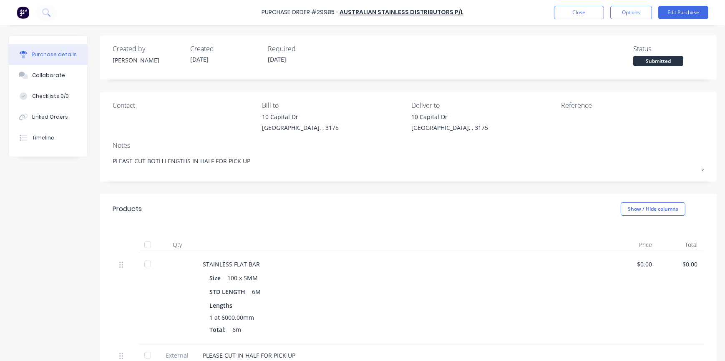
click at [131, 120] on div "Contact" at bounding box center [184, 118] width 143 height 36
click at [133, 118] on div "Contact" at bounding box center [184, 118] width 143 height 36
click at [132, 116] on div at bounding box center [184, 115] width 143 height 4
click at [133, 113] on div at bounding box center [184, 115] width 143 height 4
click at [678, 12] on button "Edit Purchase" at bounding box center [683, 12] width 50 height 13
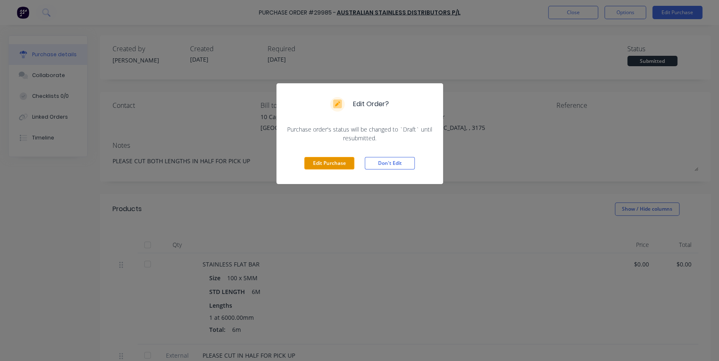
click at [329, 161] on button "Edit Purchase" at bounding box center [329, 163] width 50 height 13
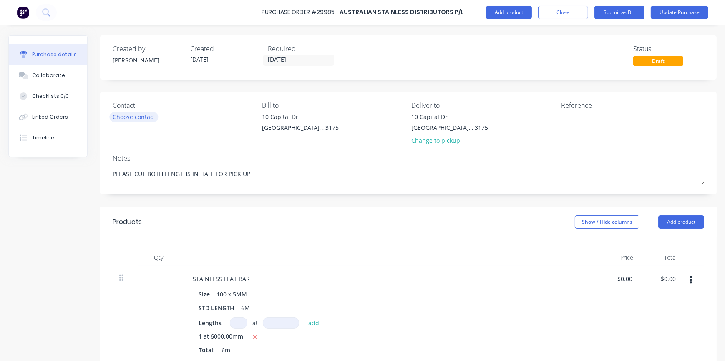
click at [142, 116] on div "Choose contact" at bounding box center [134, 117] width 43 height 9
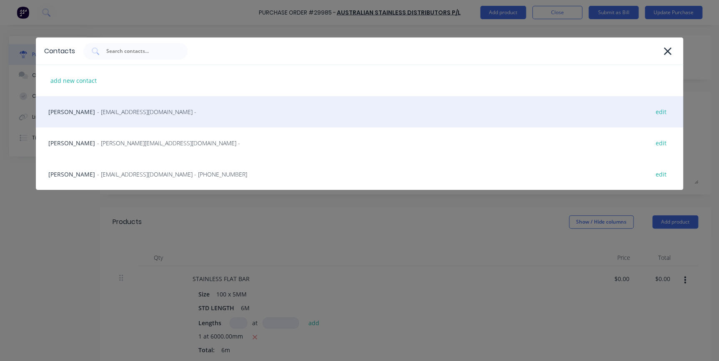
click at [97, 110] on span "- [EMAIL_ADDRESS][DOMAIN_NAME] -" at bounding box center [146, 112] width 99 height 9
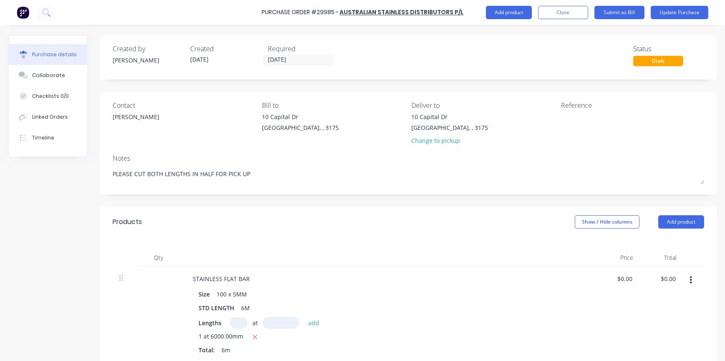
click at [582, 109] on div "Reference" at bounding box center [632, 105] width 143 height 10
click at [575, 117] on textarea at bounding box center [613, 122] width 104 height 19
click at [438, 141] on div "Change to pickup" at bounding box center [450, 140] width 77 height 9
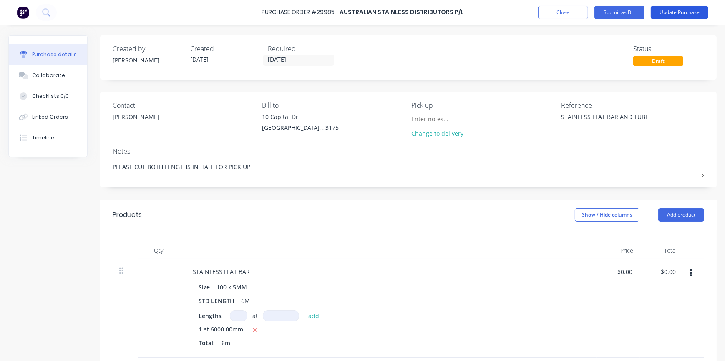
click at [691, 12] on button "Update Purchase" at bounding box center [679, 12] width 58 height 13
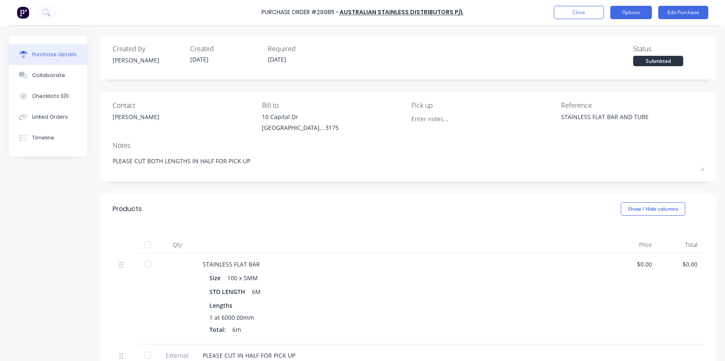
click at [631, 6] on button "Options" at bounding box center [631, 12] width 42 height 13
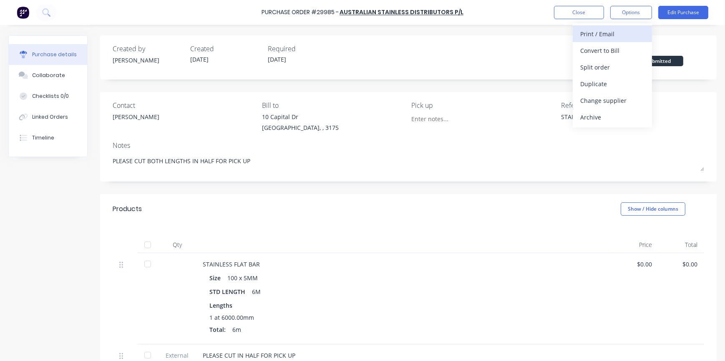
click at [592, 32] on div "Print / Email" at bounding box center [612, 34] width 64 height 12
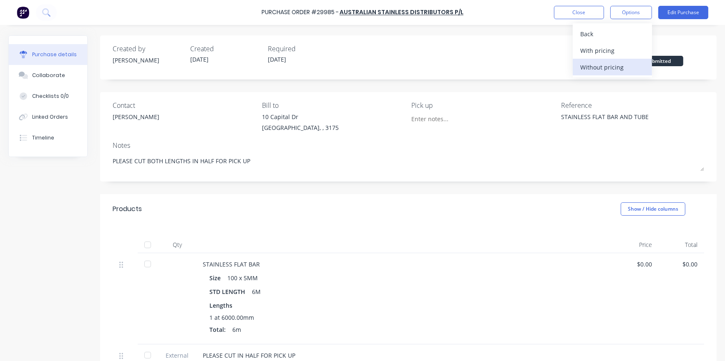
click at [604, 66] on div "Without pricing" at bounding box center [612, 67] width 64 height 12
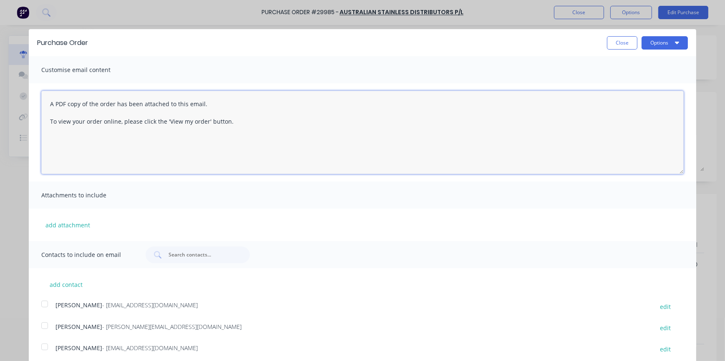
click at [158, 104] on textarea "A PDF copy of the order has been attached to this email. To view your order onl…" at bounding box center [362, 132] width 642 height 83
click at [48, 102] on textarea "A PDF copy of the order has been attached to this email. To view your order onl…" at bounding box center [362, 132] width 642 height 83
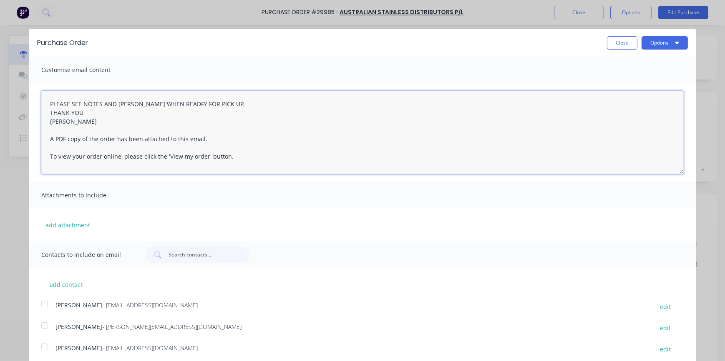
click at [130, 103] on textarea "PLEASE SEE NOTES AND [PERSON_NAME] WHEN READFY FOR PICK UP. THANK YOU [PERSON_N…" at bounding box center [362, 132] width 642 height 83
click at [130, 104] on textarea "PLEASE SEE NOTES AND [PERSON_NAME] WHEN READFY FOR PICK UP. THANK YOU [PERSON_N…" at bounding box center [362, 132] width 642 height 83
click at [167, 104] on textarea "PLEASE SEE NOTES AND CALL WHEN READFY FOR PICK UP. THANK YOU [PERSON_NAME] A PD…" at bounding box center [362, 132] width 642 height 83
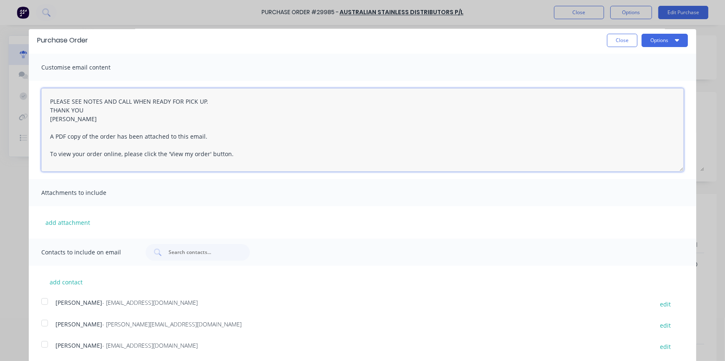
click at [49, 345] on div at bounding box center [44, 344] width 17 height 17
click at [44, 300] on div at bounding box center [44, 302] width 17 height 17
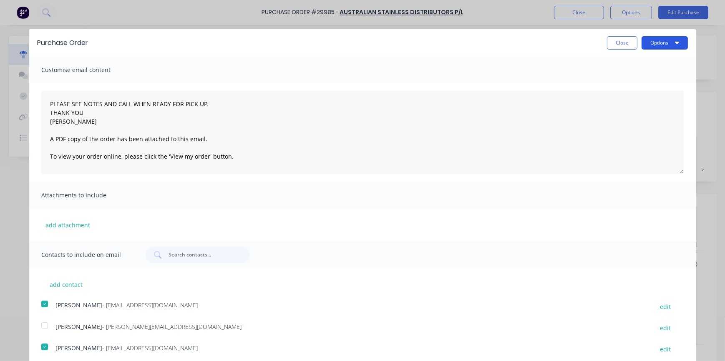
click at [659, 44] on button "Options" at bounding box center [664, 42] width 46 height 13
click at [620, 80] on div "Email" at bounding box center [648, 81] width 64 height 12
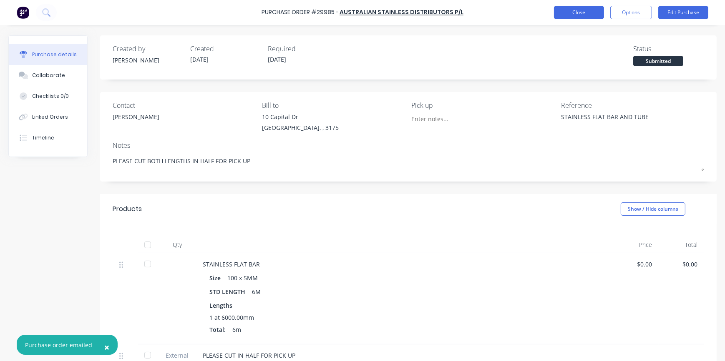
click at [586, 14] on button "Close" at bounding box center [579, 12] width 50 height 13
